Goal: Task Accomplishment & Management: Manage account settings

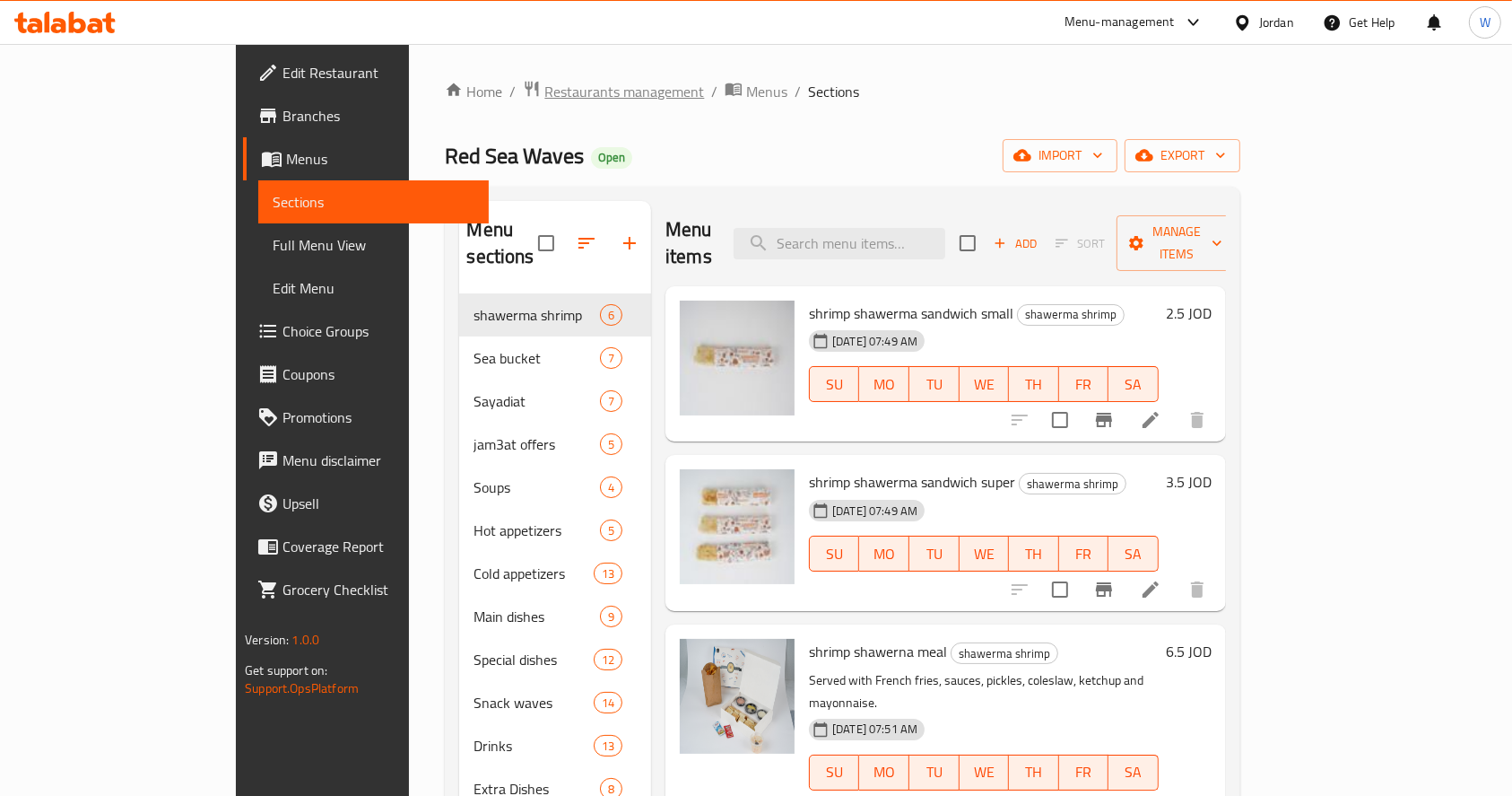
click at [544, 81] on span "Restaurants management" at bounding box center [623, 91] width 159 height 21
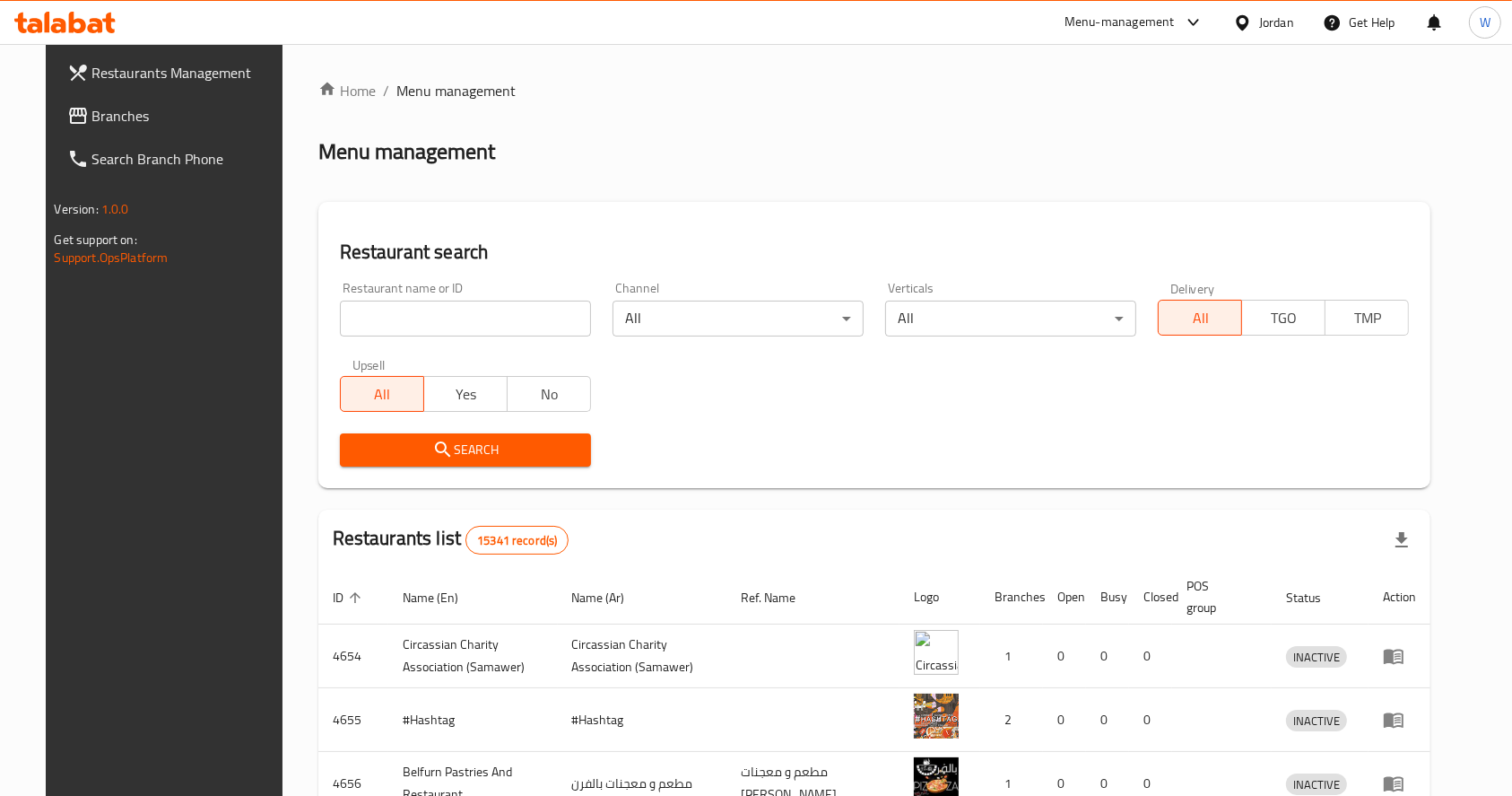
click at [477, 343] on div at bounding box center [756, 398] width 1512 height 796
click at [476, 323] on input "search" at bounding box center [466, 318] width 252 height 36
click button "Search" at bounding box center [466, 450] width 252 height 34
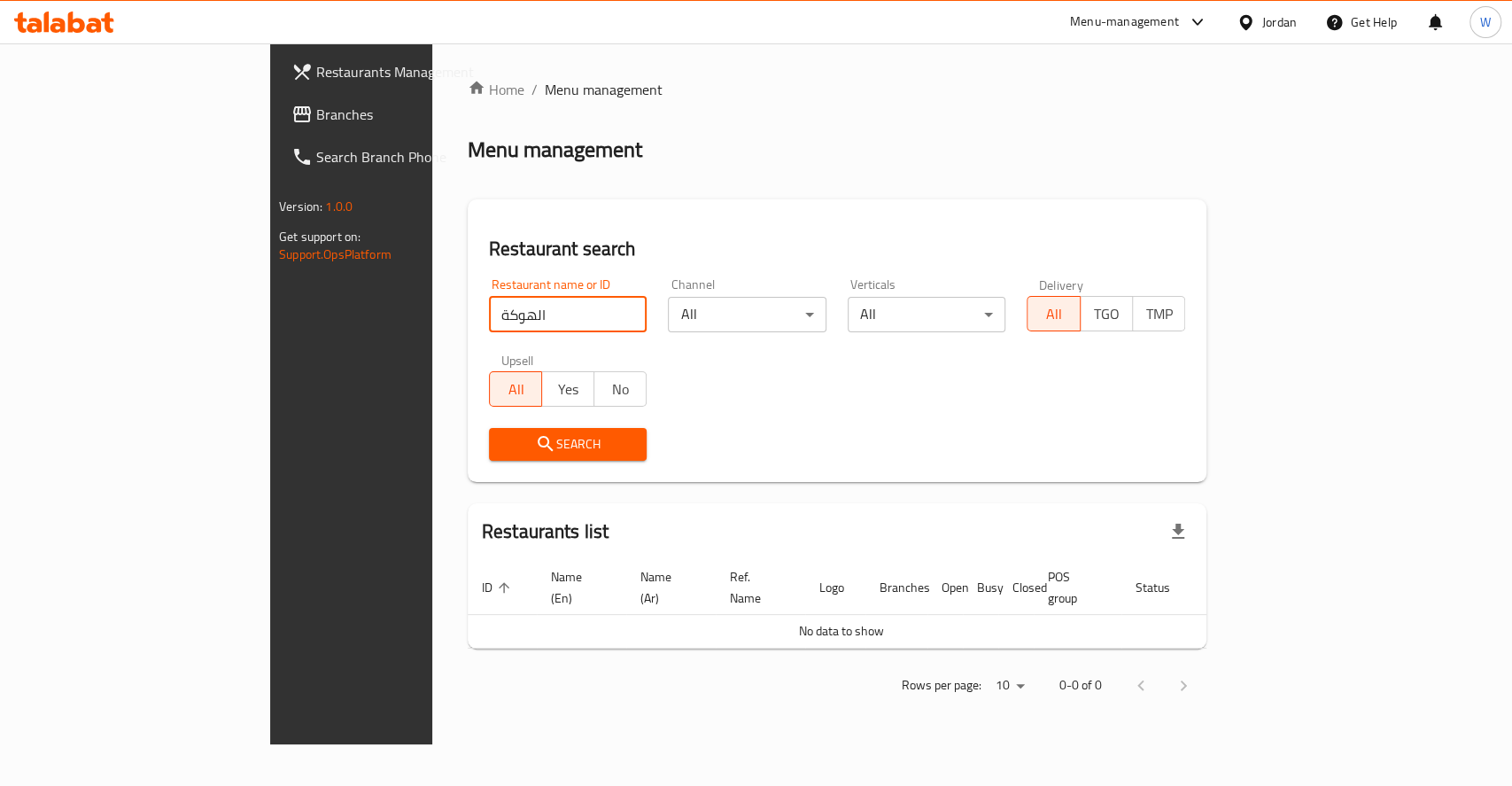
drag, startPoint x: 329, startPoint y: 311, endPoint x: 319, endPoint y: 311, distance: 10.0
click at [489, 311] on input "الهوكة" at bounding box center [568, 314] width 158 height 36
type input "الهوكه"
click button "Search" at bounding box center [568, 445] width 158 height 33
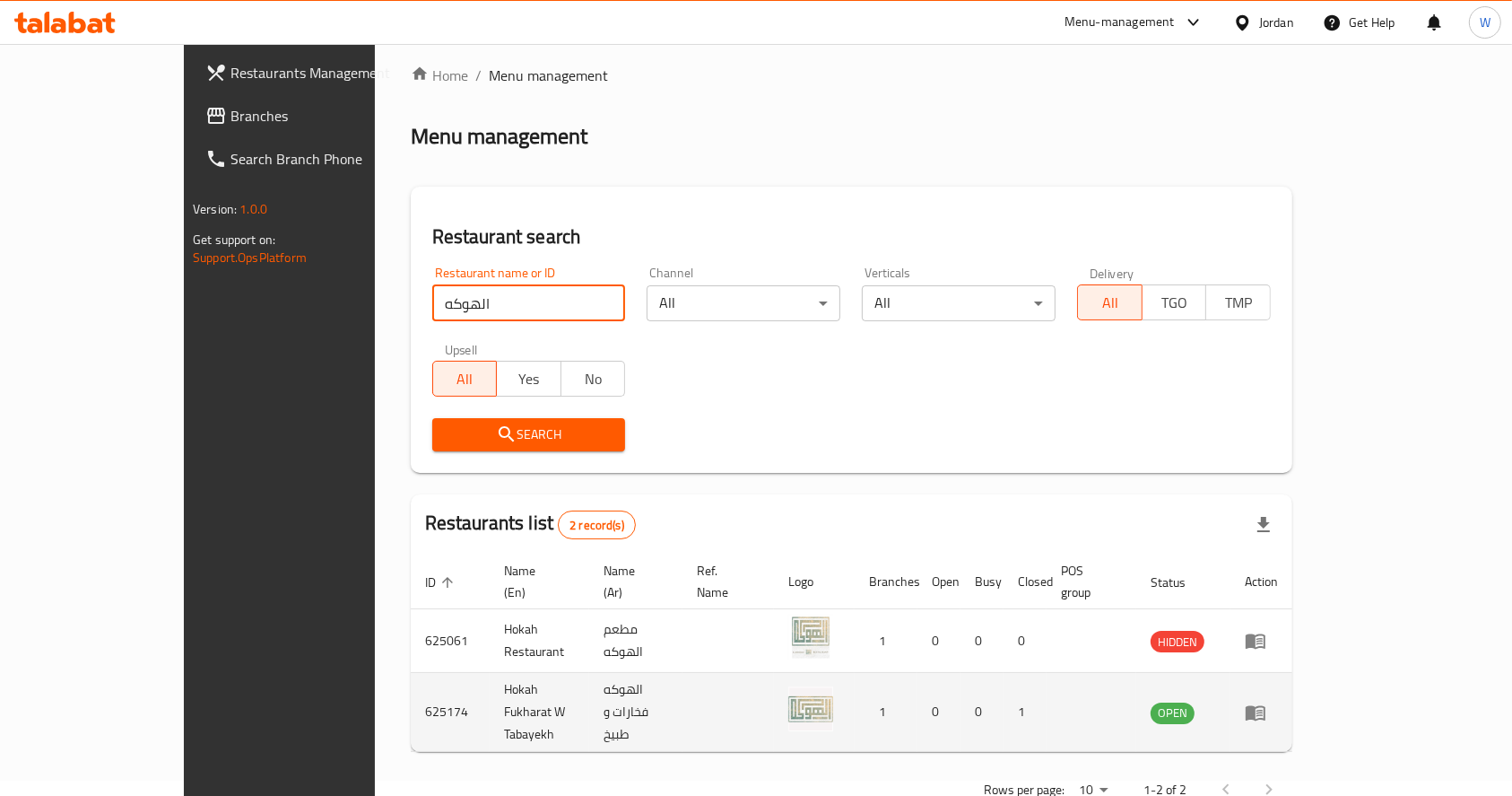
scroll to position [31, 0]
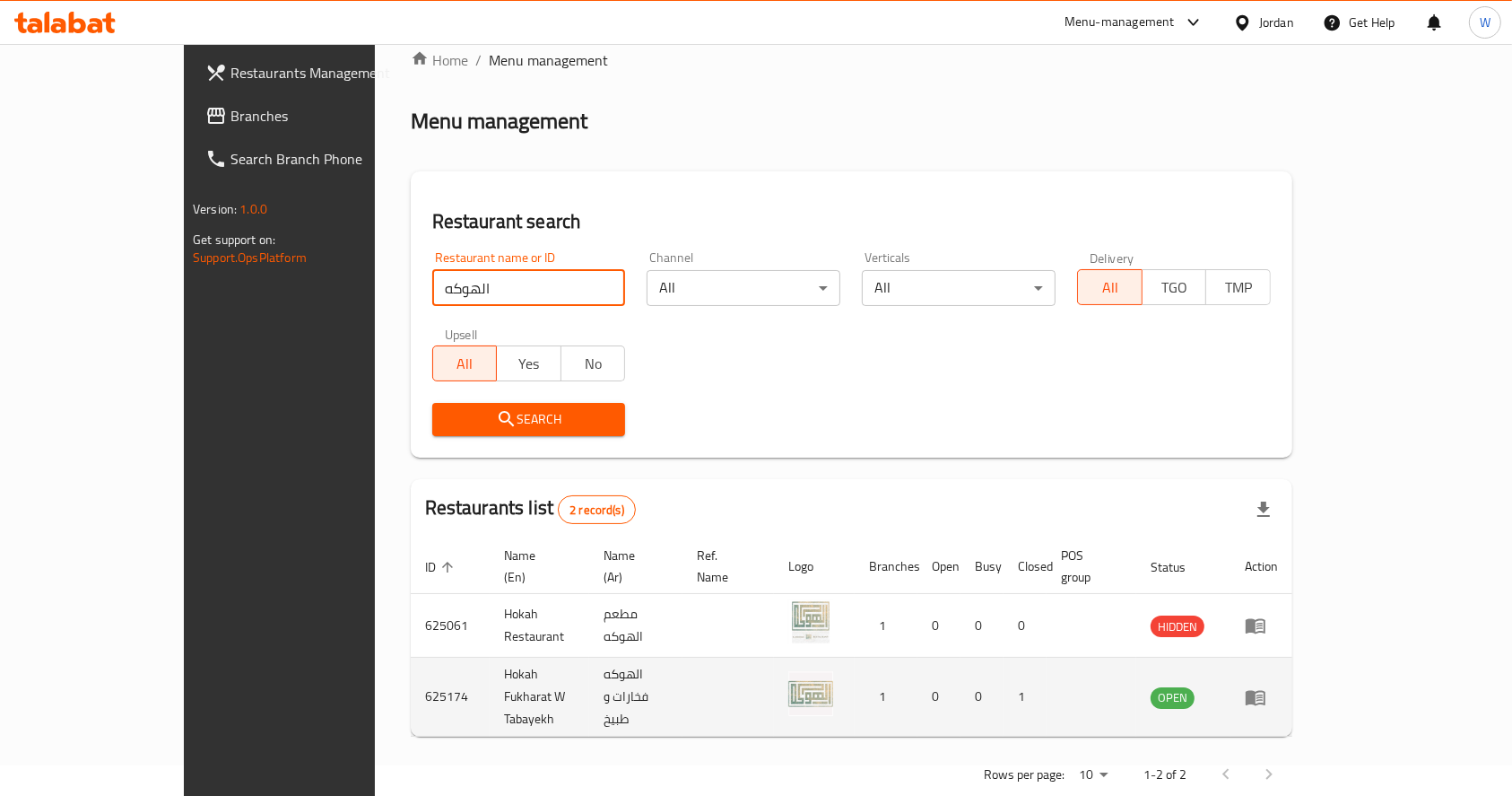
click at [1262, 694] on icon "enhanced table" at bounding box center [1260, 698] width 7 height 7
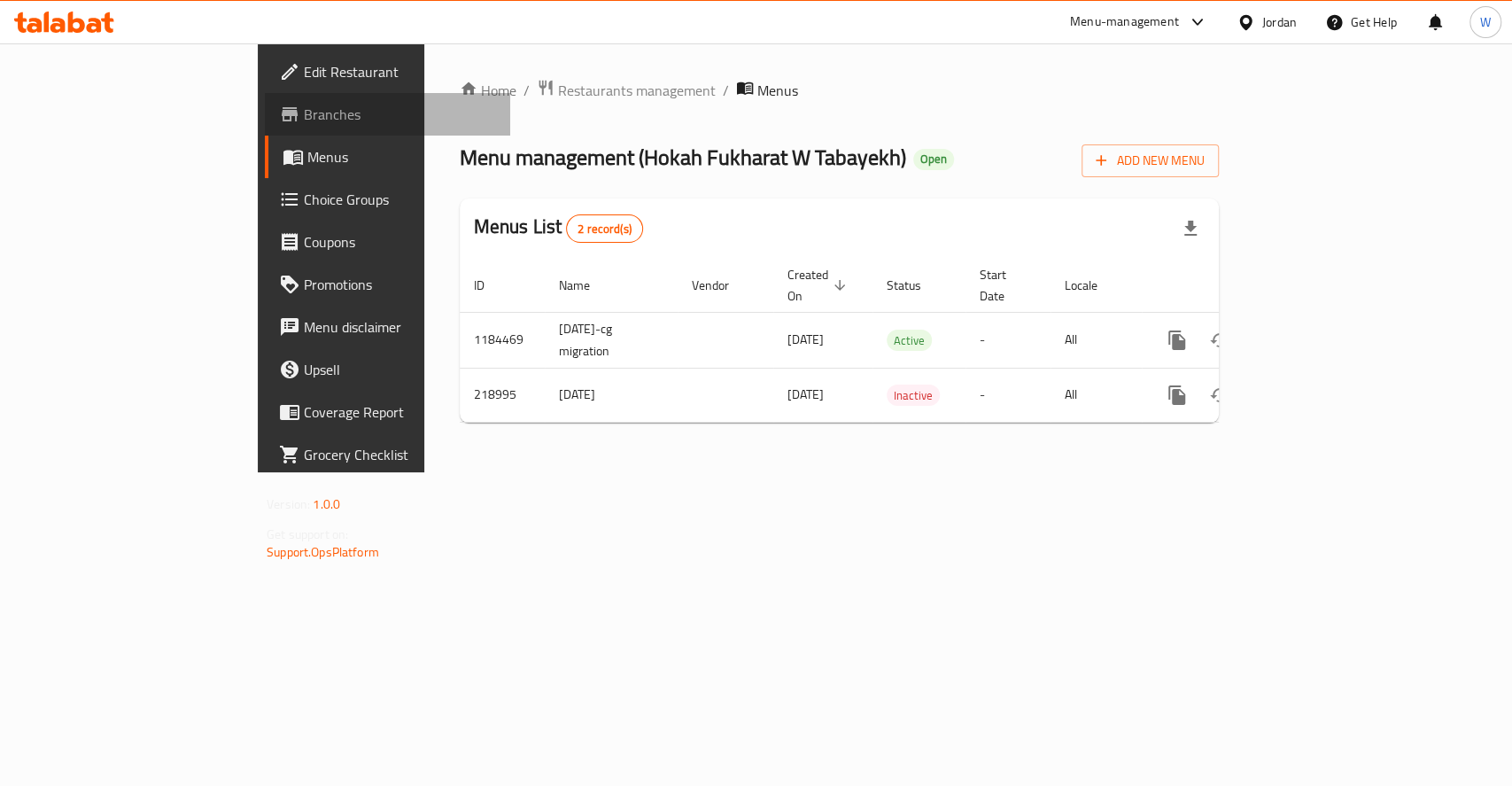
click at [304, 121] on span "Branches" at bounding box center [399, 114] width 192 height 21
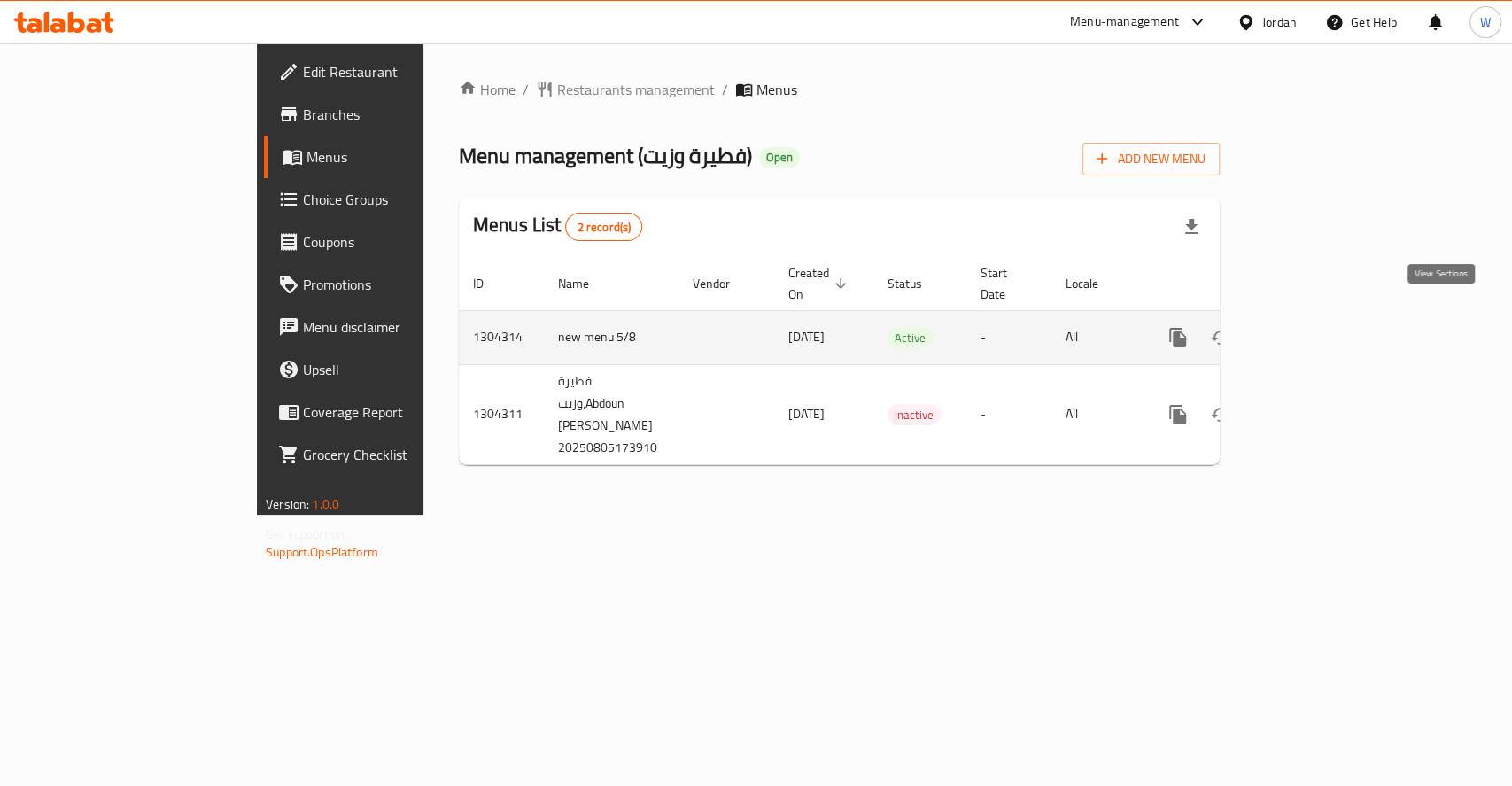
click at [1316, 327] on icon "enhanced table" at bounding box center [1305, 337] width 21 height 21
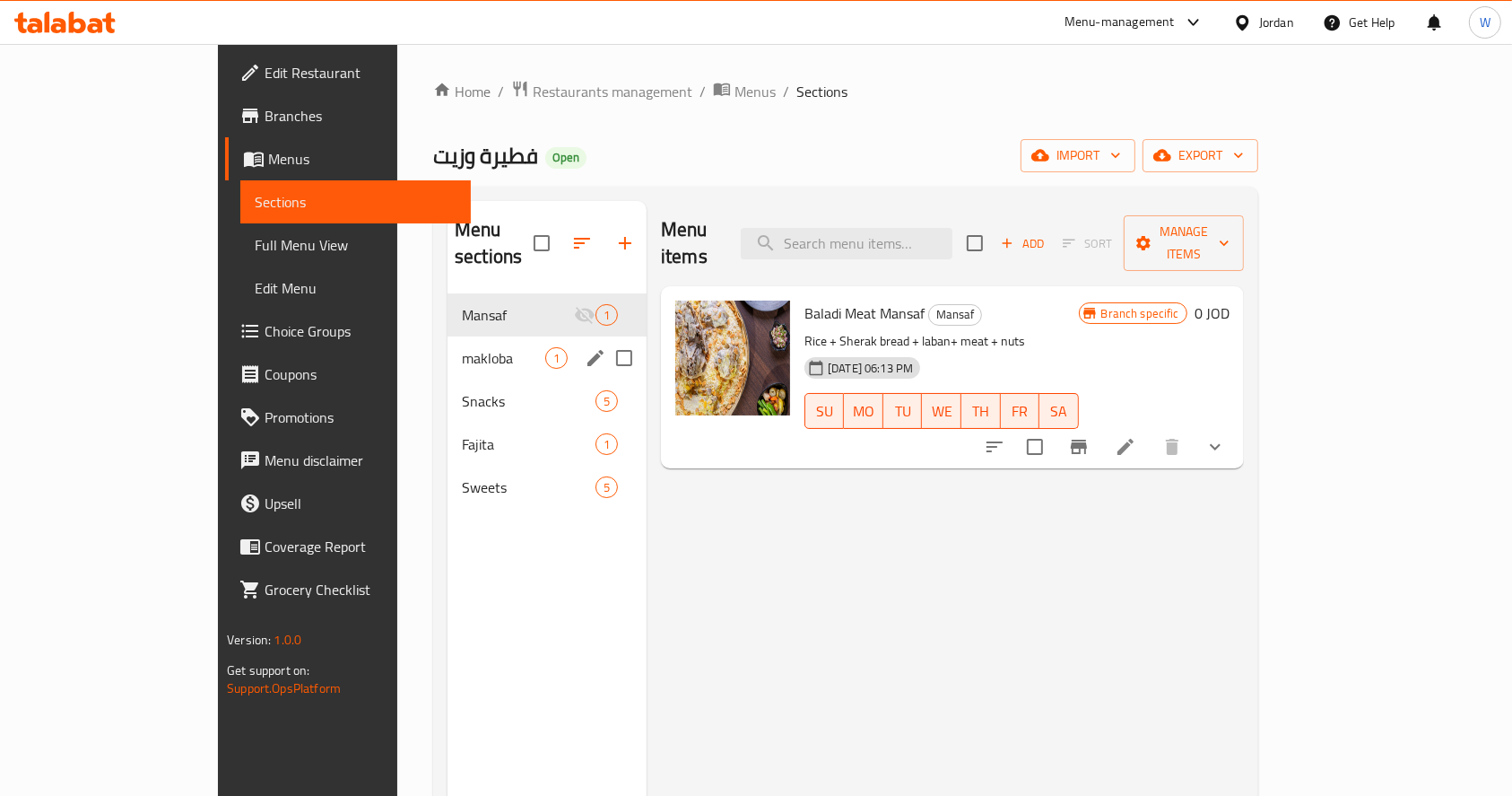
click at [447, 336] on div "makloba 1" at bounding box center [547, 358] width 199 height 43
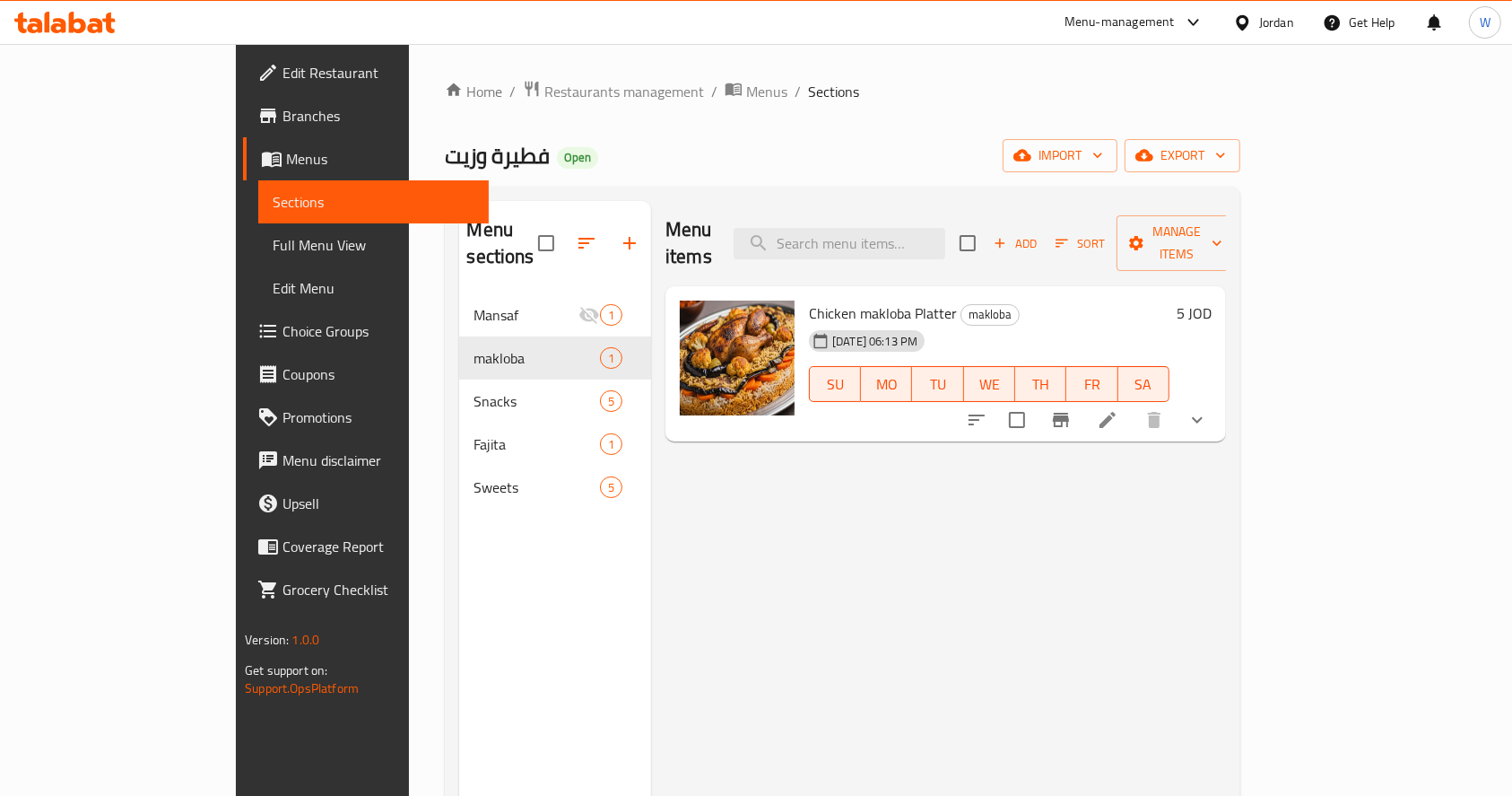
click at [914, 424] on div "Menu items Add Sort Manage items Chicken makloba Platter makloba [DATE] 06:13 P…" at bounding box center [938, 599] width 575 height 796
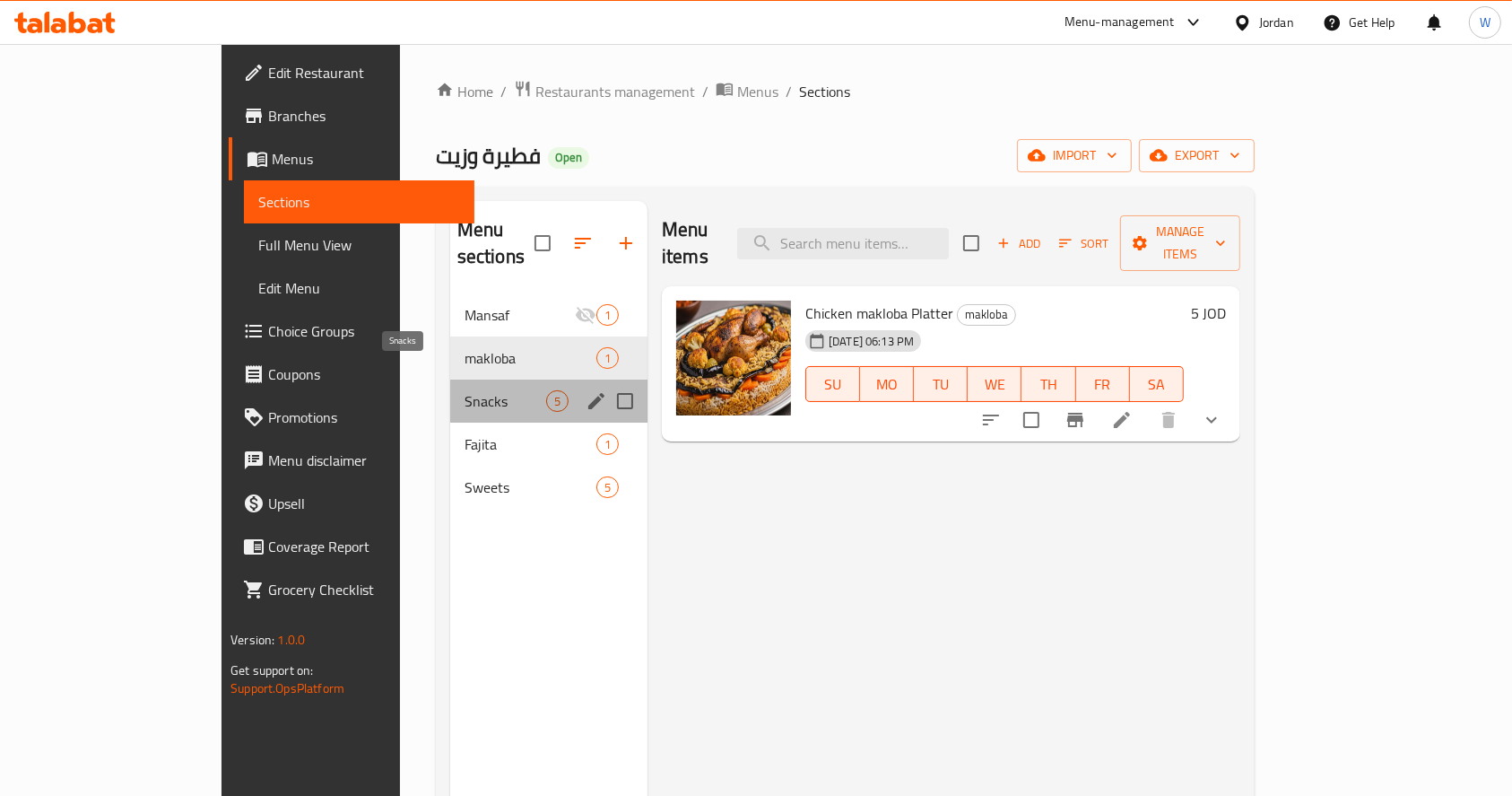
click at [465, 391] on span "Snacks" at bounding box center [506, 401] width 82 height 21
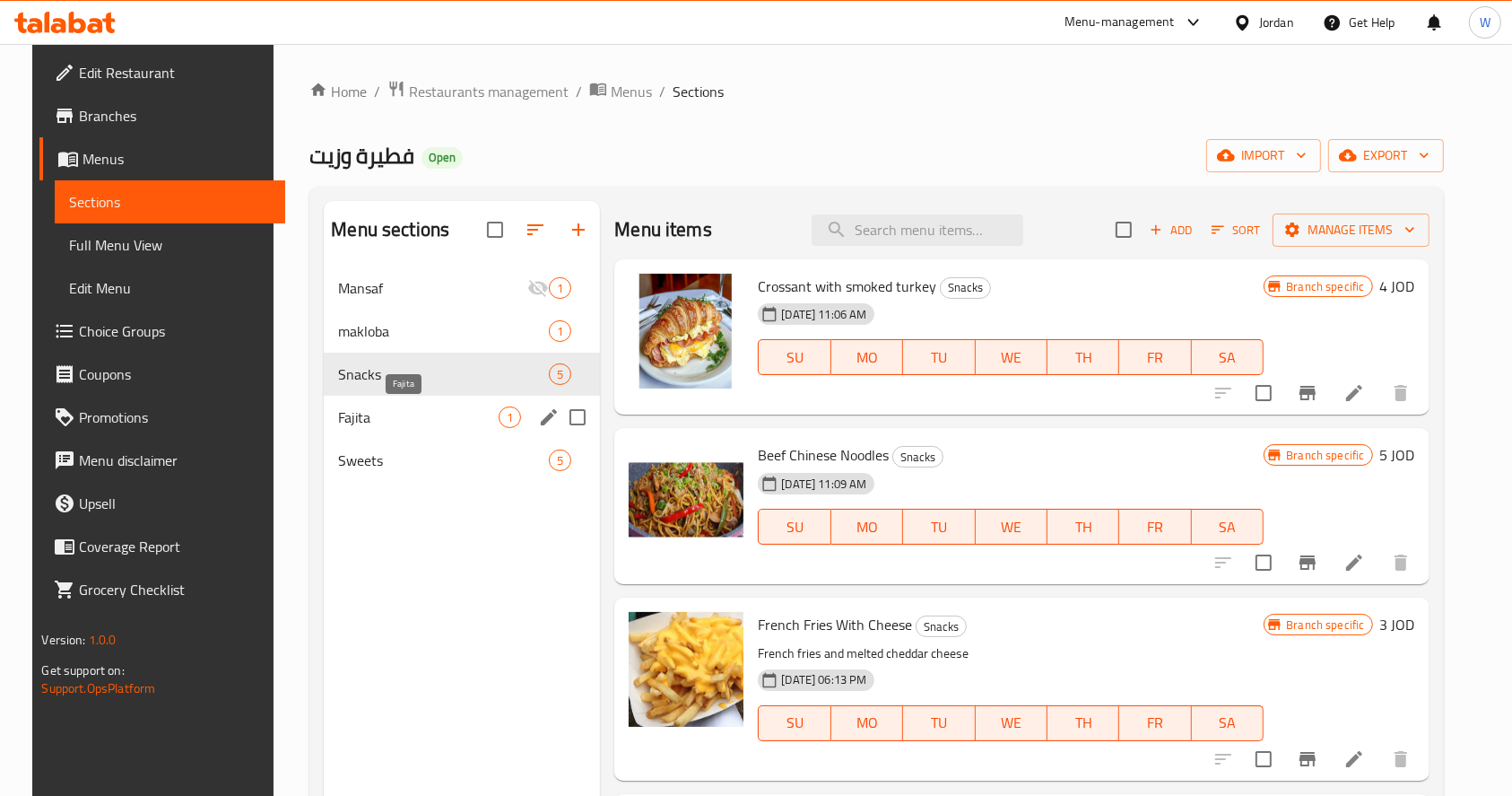
click at [395, 429] on div "[DEMOGRAPHIC_DATA] 1" at bounding box center [461, 417] width 276 height 43
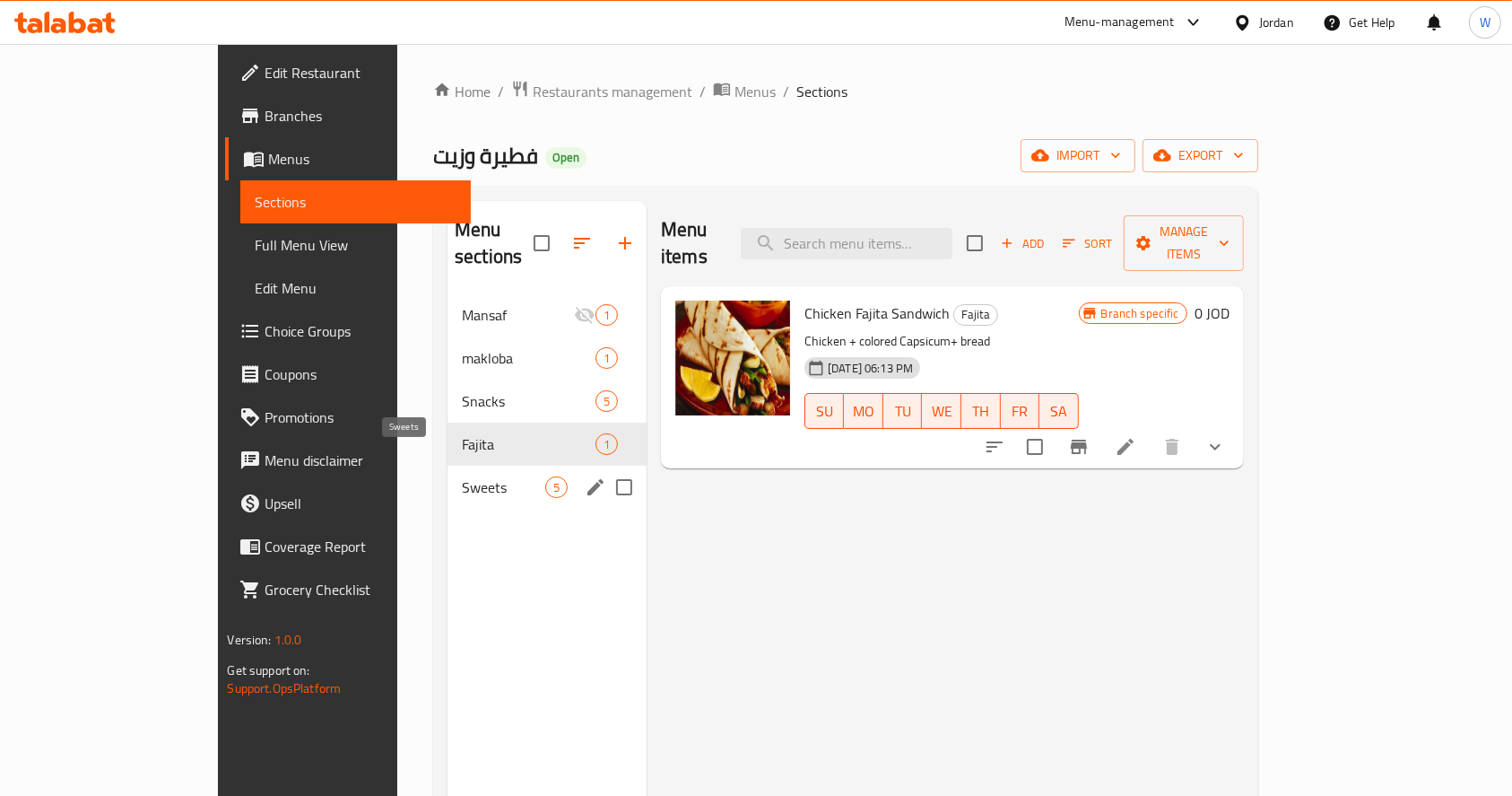
click at [462, 476] on span "Sweets" at bounding box center [504, 487] width 84 height 21
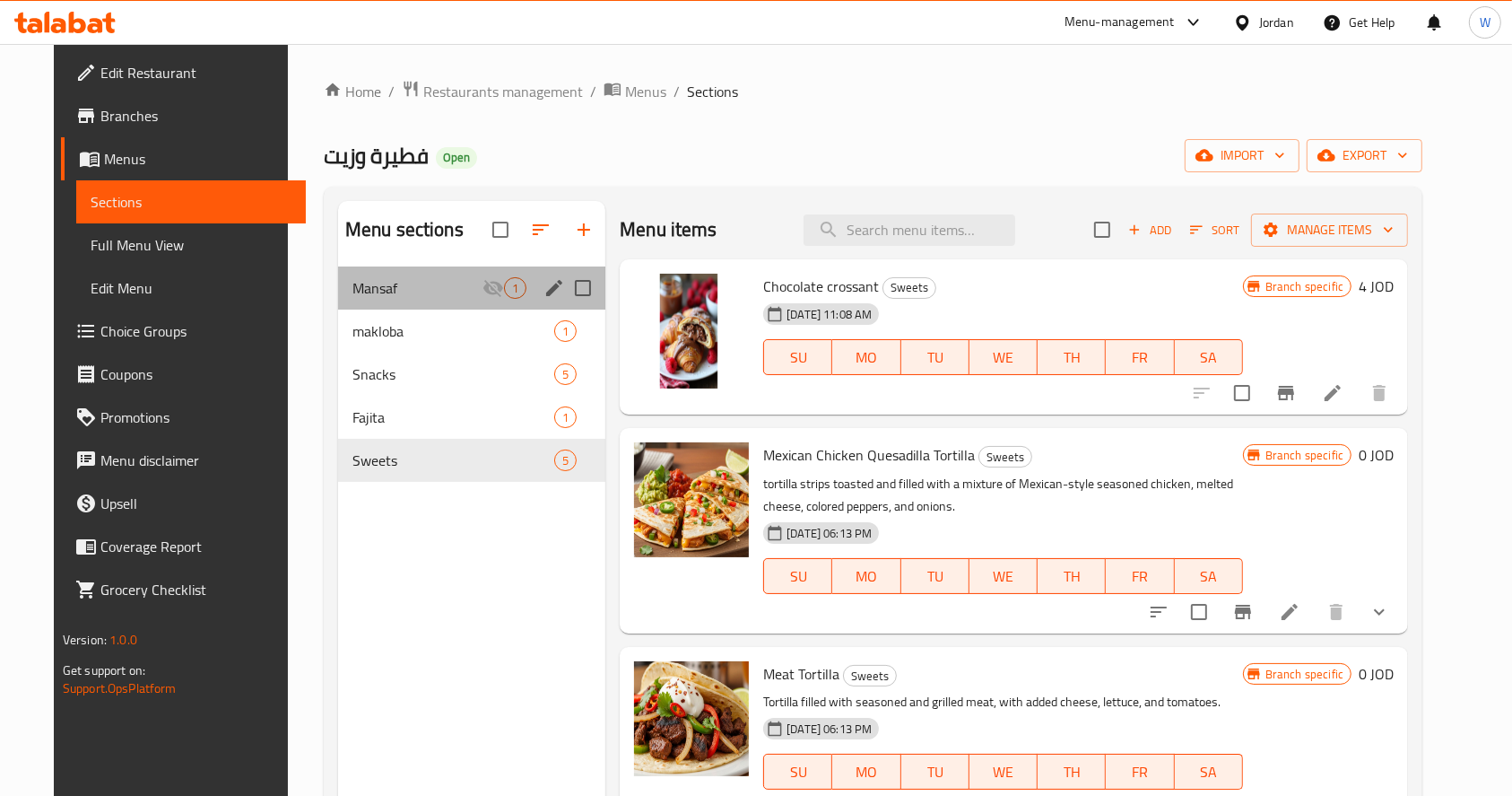
click at [379, 303] on div "Mansaf 1" at bounding box center [471, 288] width 267 height 43
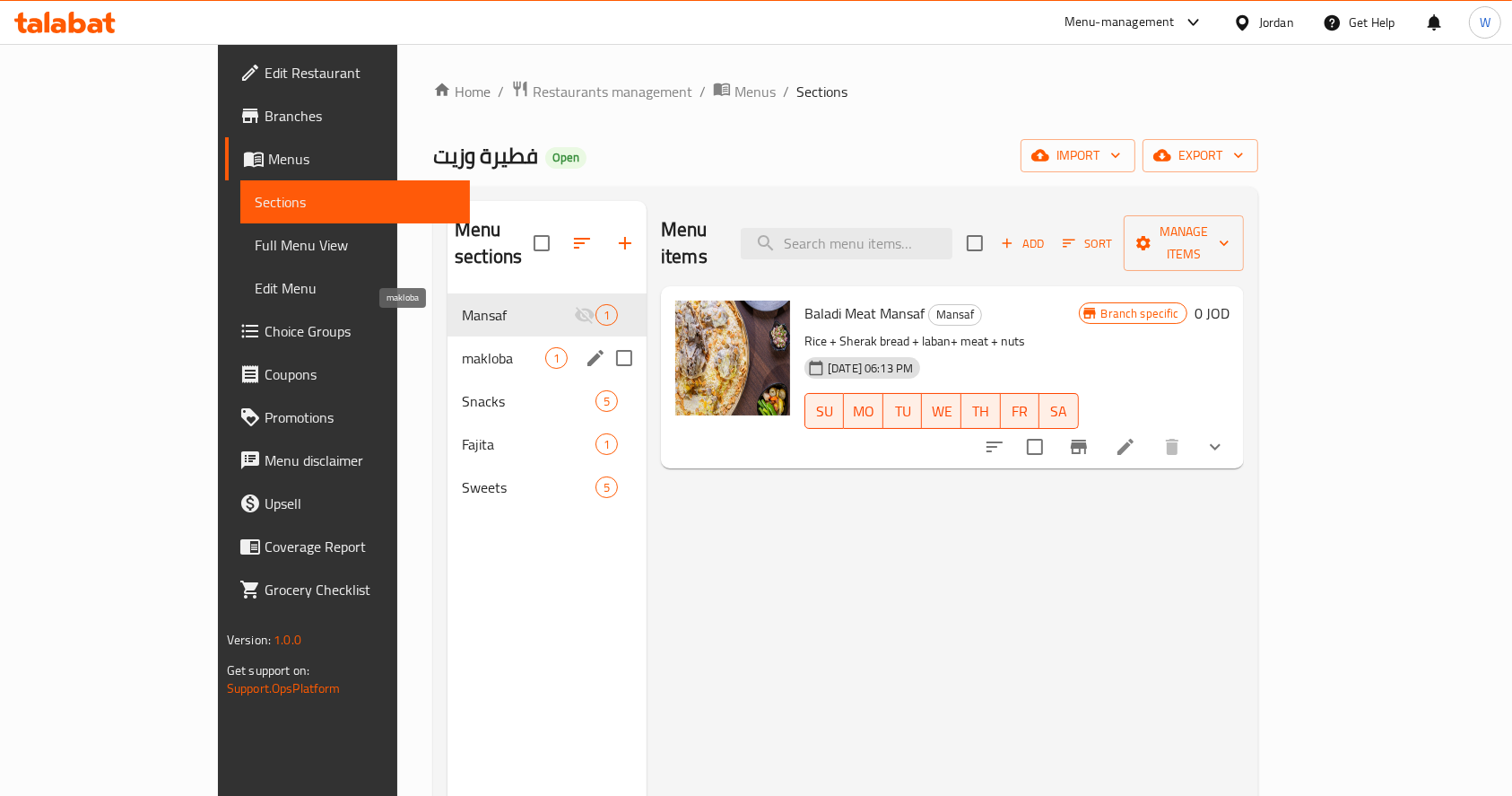
click at [462, 347] on span "makloba" at bounding box center [504, 357] width 84 height 21
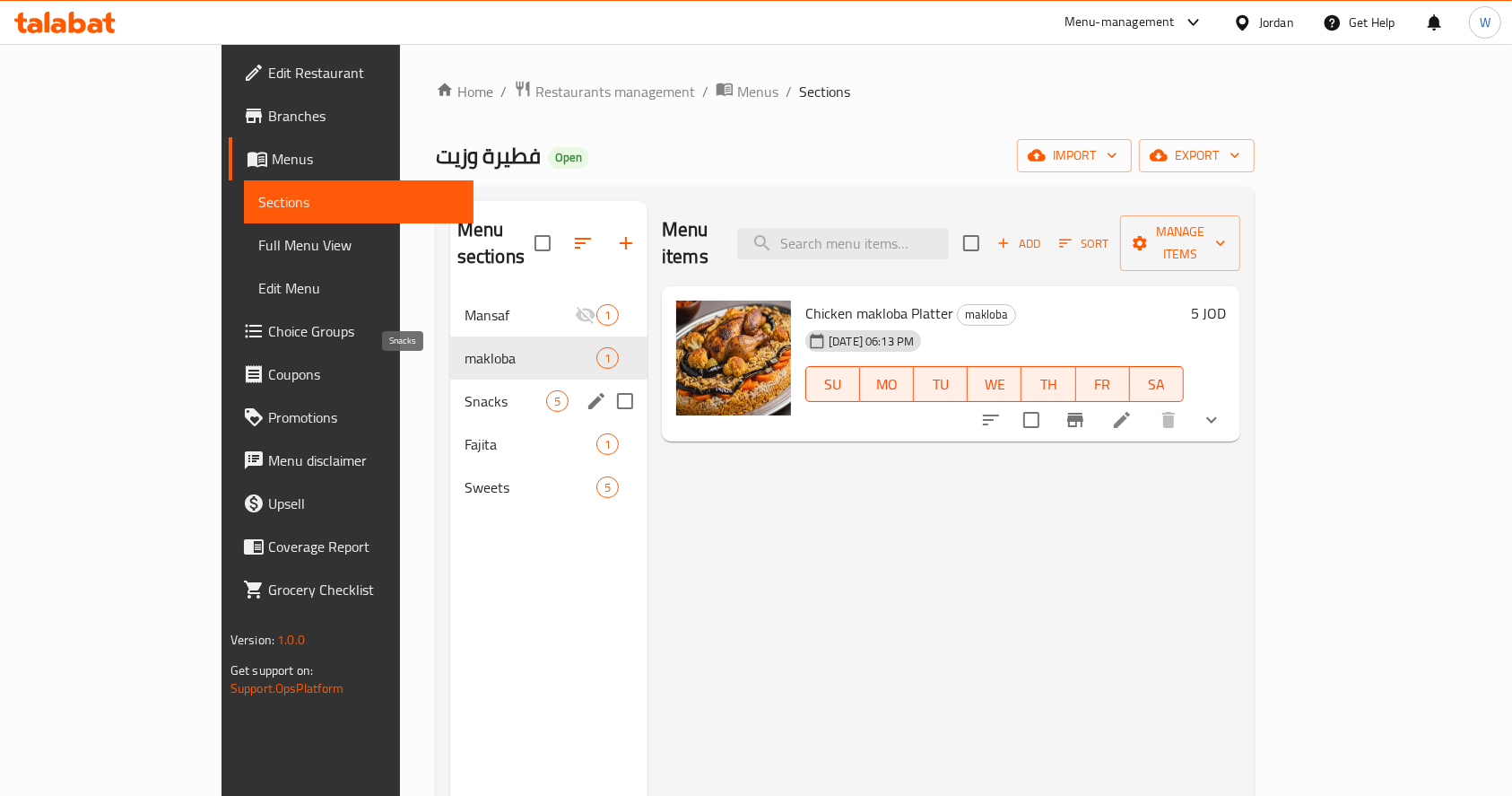
click at [465, 391] on span "Snacks" at bounding box center [506, 401] width 82 height 21
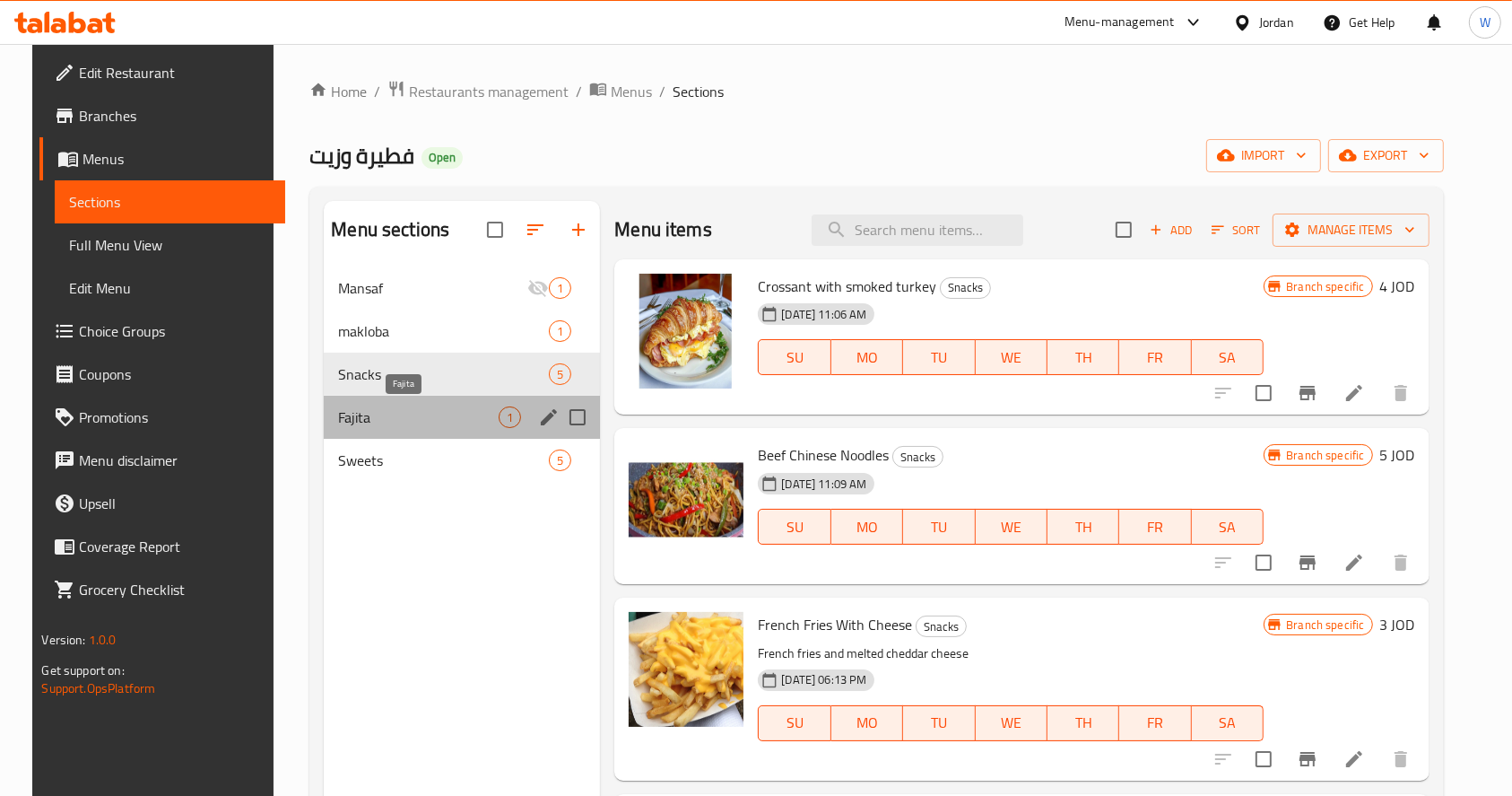
click at [370, 418] on span "Fajita" at bounding box center [418, 417] width 160 height 21
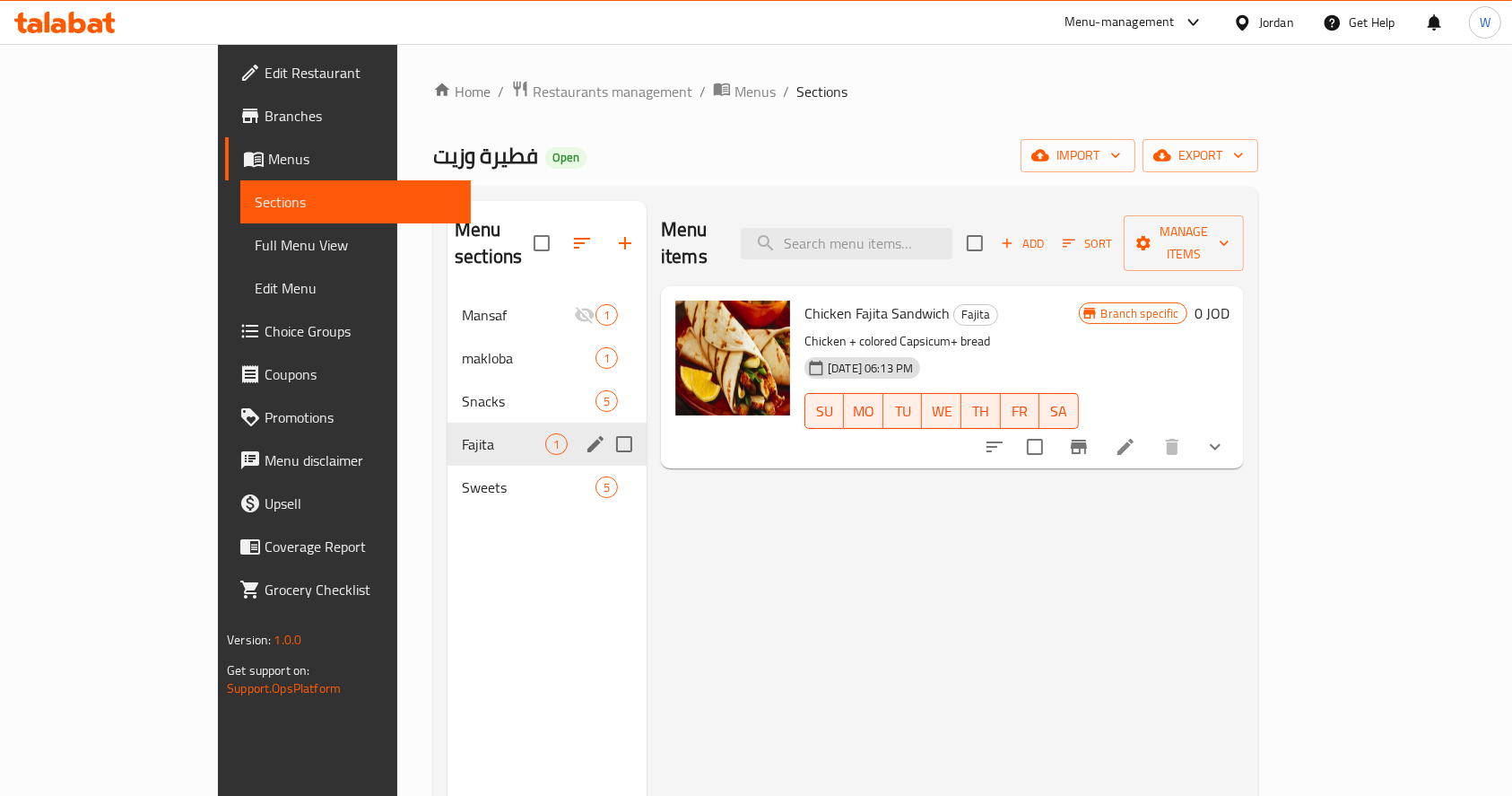
click at [462, 391] on span "Snacks" at bounding box center [528, 401] width 133 height 21
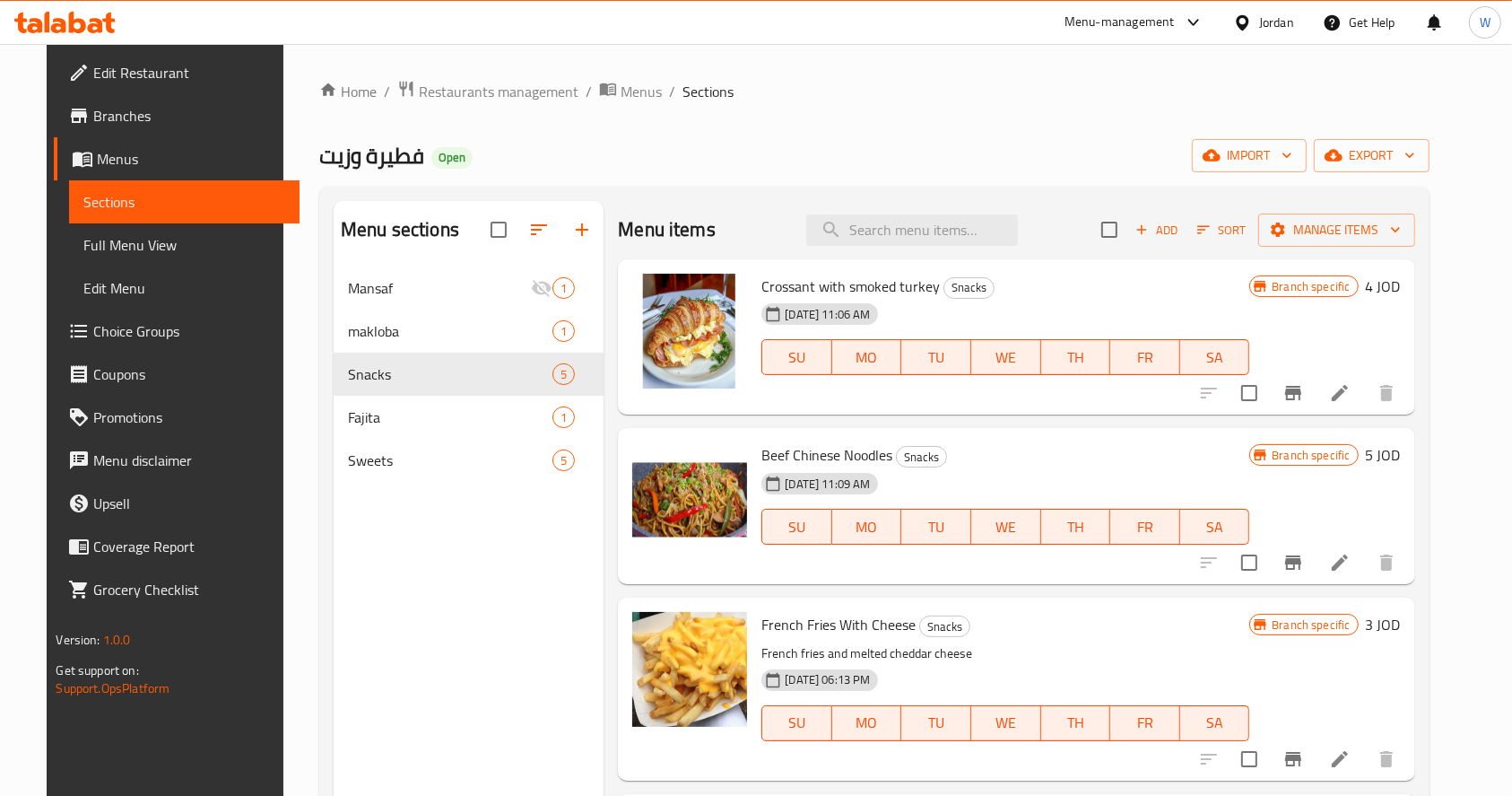
click at [1181, 229] on span "Add" at bounding box center [1157, 230] width 48 height 21
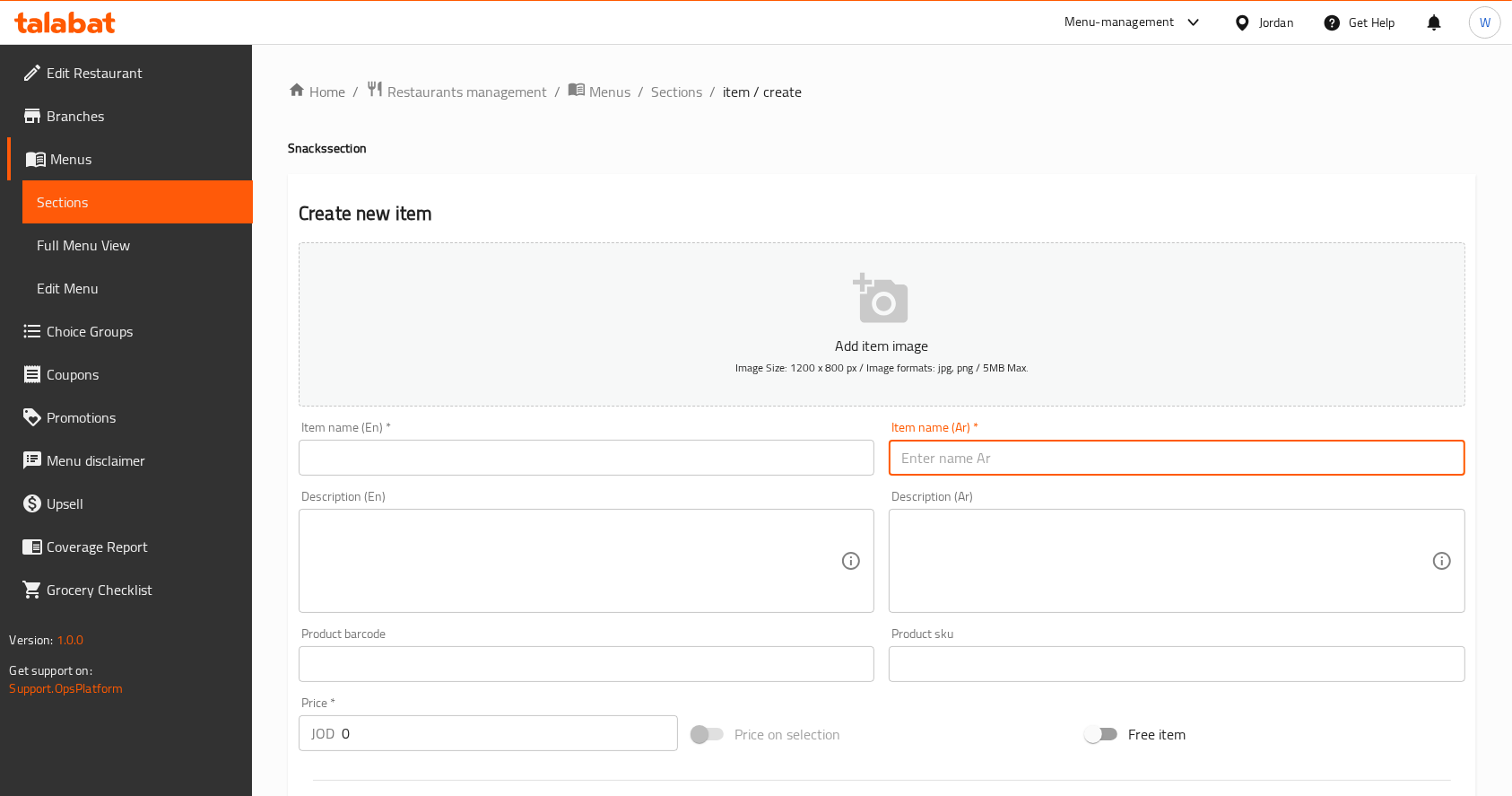
click at [1084, 444] on input "text" at bounding box center [1177, 458] width 576 height 36
type input "a"
click at [1063, 450] on input "شاورما" at bounding box center [1177, 458] width 576 height 36
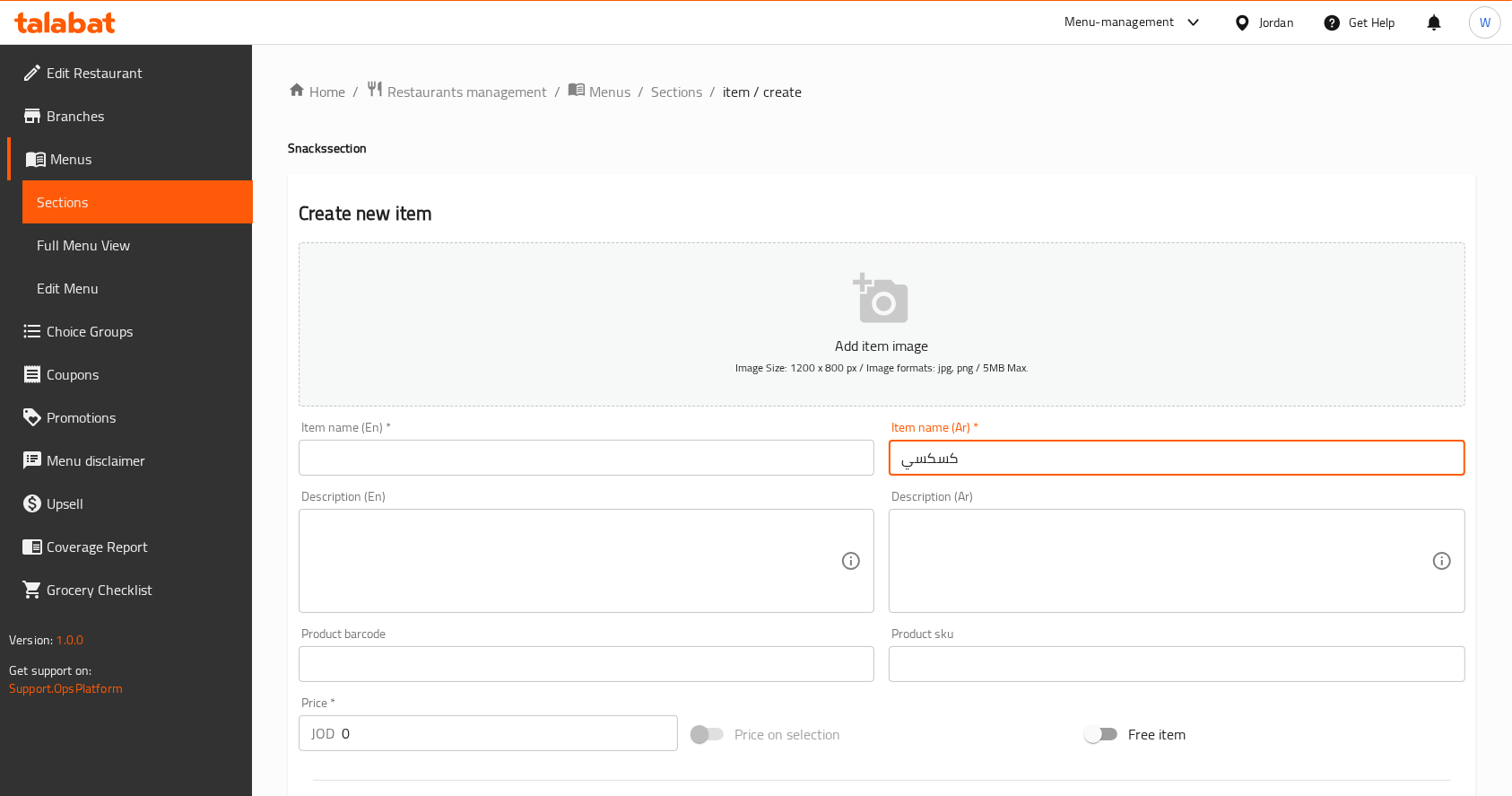
type input "كسكسي"
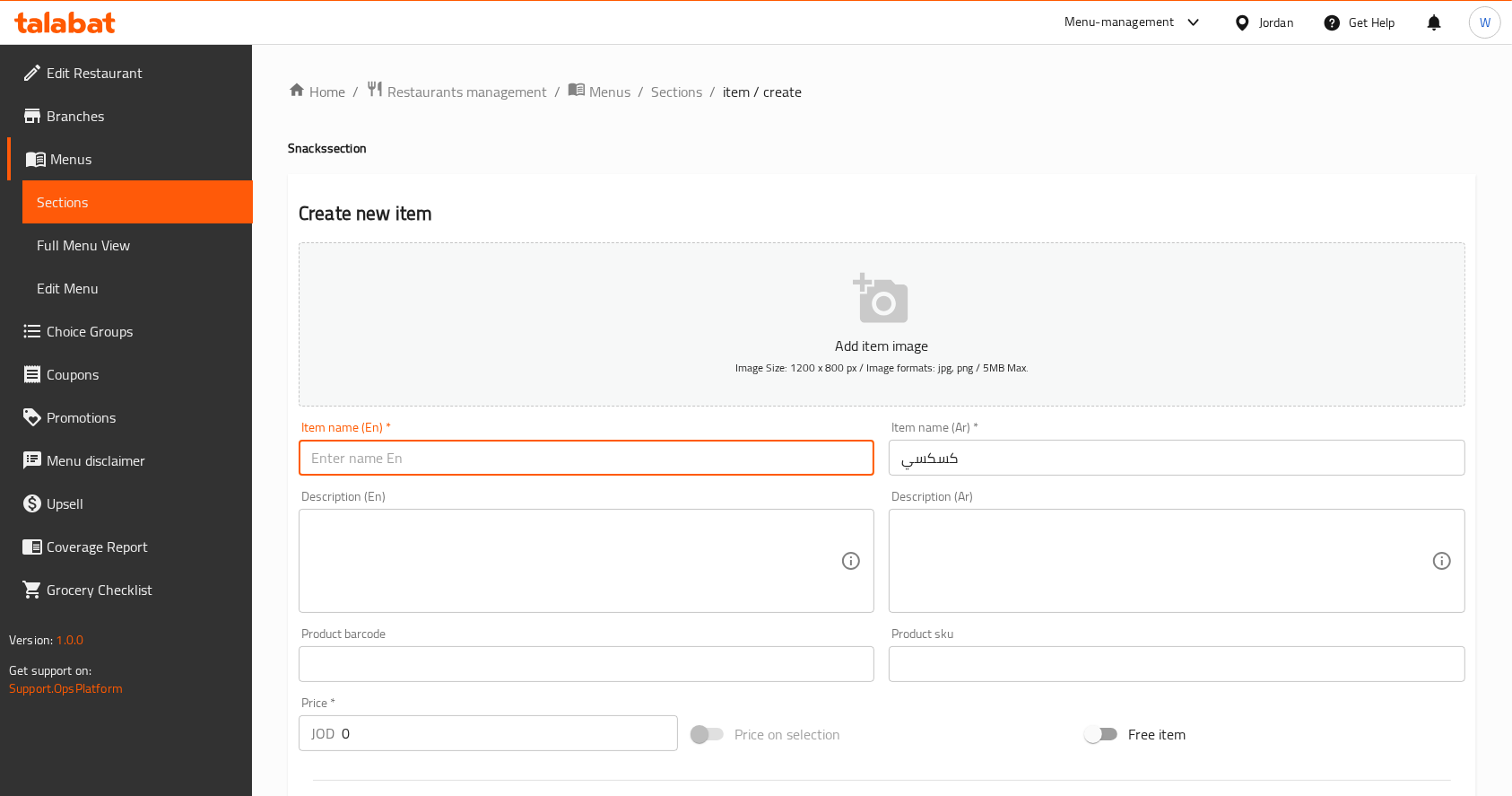
click at [379, 443] on input "text" at bounding box center [587, 458] width 576 height 36
click at [429, 464] on input "Kuskushi" at bounding box center [587, 458] width 576 height 36
click at [429, 464] on input "Kuskushi" at bounding box center [587, 458] width 576 height 36
paste input "text"
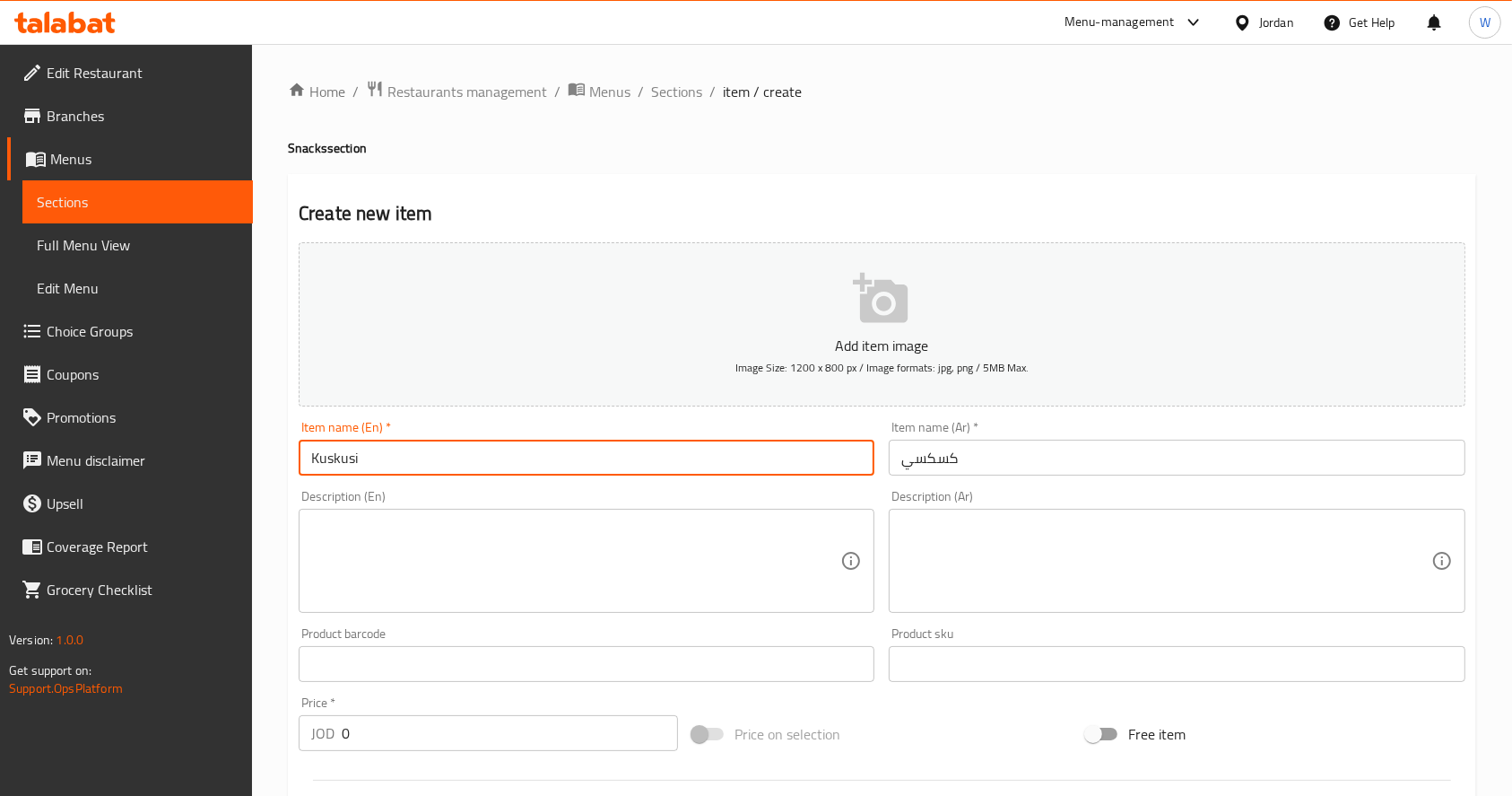
type input "Kuskusi"
click at [440, 554] on textarea at bounding box center [576, 560] width 529 height 85
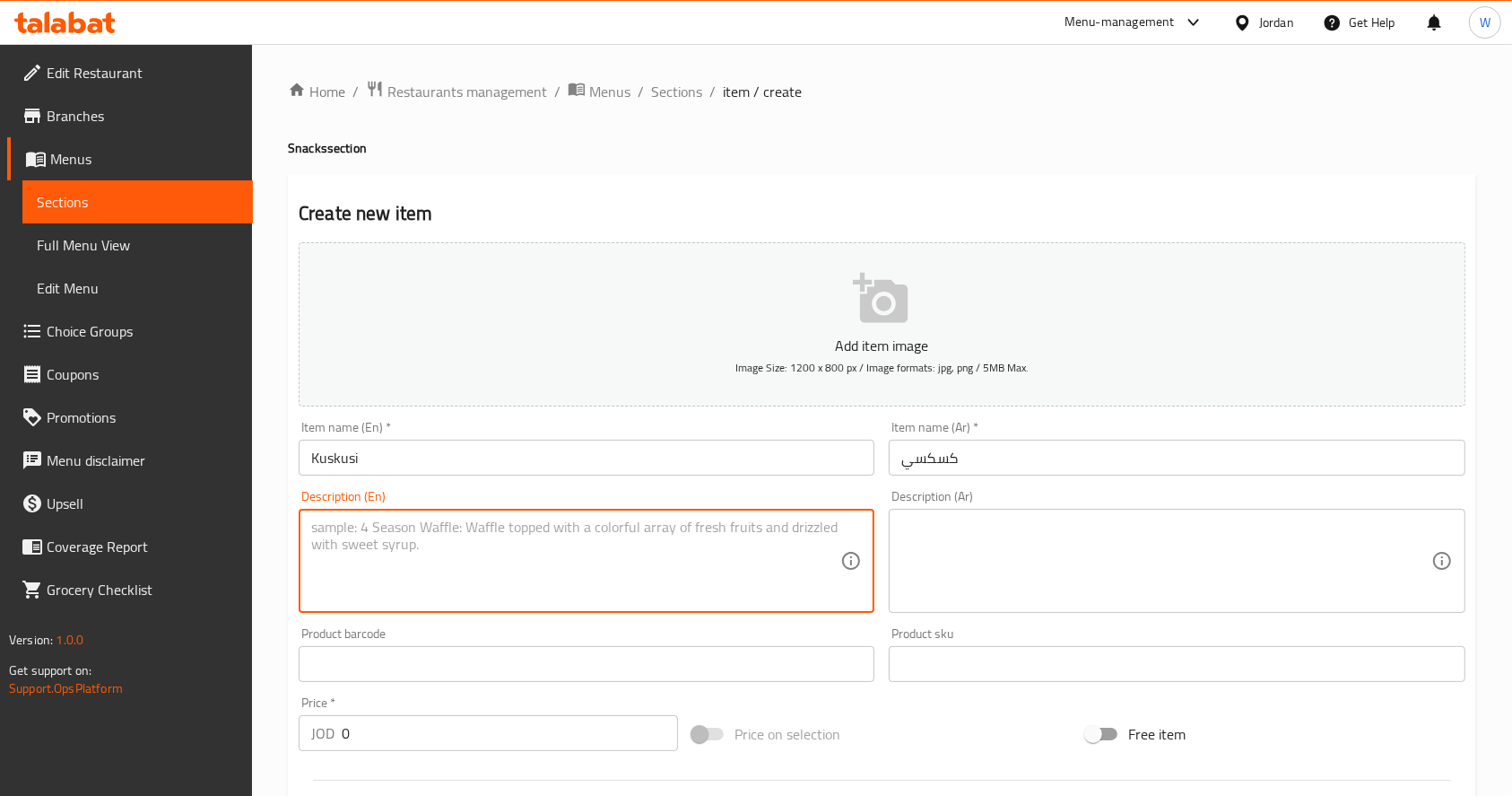
click at [1078, 461] on input "كسكسي" at bounding box center [1177, 458] width 576 height 36
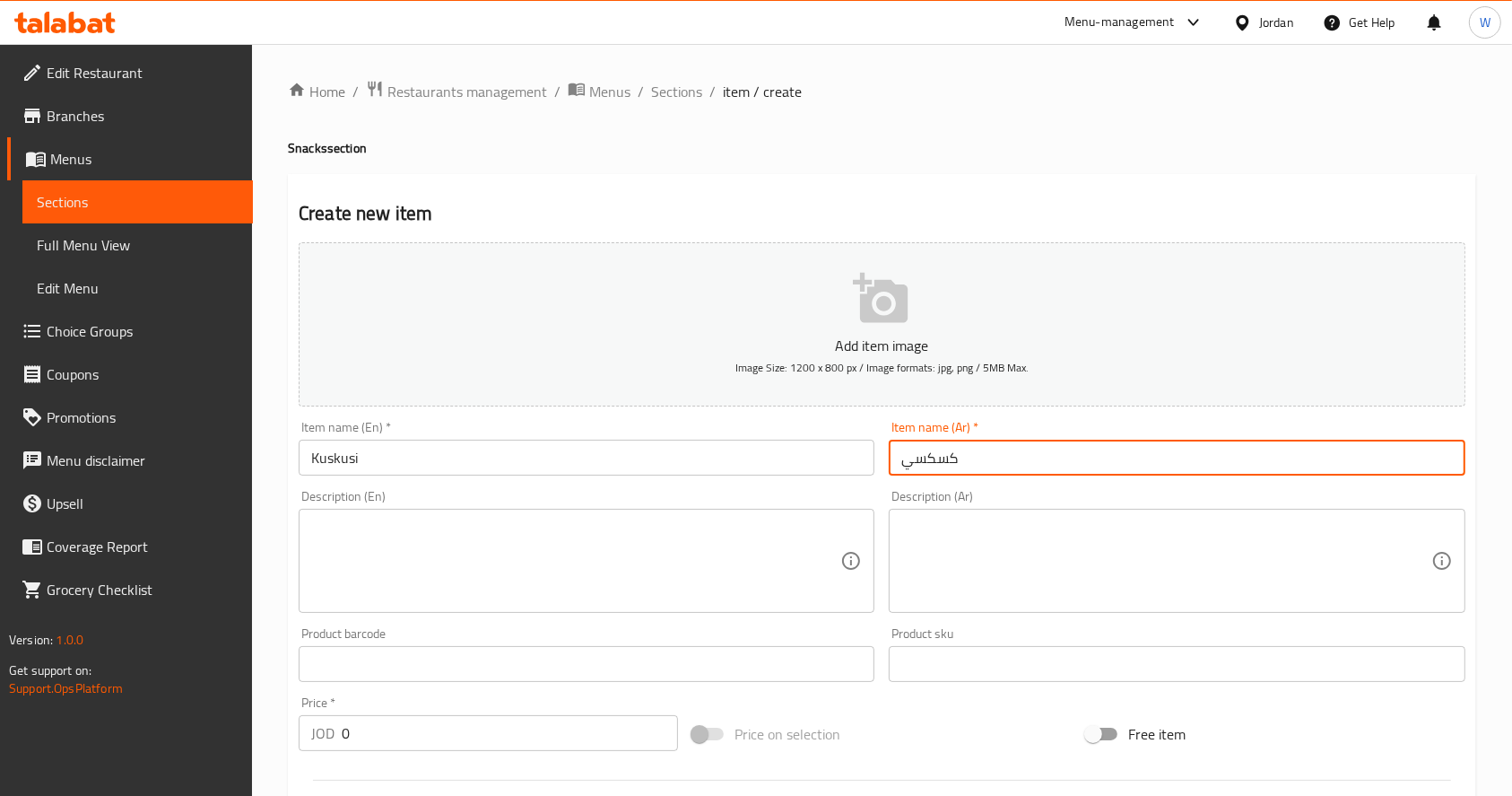
click at [890, 461] on input "كسكسي" at bounding box center [1177, 458] width 576 height 36
type input "[PERSON_NAME]"
click at [426, 460] on input "Kuskusi" at bounding box center [587, 458] width 576 height 36
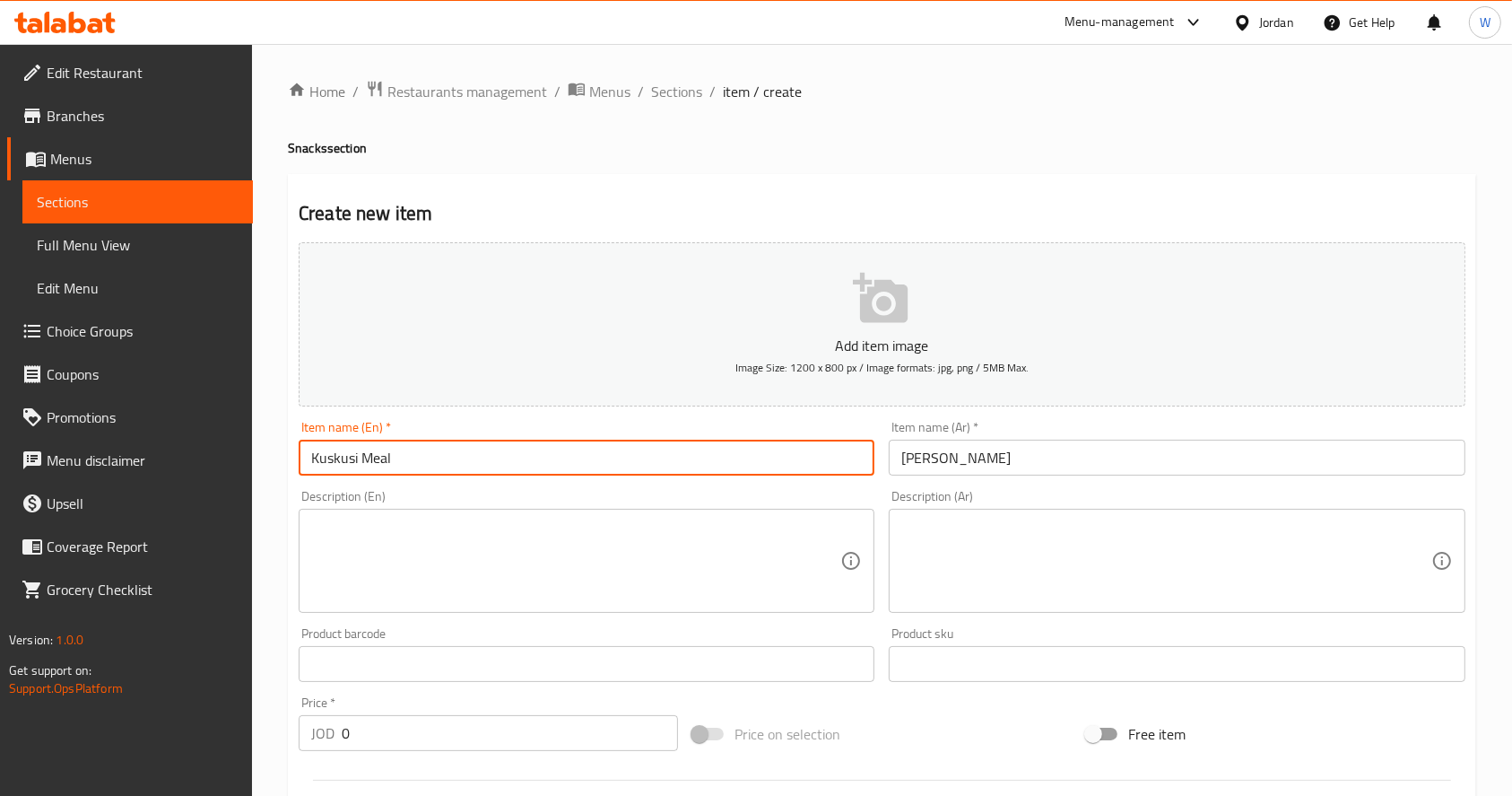
type input "Kuskusi Meal"
click at [468, 550] on textarea at bounding box center [576, 560] width 529 height 85
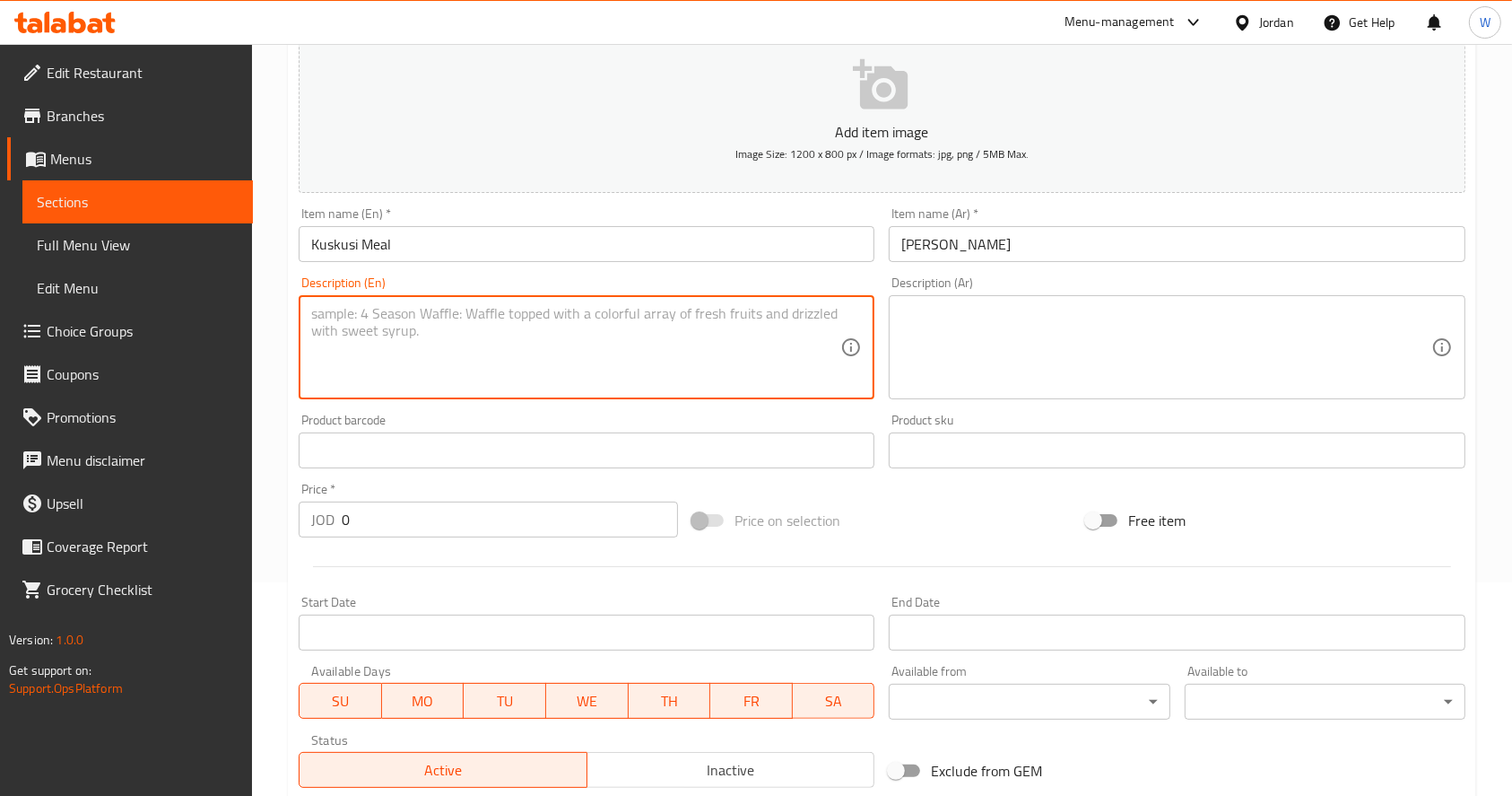
scroll to position [472, 0]
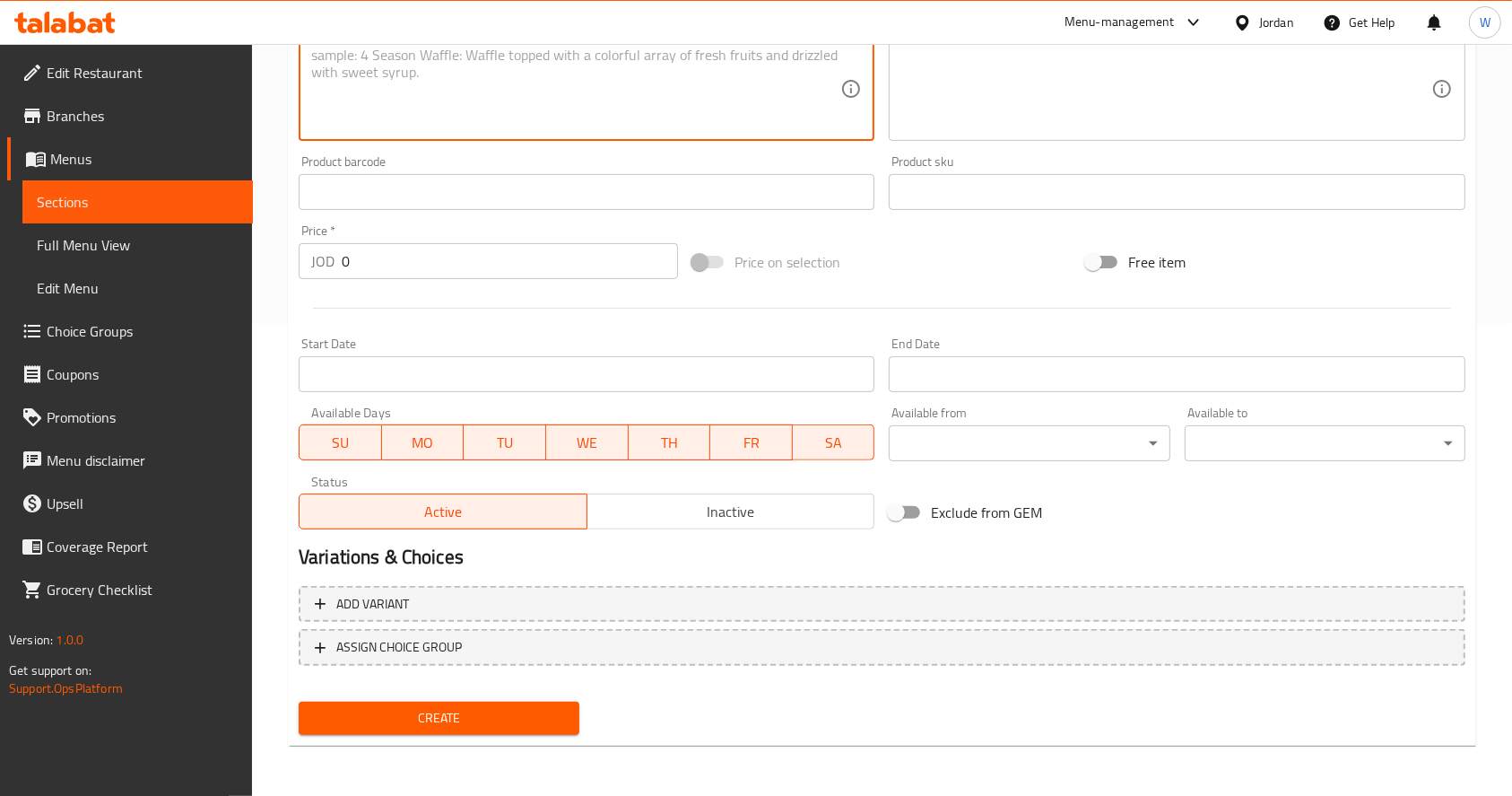
click at [391, 269] on input "0" at bounding box center [510, 261] width 336 height 36
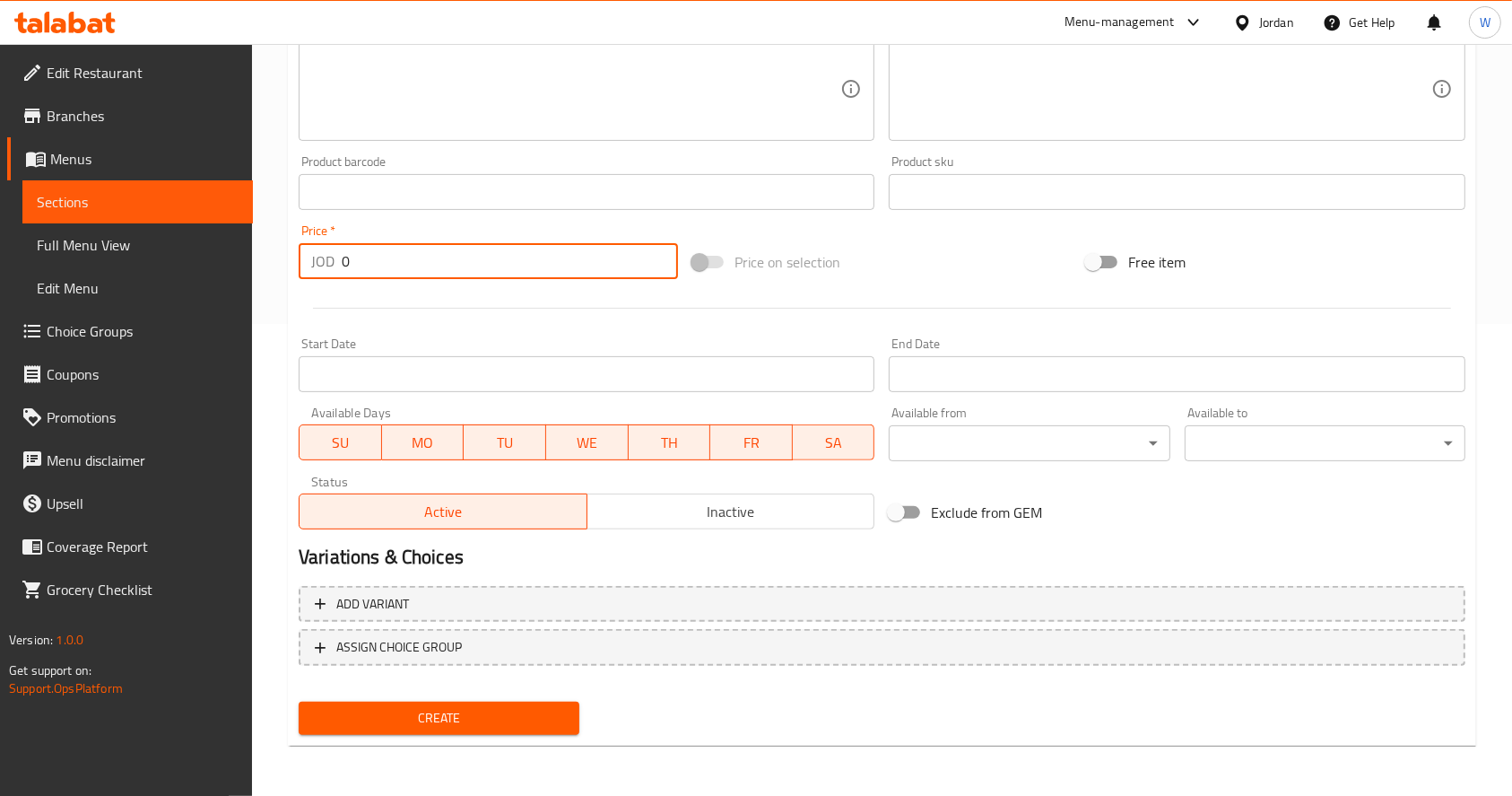
click at [391, 269] on input "0" at bounding box center [510, 261] width 336 height 36
type input "5"
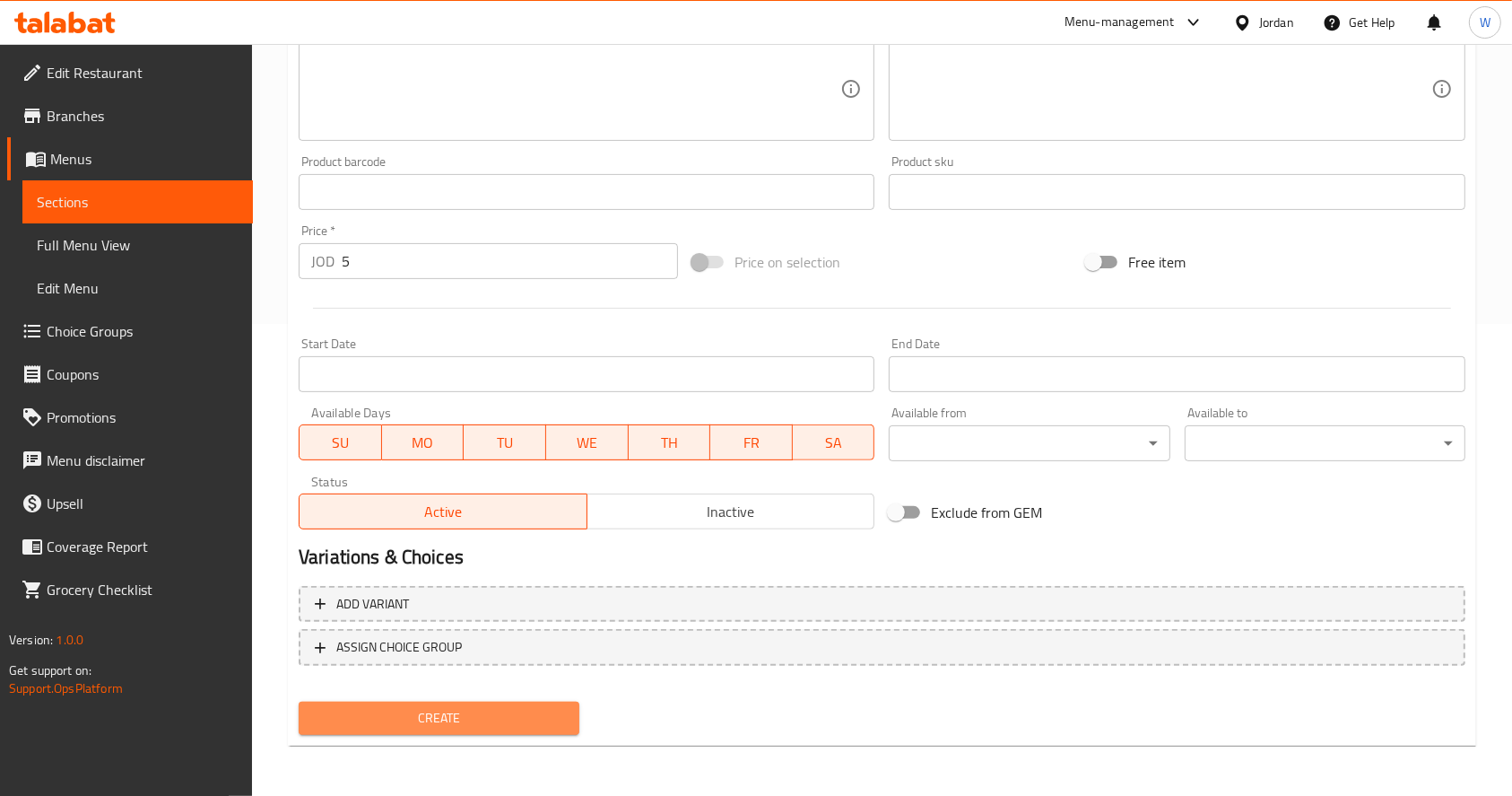
click at [493, 707] on span "Create" at bounding box center [439, 718] width 252 height 22
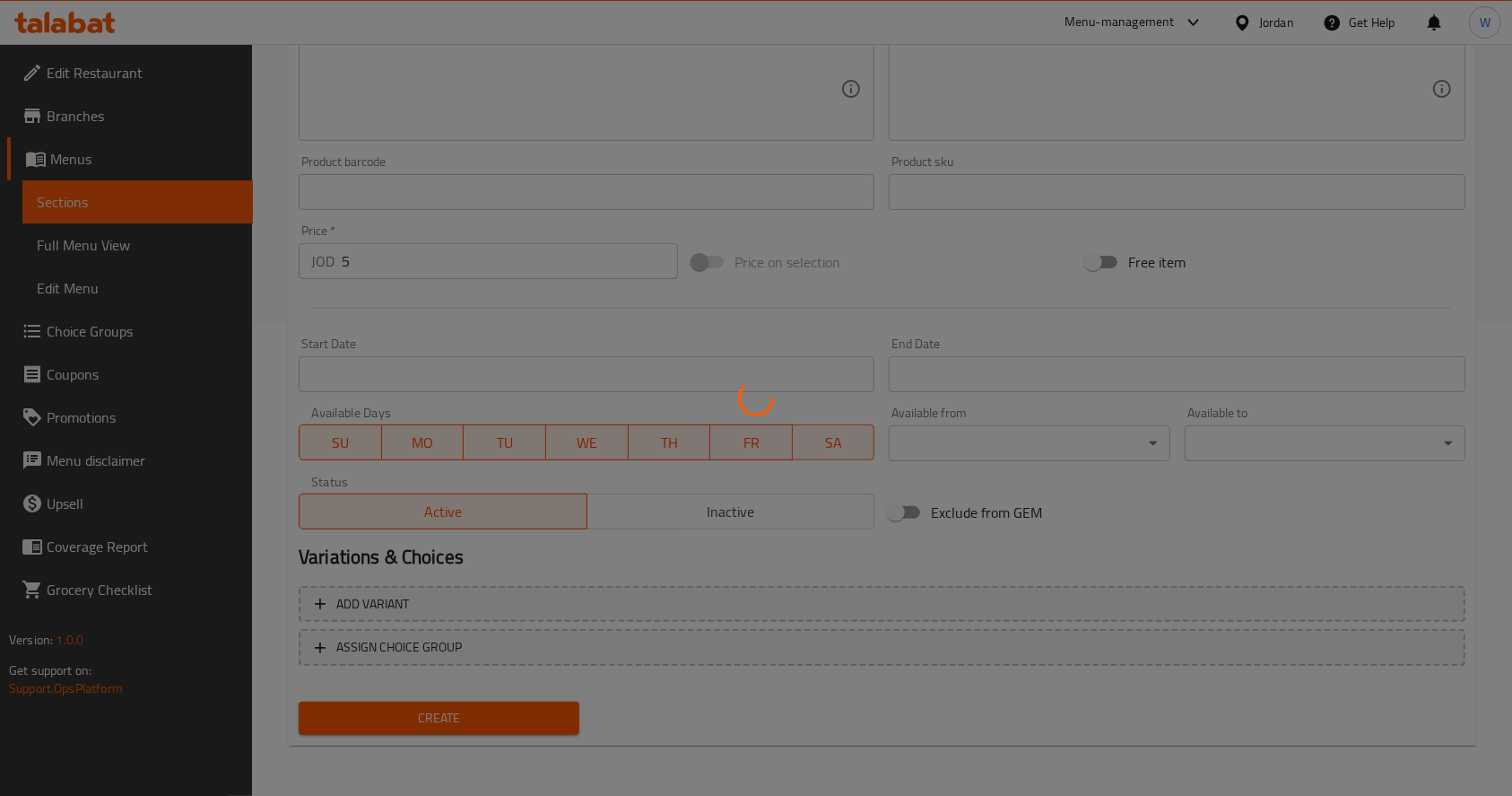
type input "0"
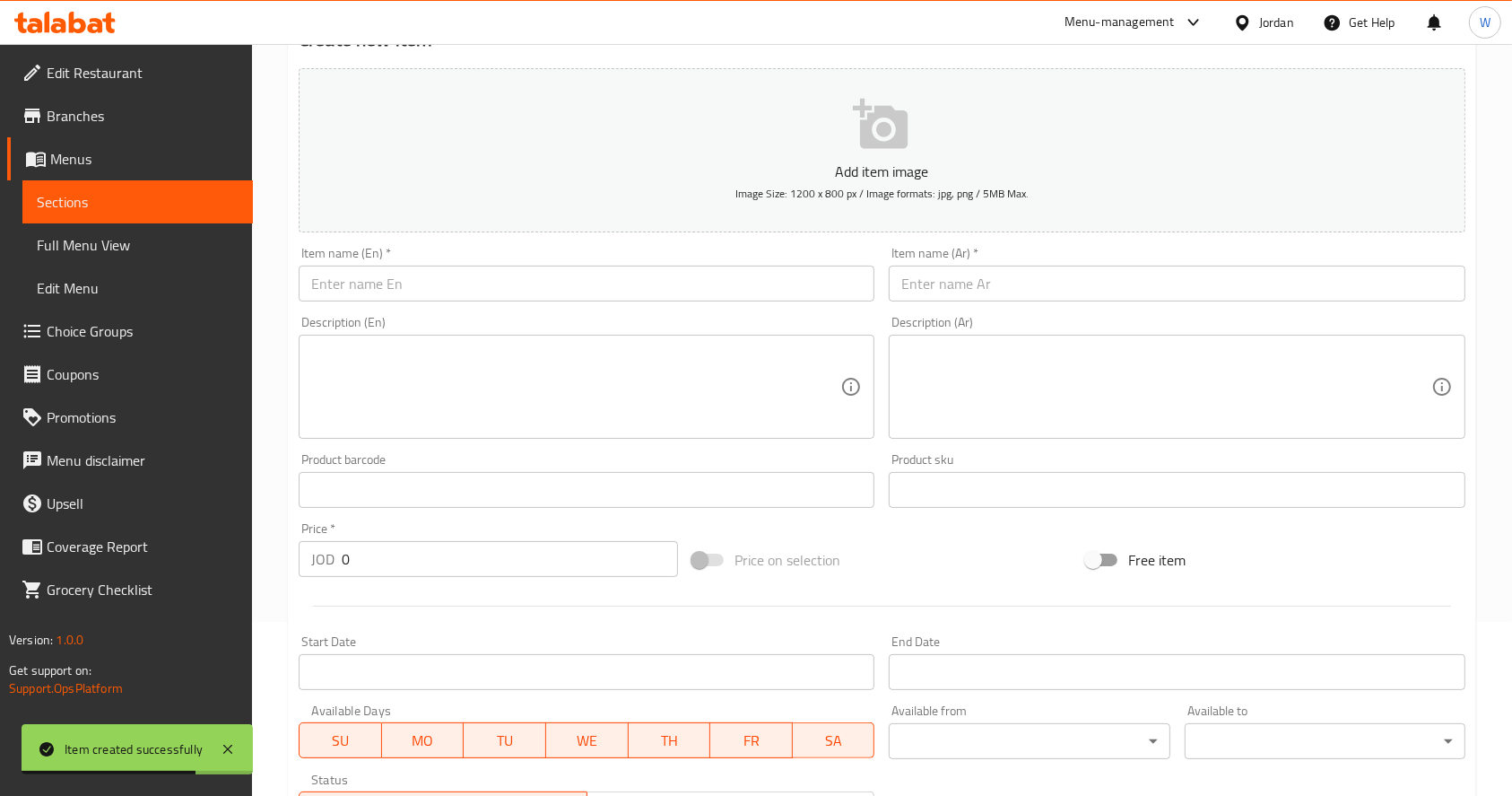
scroll to position [0, 0]
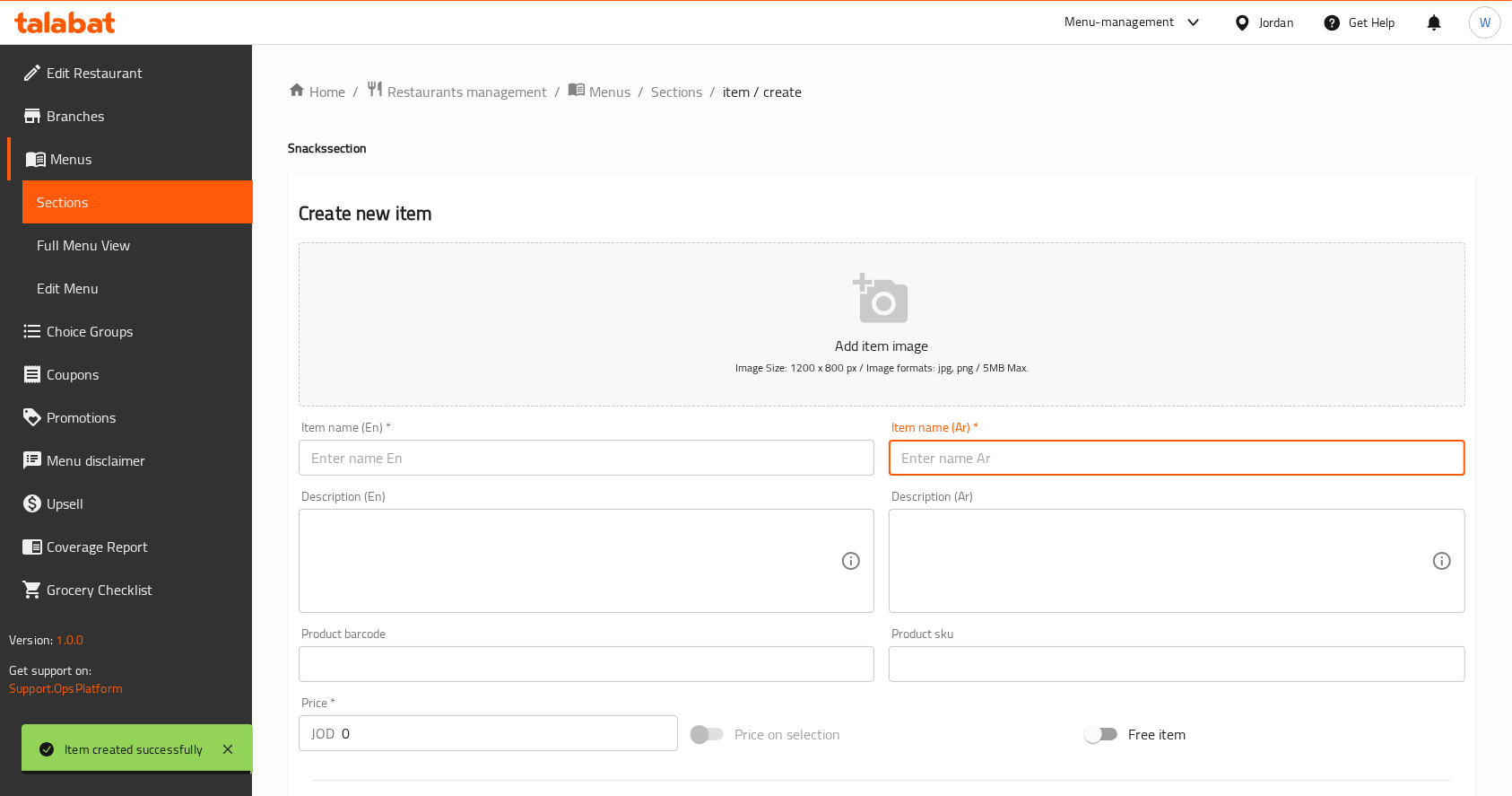
click at [1030, 475] on input "text" at bounding box center [1177, 458] width 576 height 36
paste input "برياني هندي دجاج"
type input "برياني هندي دجاج"
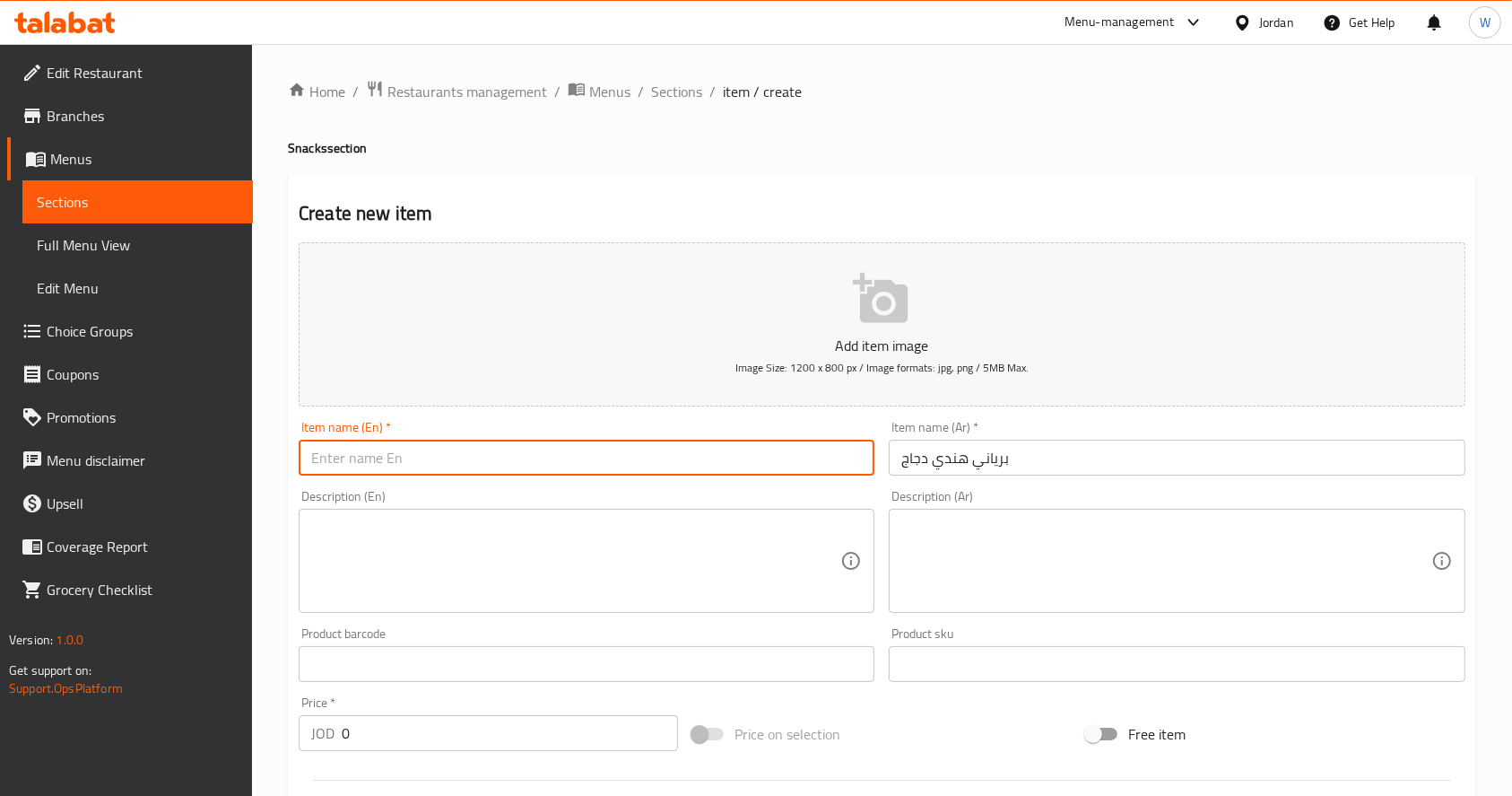
click at [674, 449] on input "text" at bounding box center [587, 458] width 576 height 36
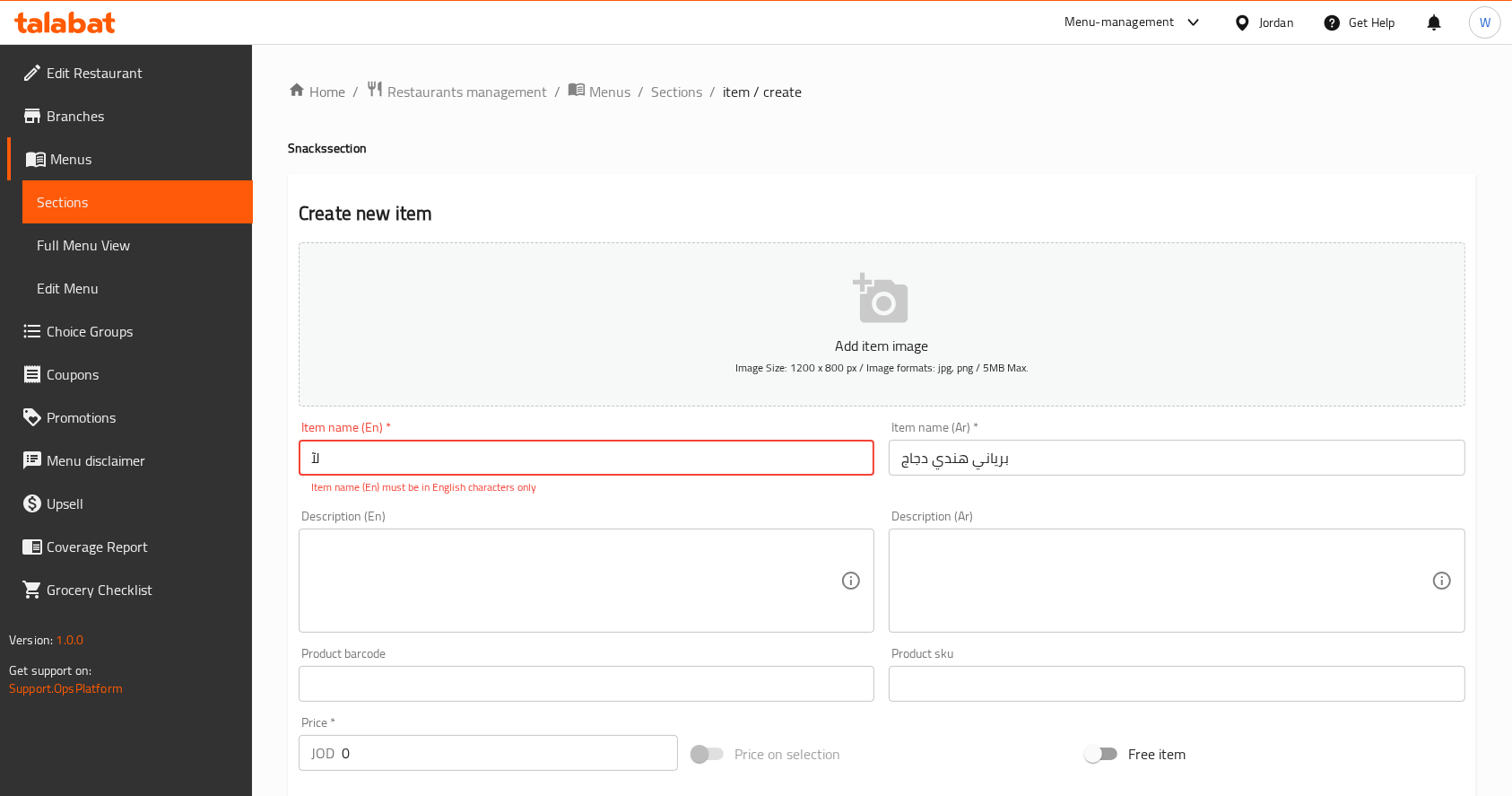
type input "ل"
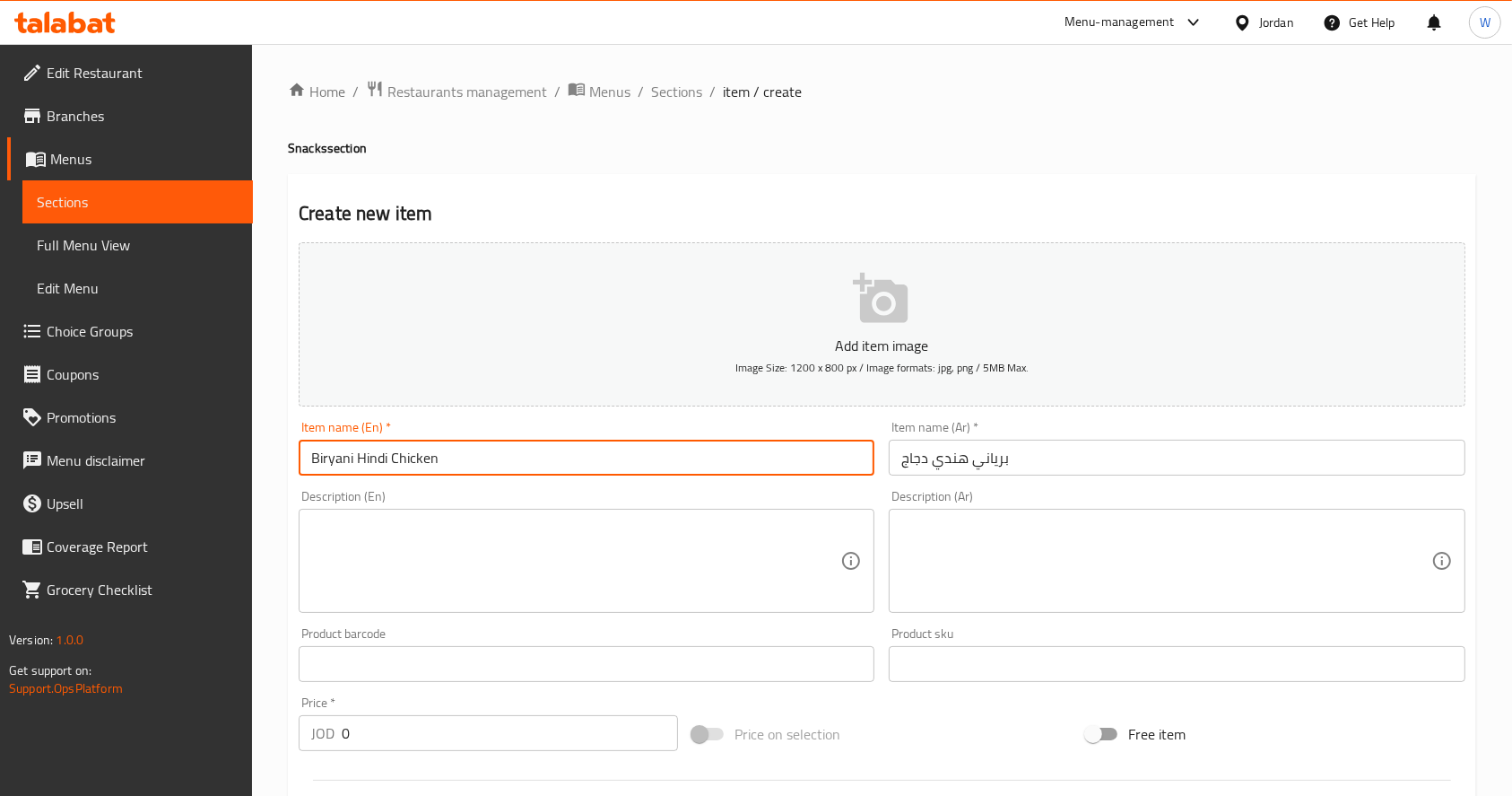
type input "Biryani Hindi Chicken"
click at [458, 728] on input "0" at bounding box center [510, 733] width 336 height 36
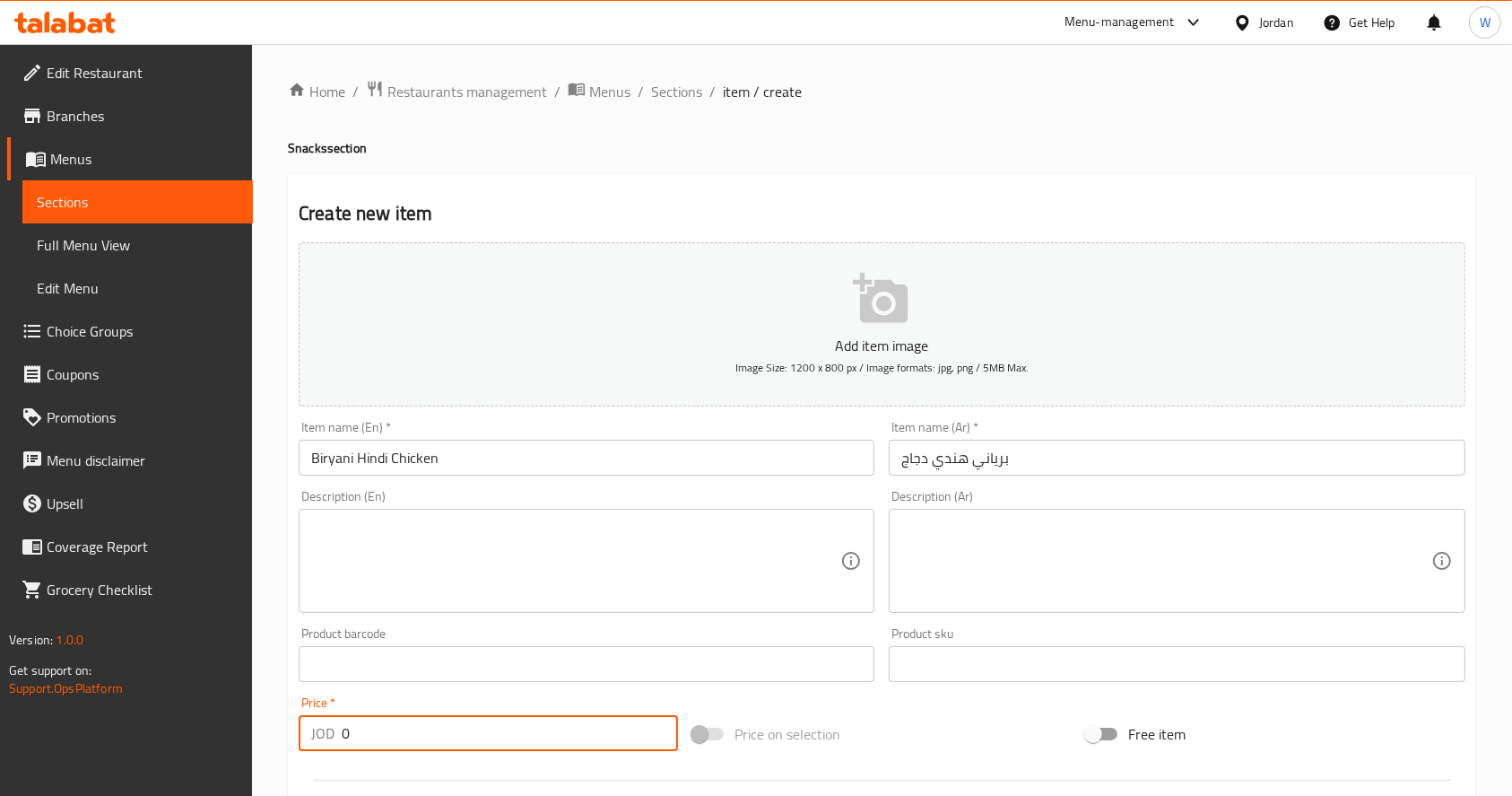
click at [458, 728] on input "0" at bounding box center [510, 733] width 336 height 36
type input "5"
click at [538, 472] on input "Biryani Hindi Chicken" at bounding box center [587, 458] width 576 height 36
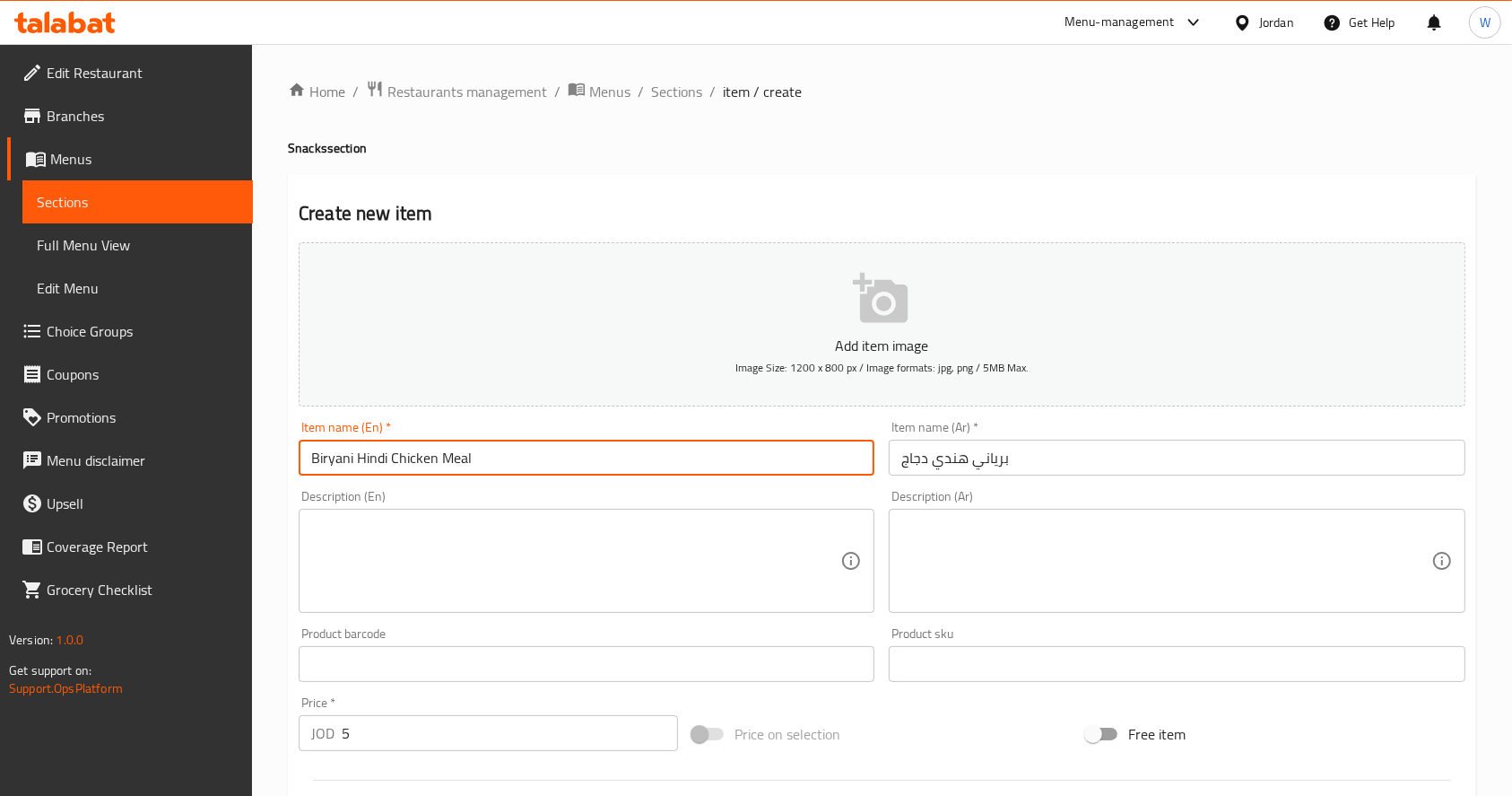
type input "Biryani Hindi Chicken Meal"
click at [899, 465] on input "برياني هندي دجاج" at bounding box center [1177, 458] width 576 height 36
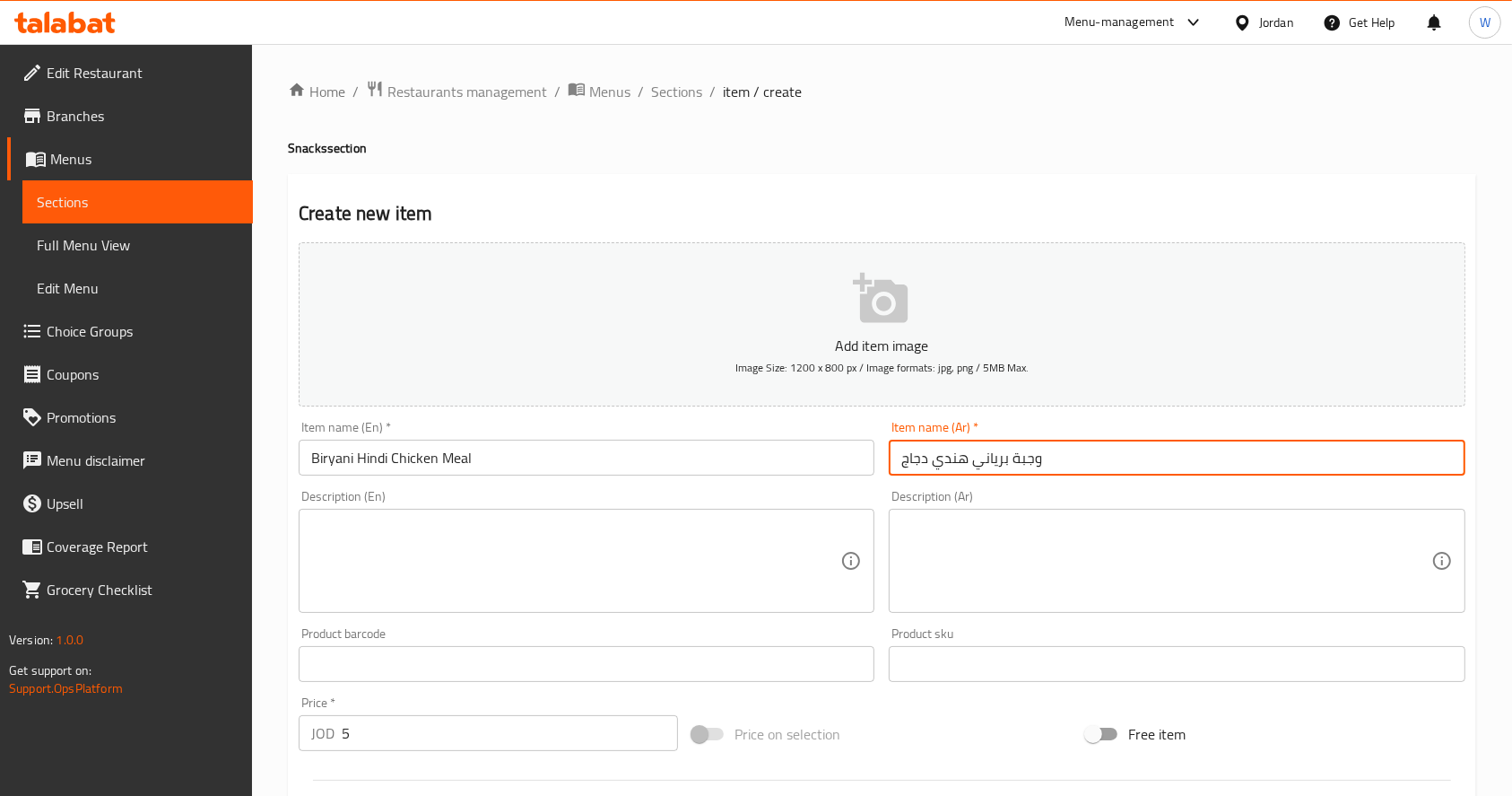
type input "وجبة برياني هندي دجاج"
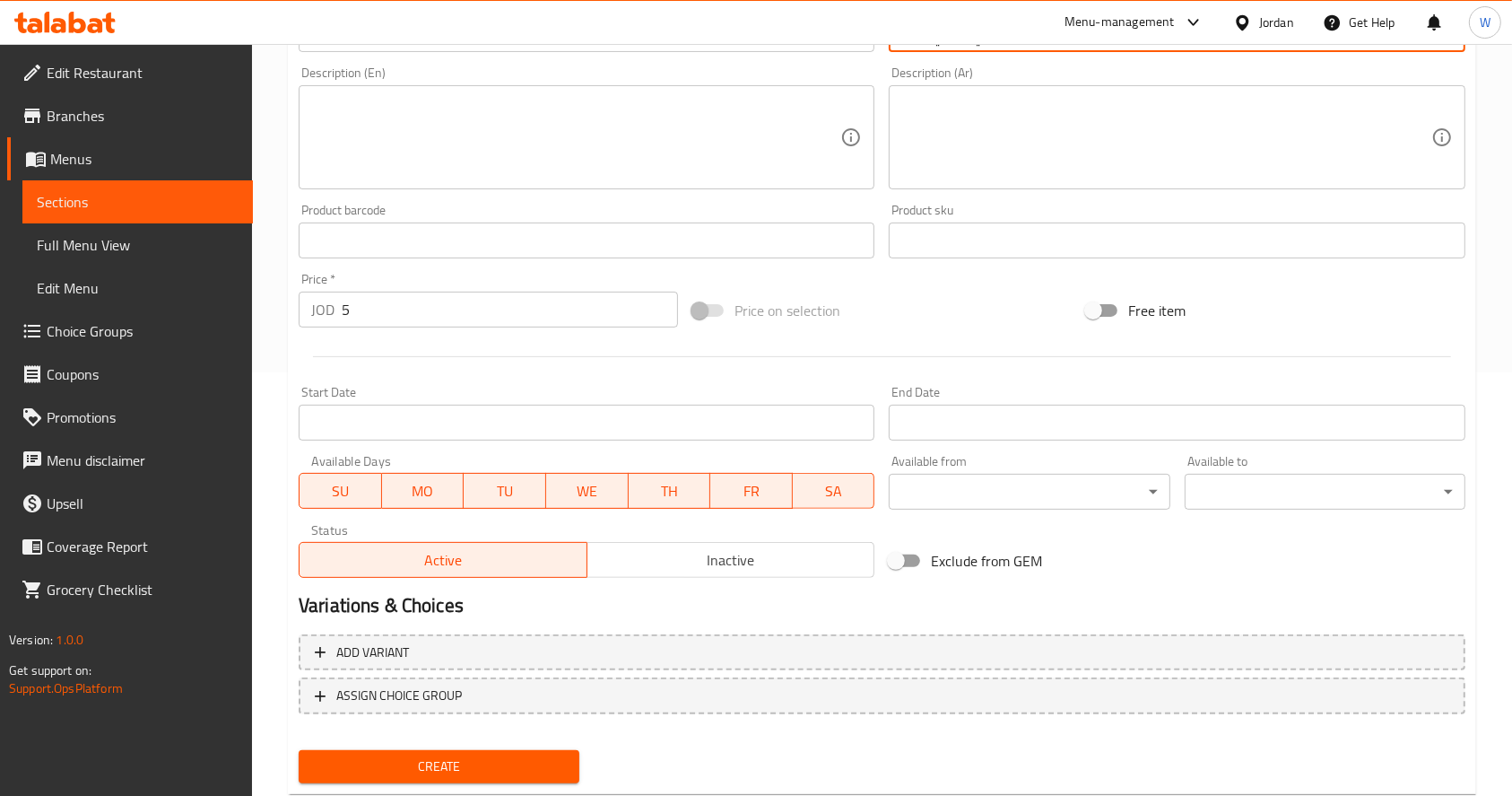
scroll to position [472, 0]
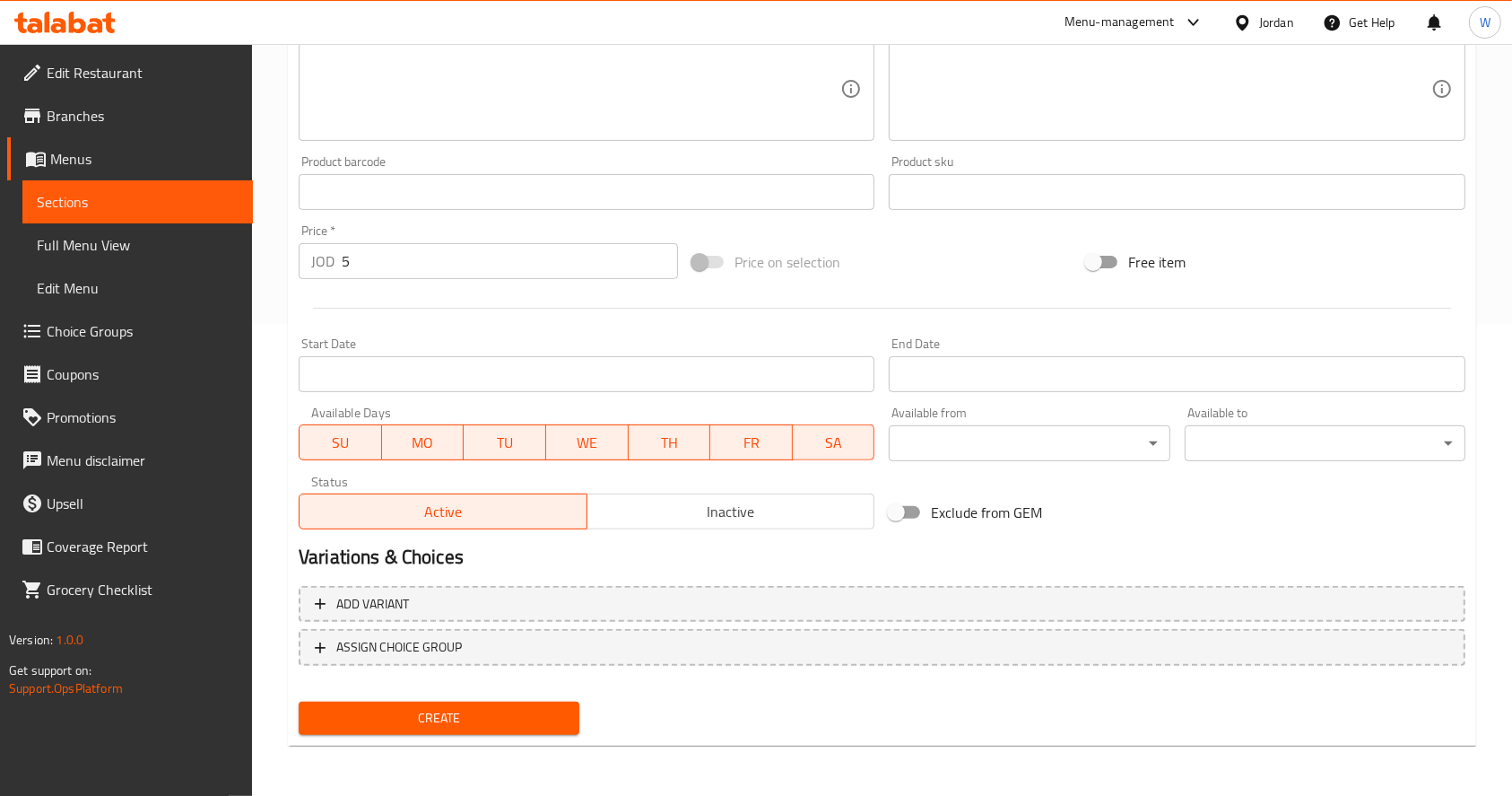
click at [510, 709] on span "Create" at bounding box center [439, 718] width 252 height 22
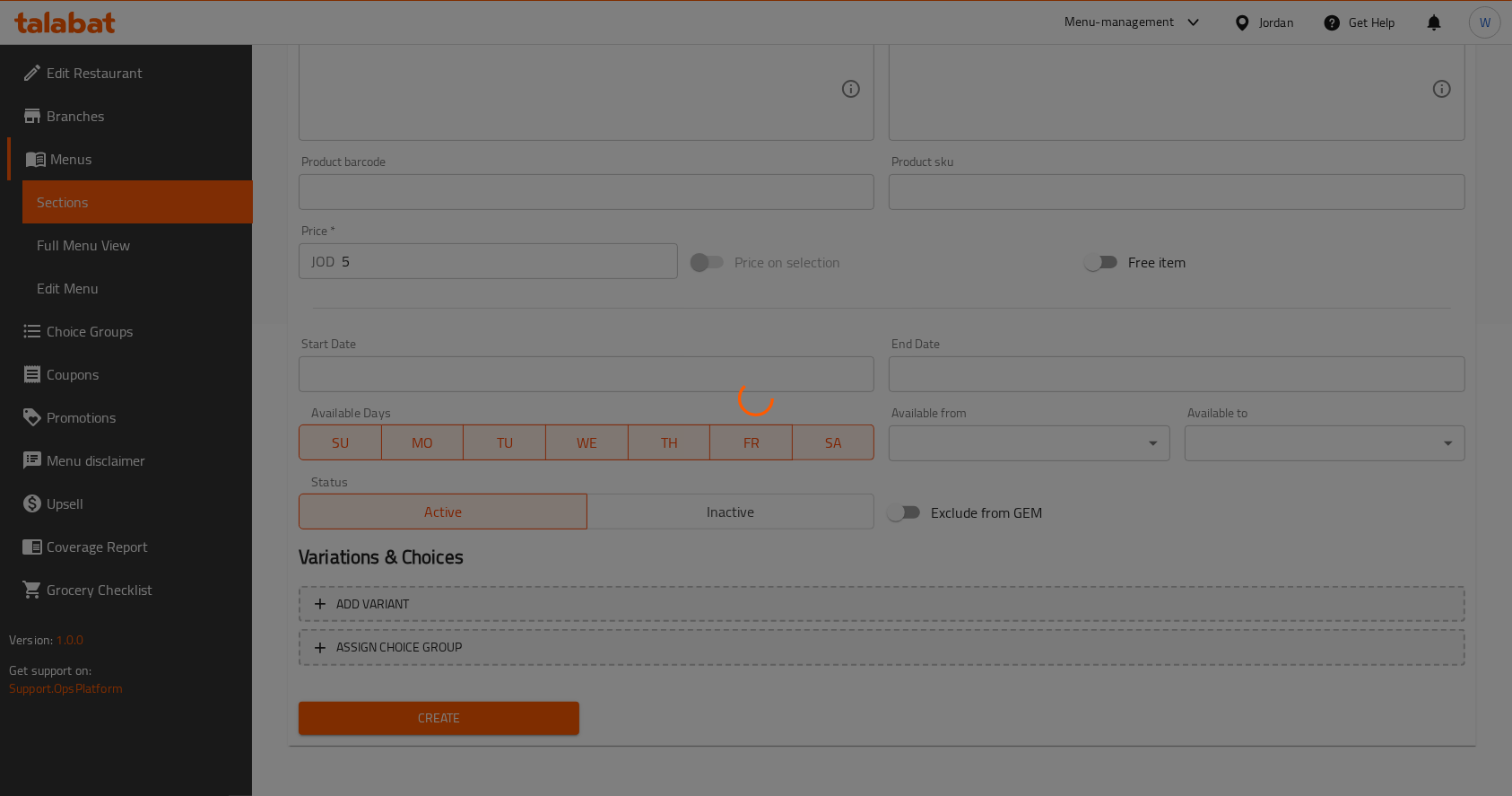
type input "0"
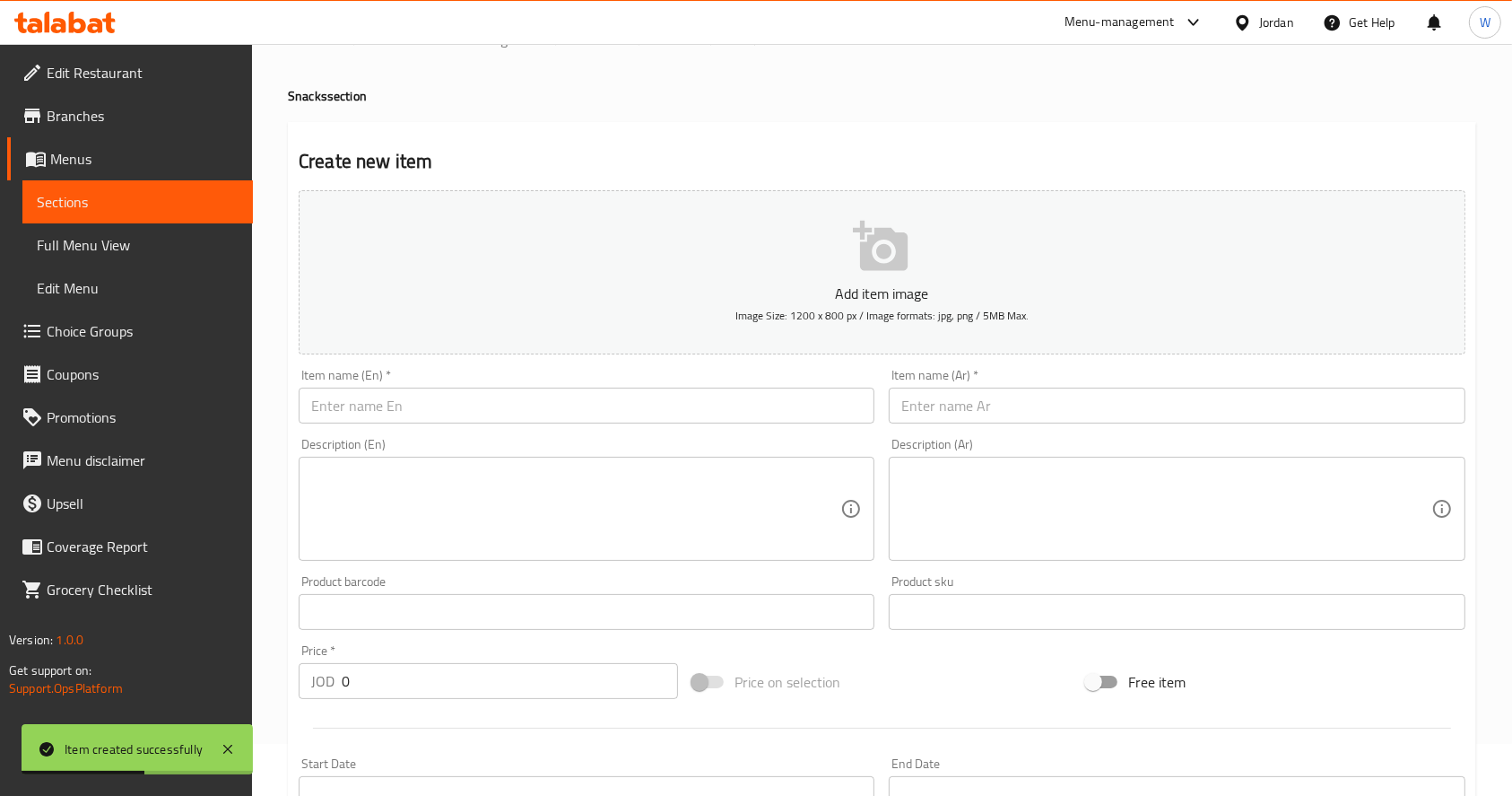
scroll to position [0, 0]
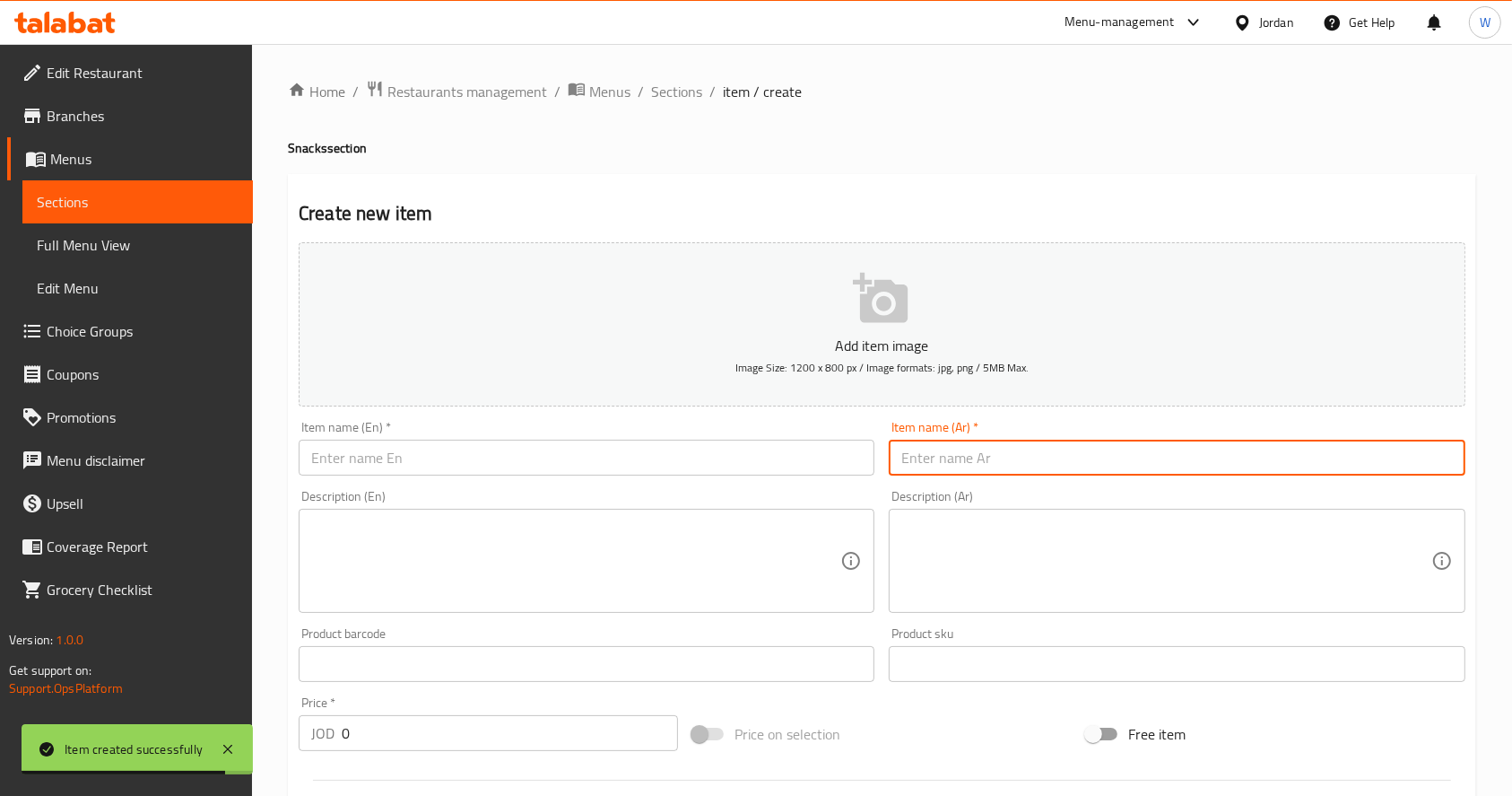
click at [965, 454] on input "text" at bounding box center [1177, 458] width 576 height 36
type input "صحن حلوى ام علي"
click at [431, 463] on input "text" at bounding box center [587, 458] width 576 height 36
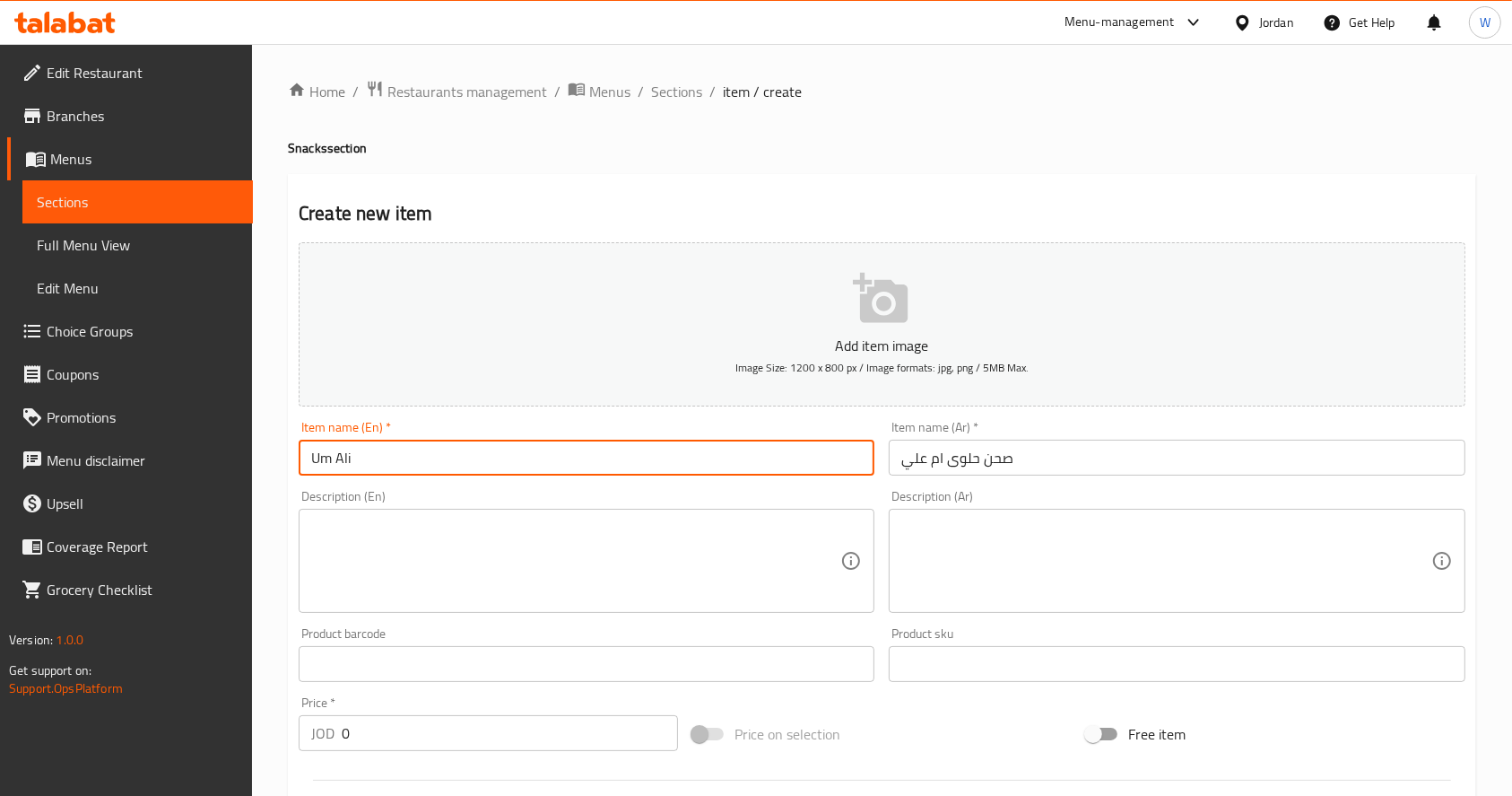
type input "Um Ali"
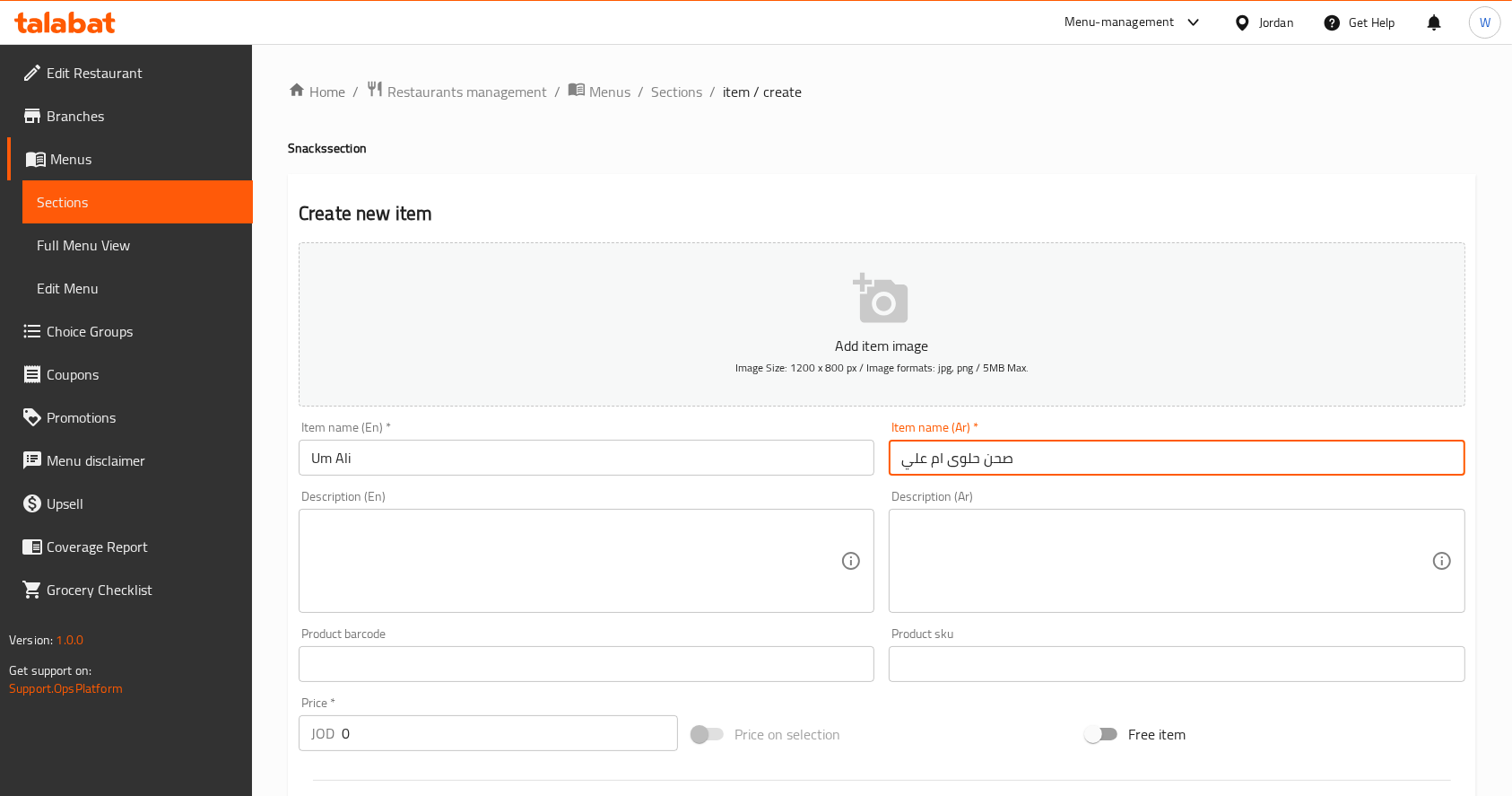
drag, startPoint x: 946, startPoint y: 456, endPoint x: 1042, endPoint y: 460, distance: 96.1
click at [1042, 460] on input "صحن حلوى ام علي" at bounding box center [1177, 458] width 576 height 36
type input "ام علي"
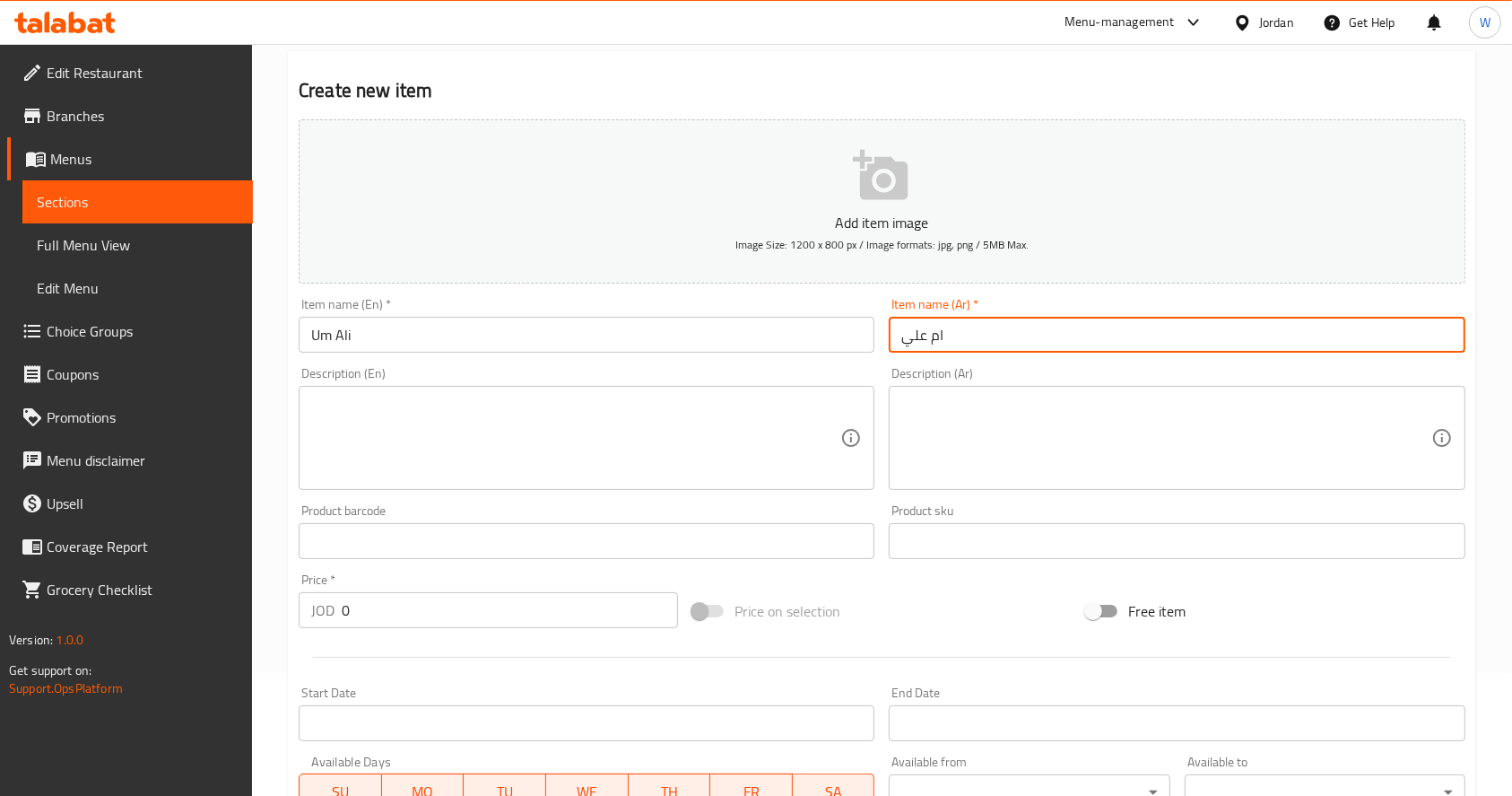
scroll to position [239, 0]
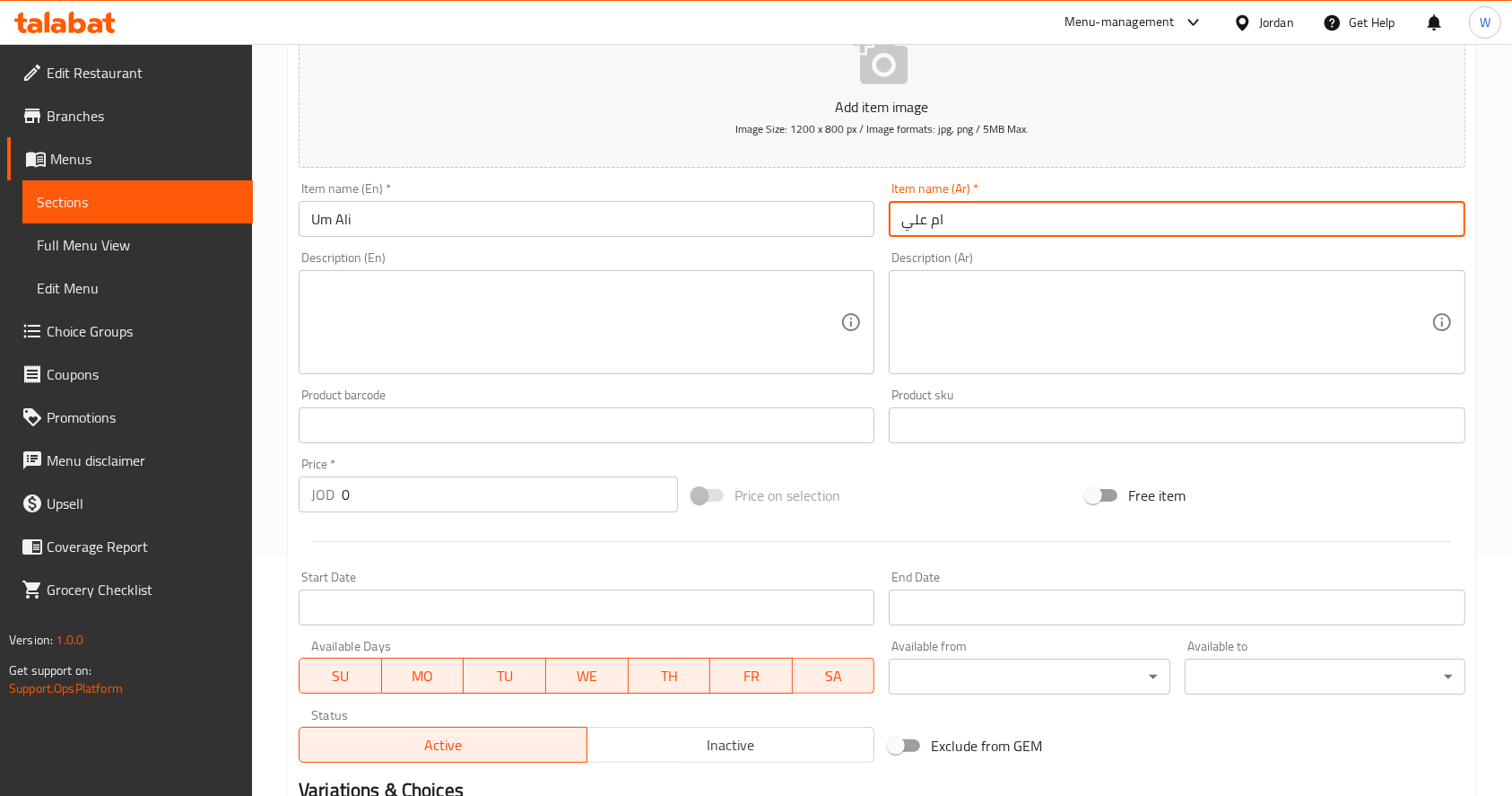
click at [397, 482] on input "0" at bounding box center [510, 494] width 336 height 36
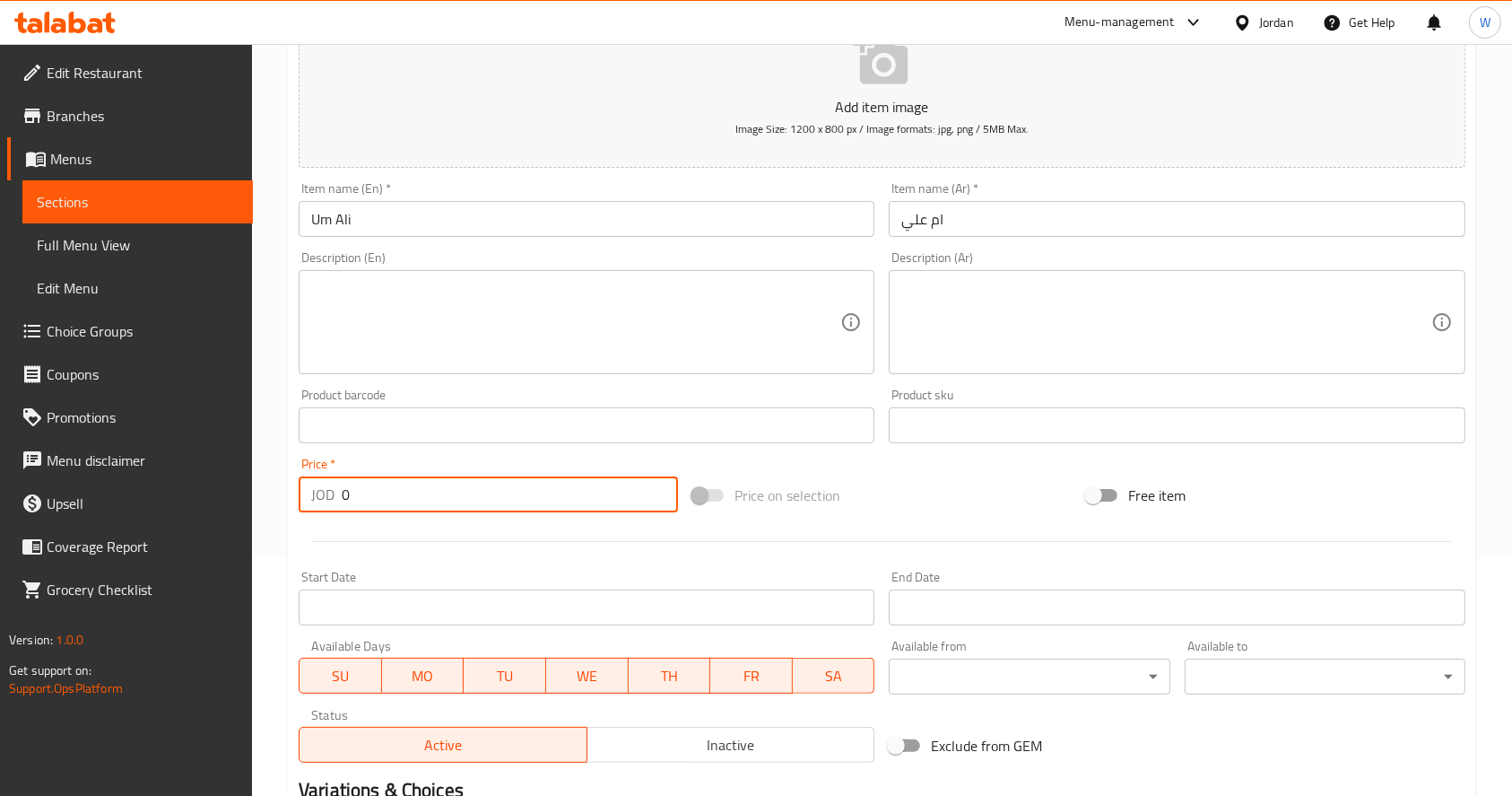
click at [397, 482] on input "0" at bounding box center [510, 494] width 336 height 36
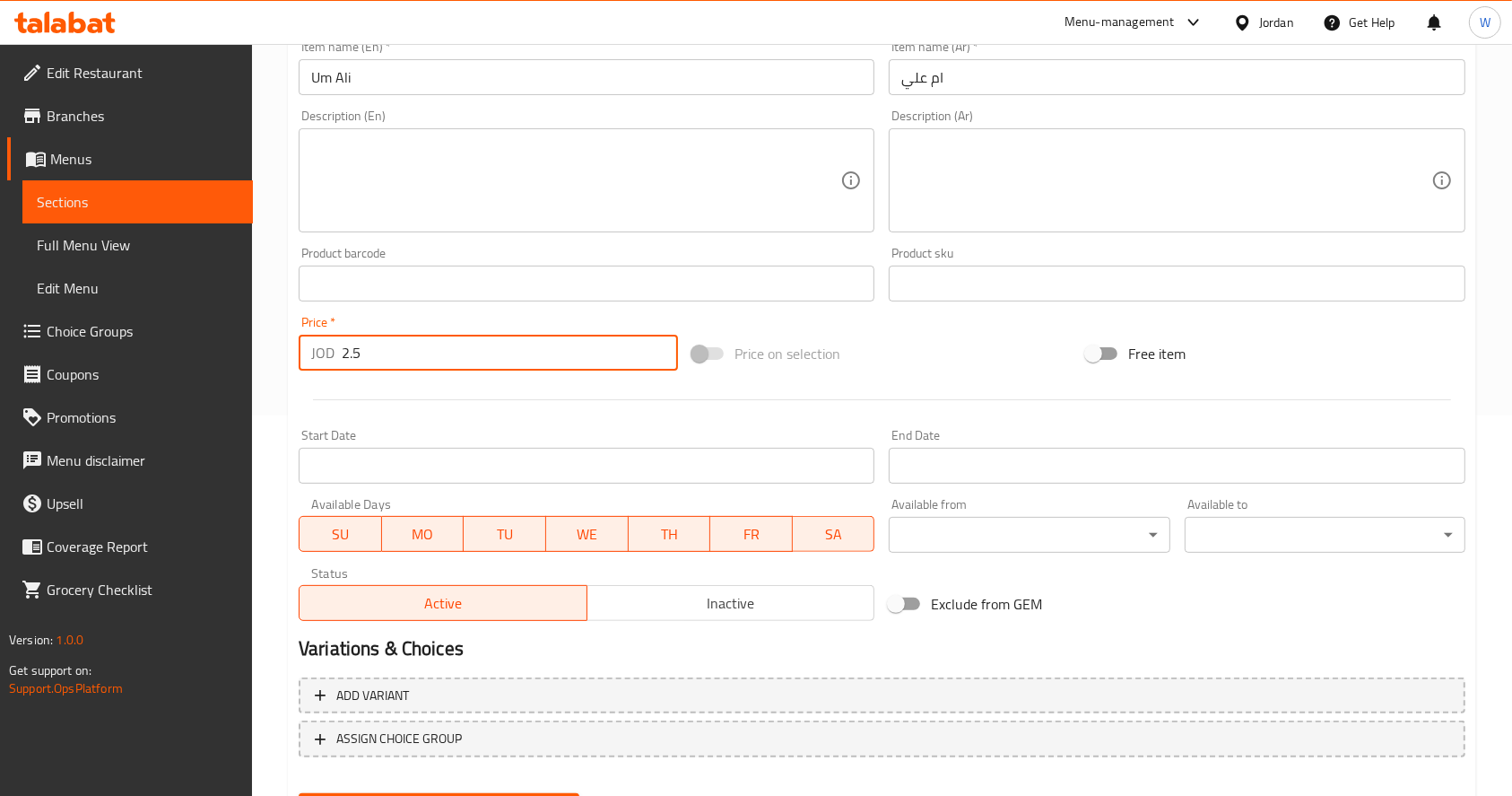
scroll to position [472, 0]
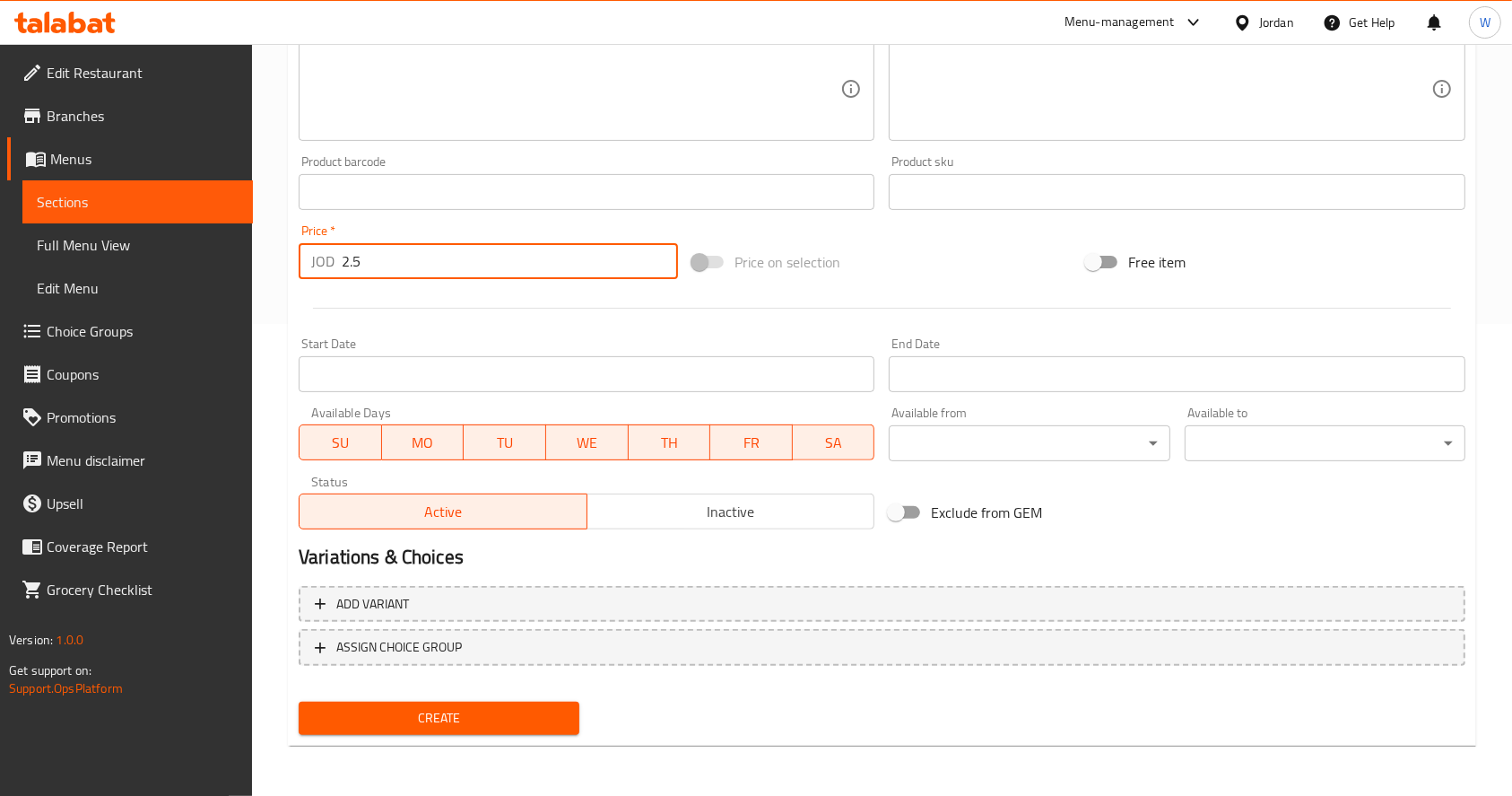
type input "2.5"
click at [503, 710] on span "Create" at bounding box center [439, 718] width 252 height 22
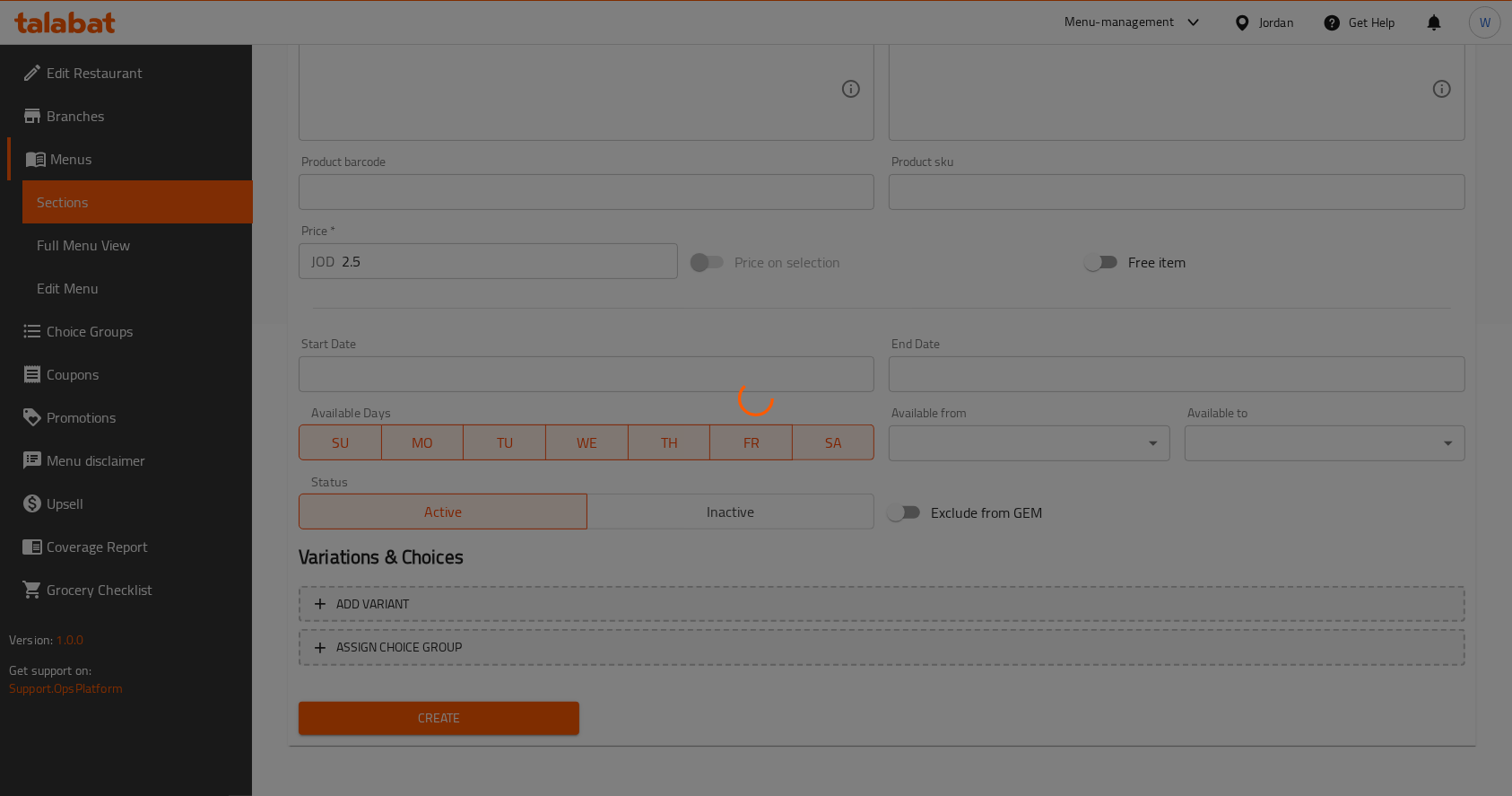
type input "0"
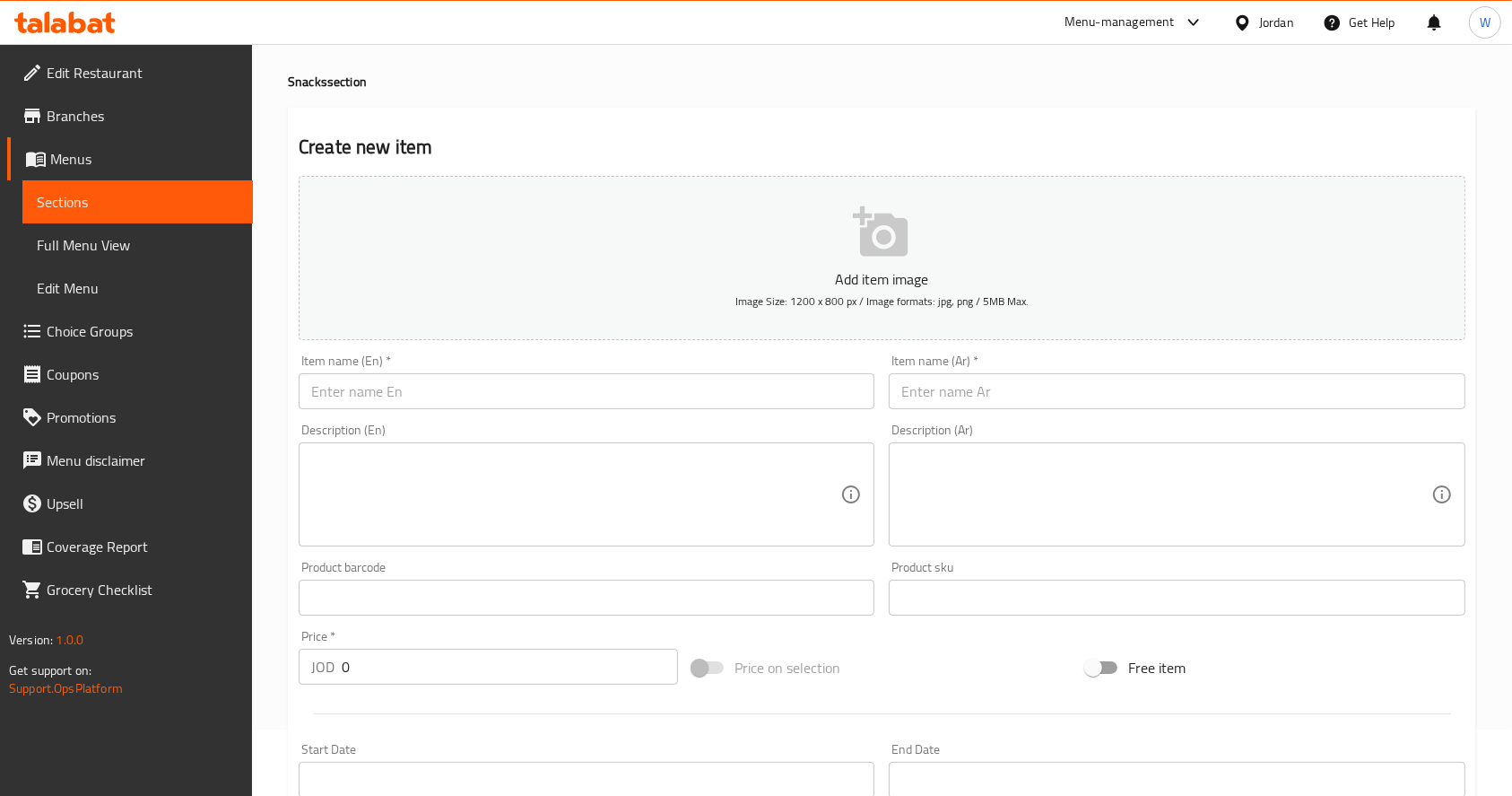
scroll to position [0, 0]
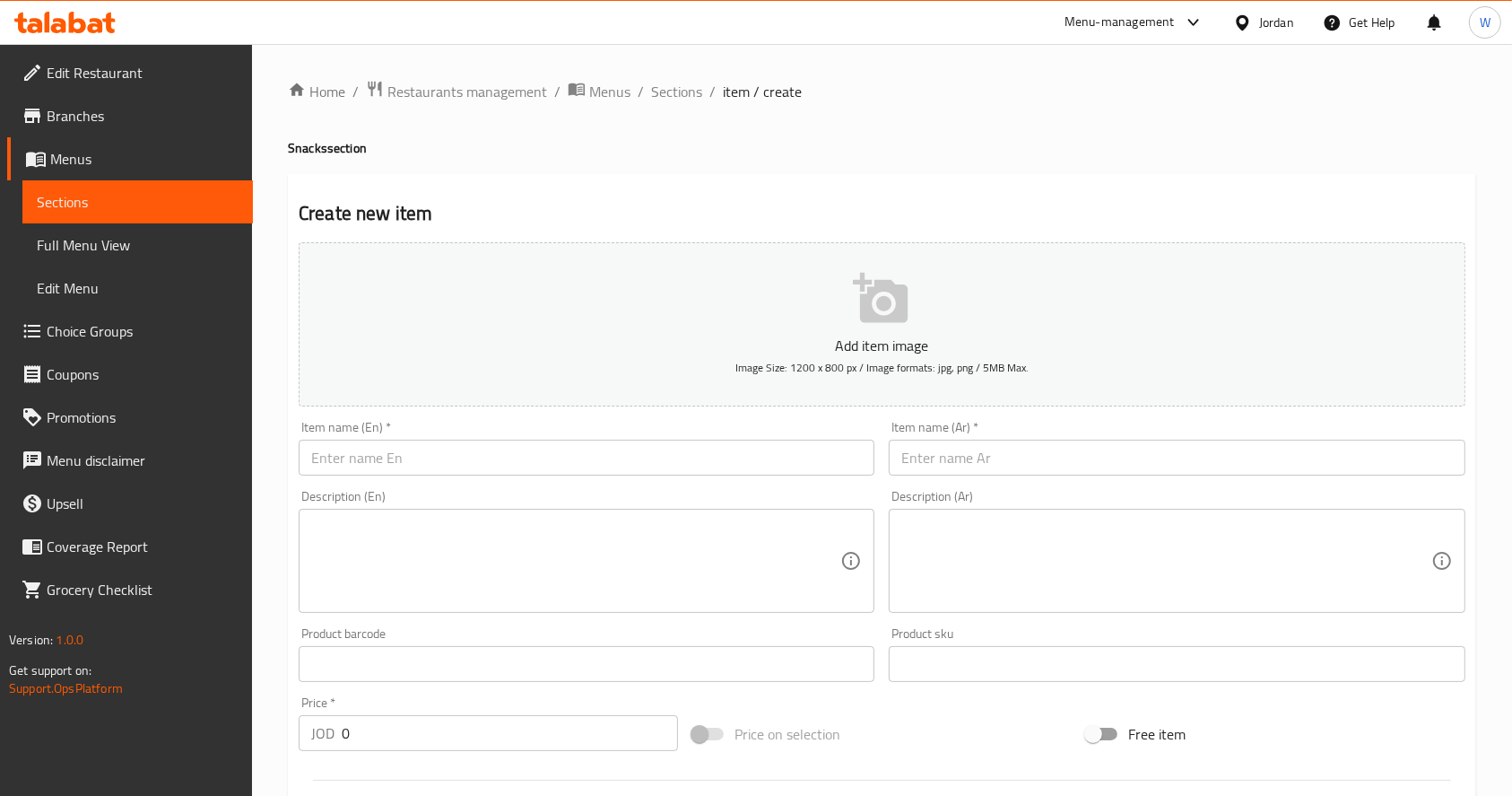
drag, startPoint x: 661, startPoint y: 89, endPoint x: 682, endPoint y: 112, distance: 31.1
click at [661, 89] on span "Sections" at bounding box center [676, 91] width 51 height 21
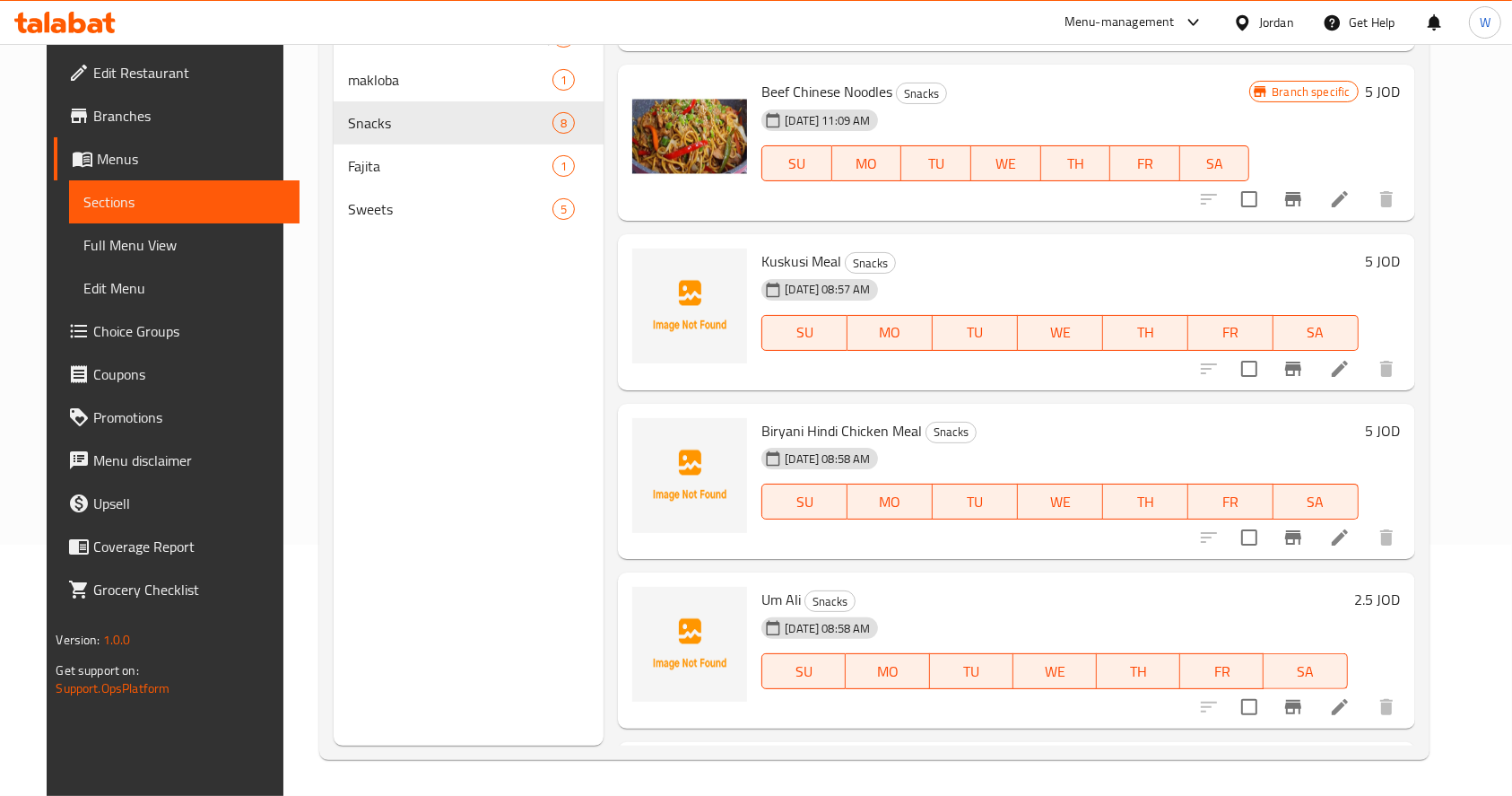
scroll to position [78, 0]
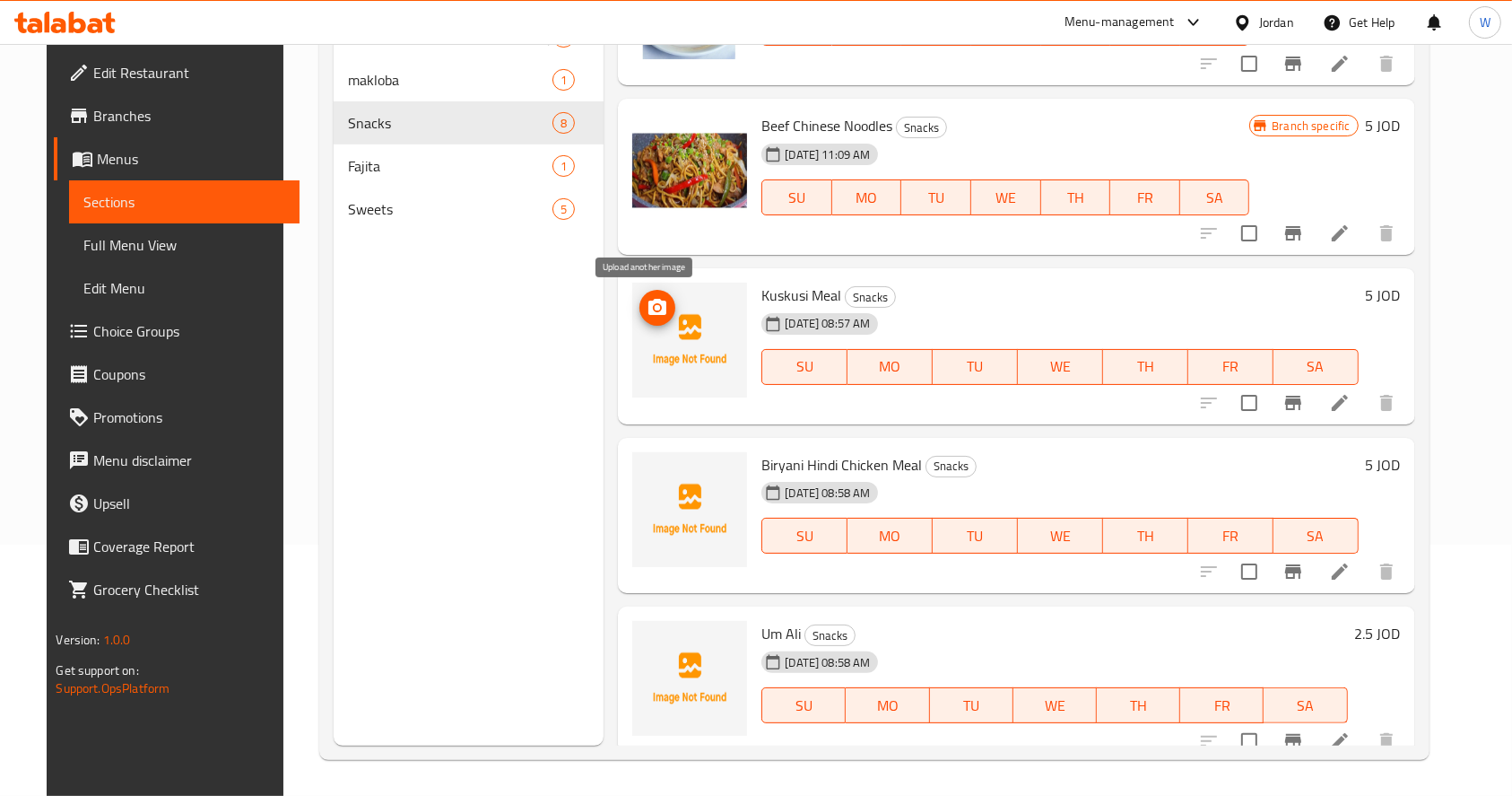
click at [655, 308] on circle "upload picture" at bounding box center [658, 308] width 6 height 6
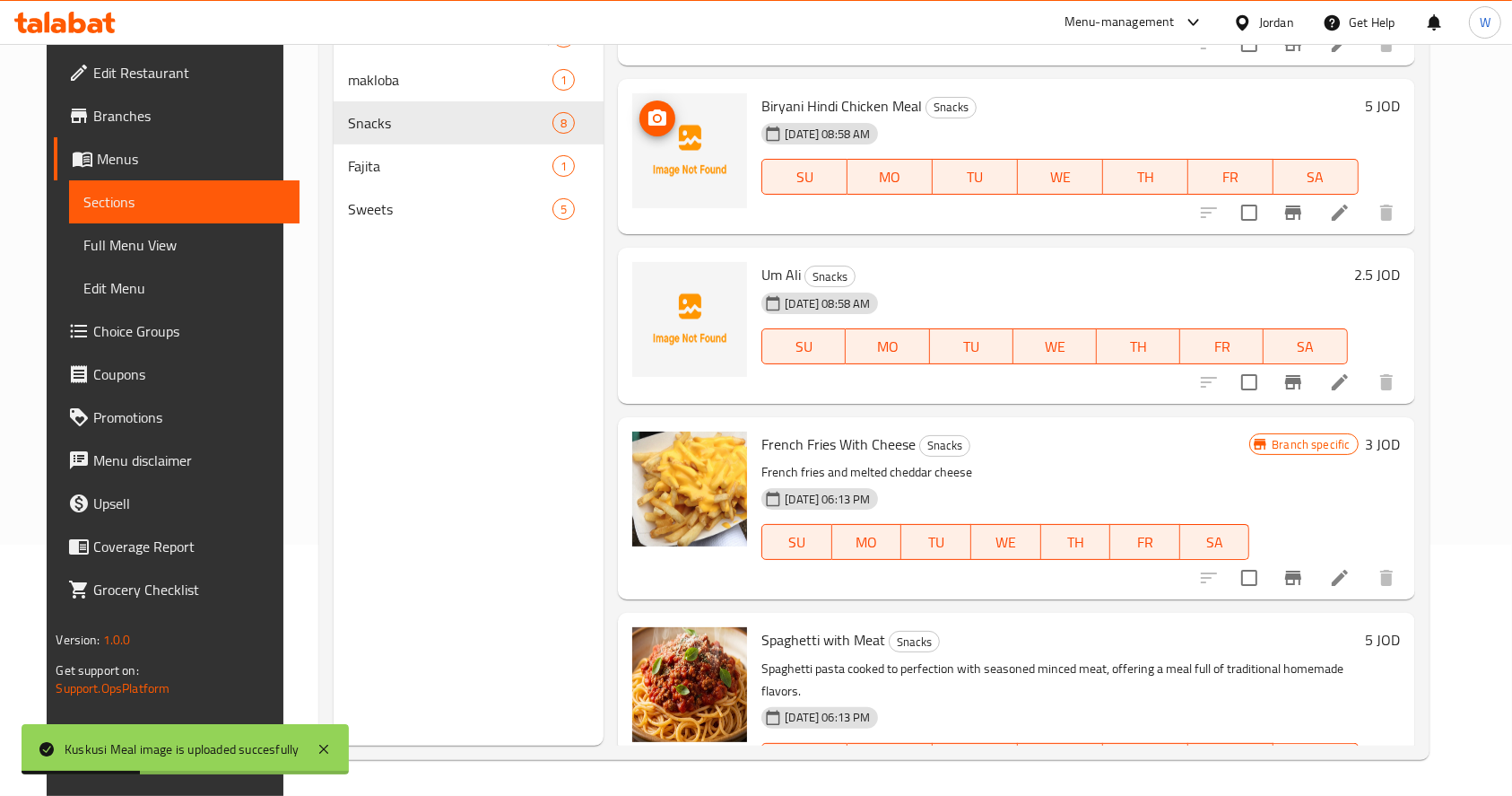
click at [647, 119] on icon "upload picture" at bounding box center [657, 118] width 21 height 21
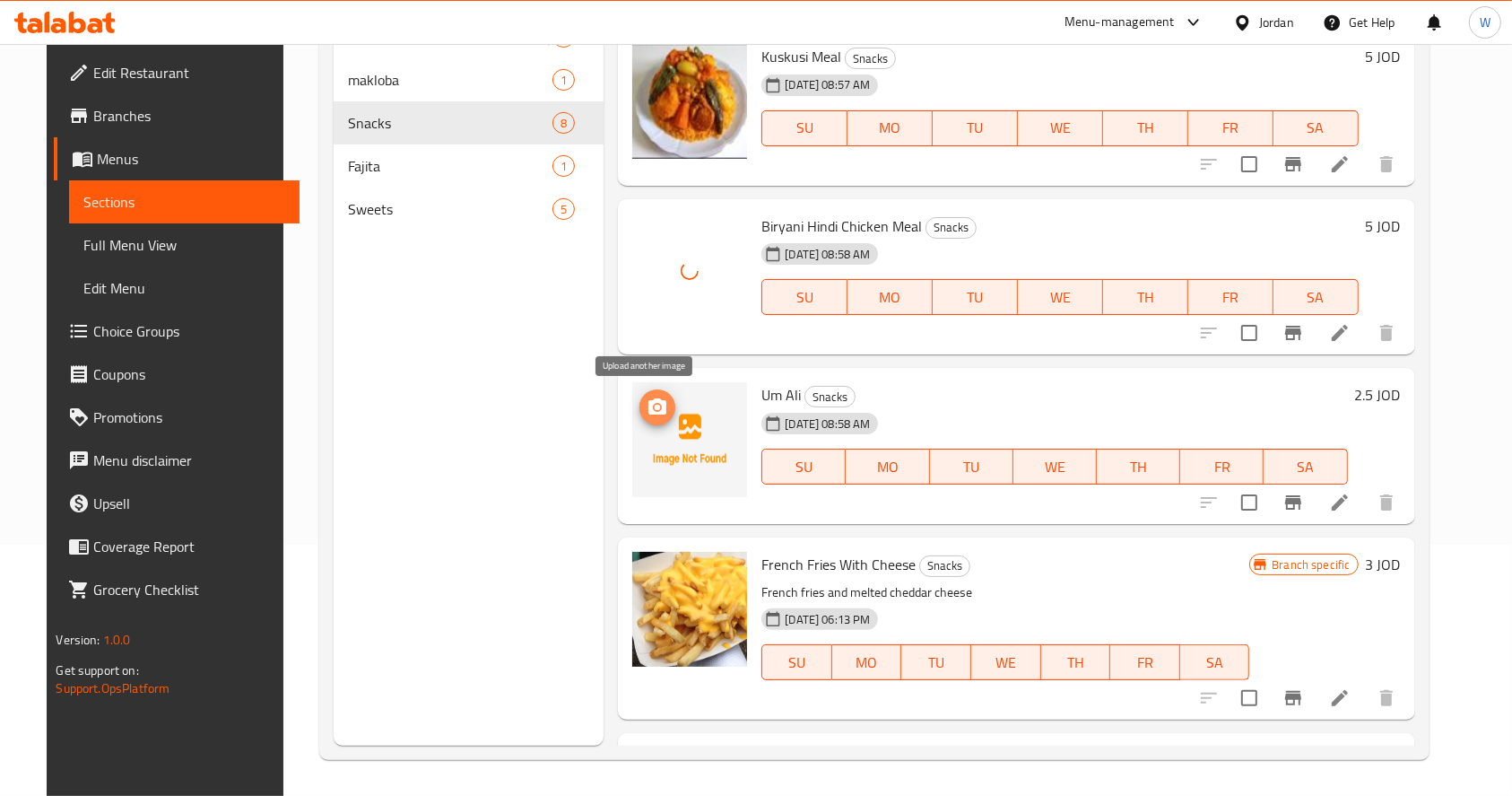
click at [648, 405] on icon "upload picture" at bounding box center [657, 405] width 18 height 16
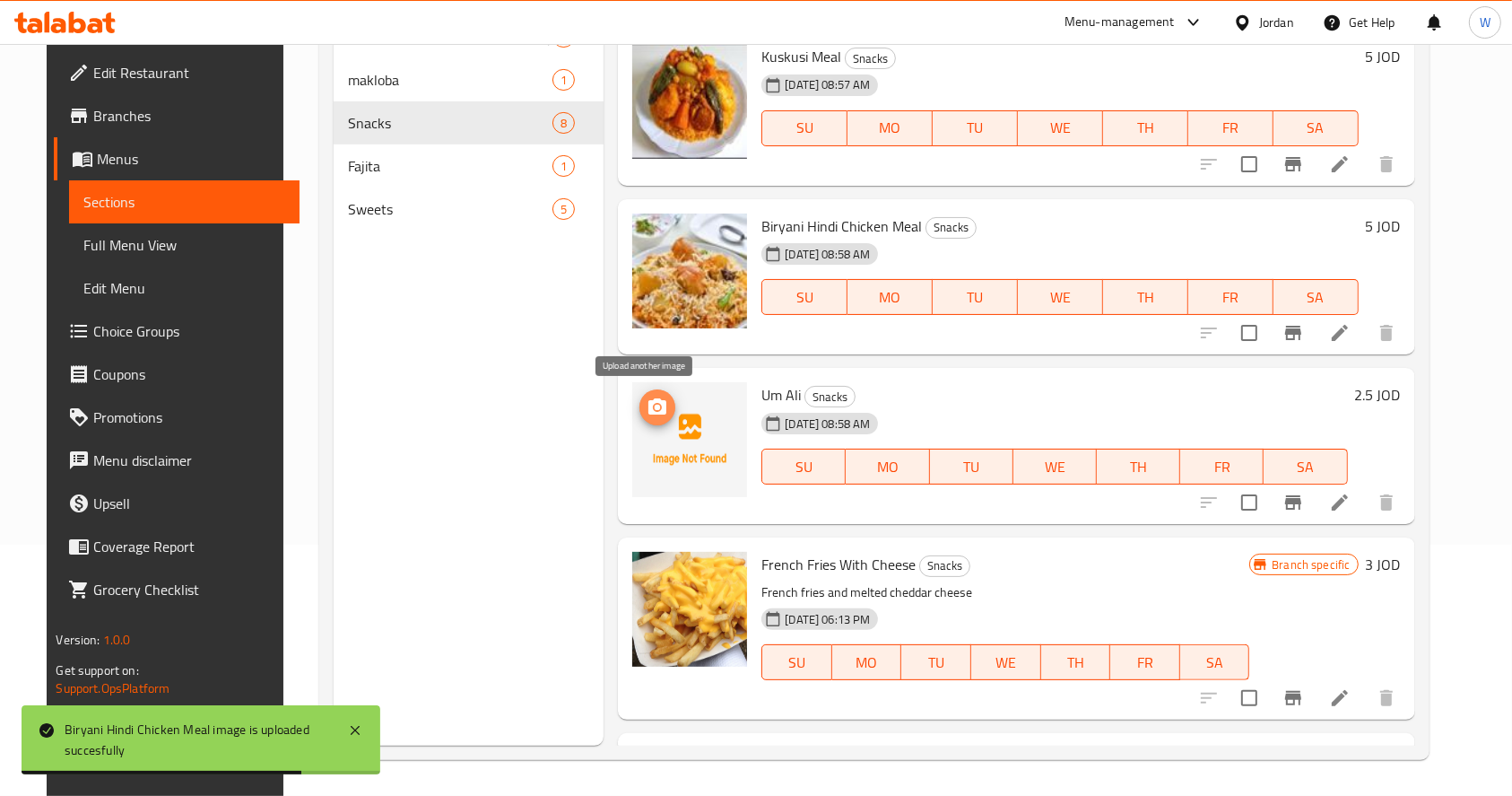
click at [648, 403] on icon "upload picture" at bounding box center [657, 405] width 18 height 16
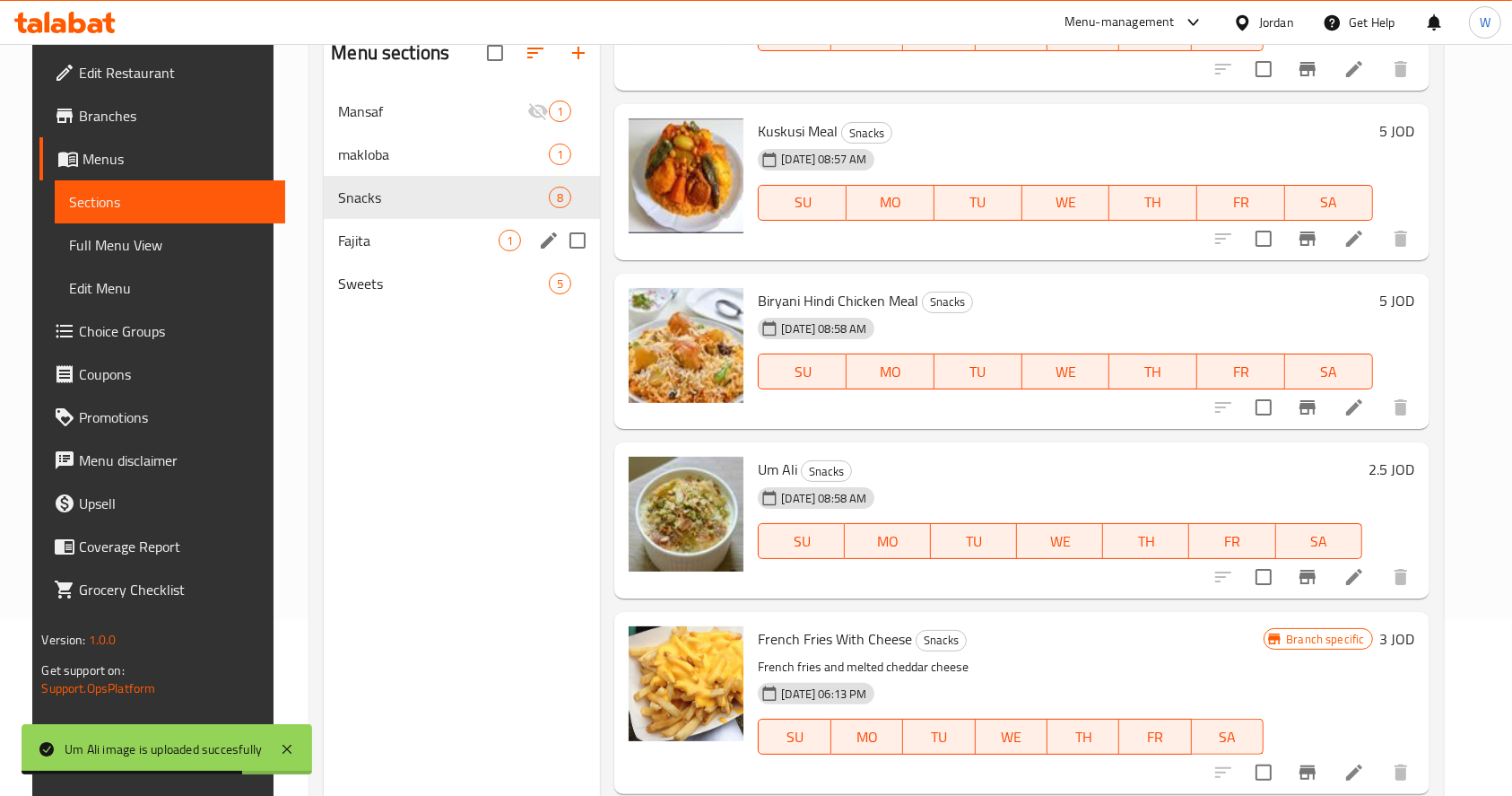
scroll to position [0, 0]
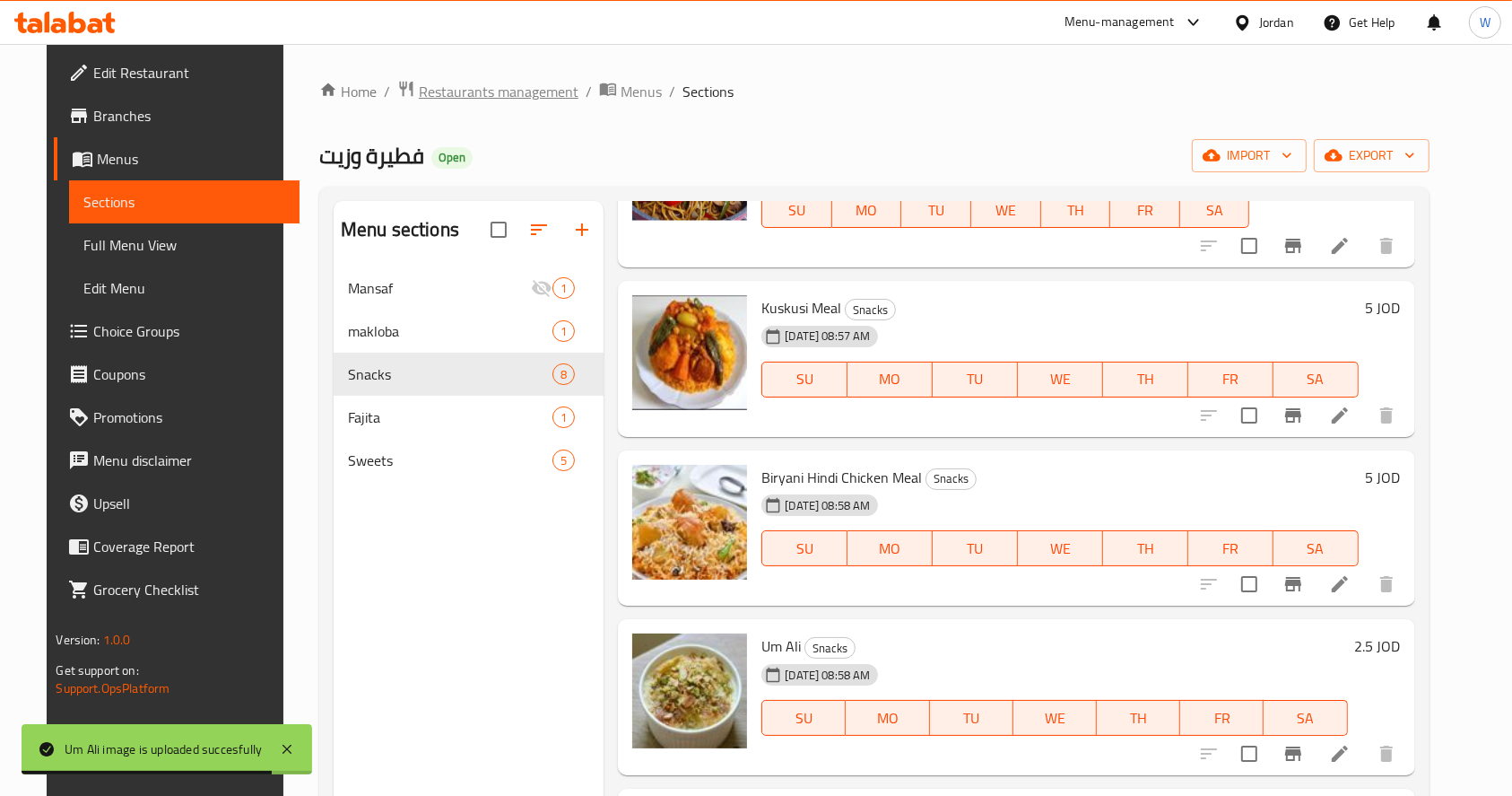
click at [488, 97] on span "Restaurants management" at bounding box center [498, 91] width 159 height 21
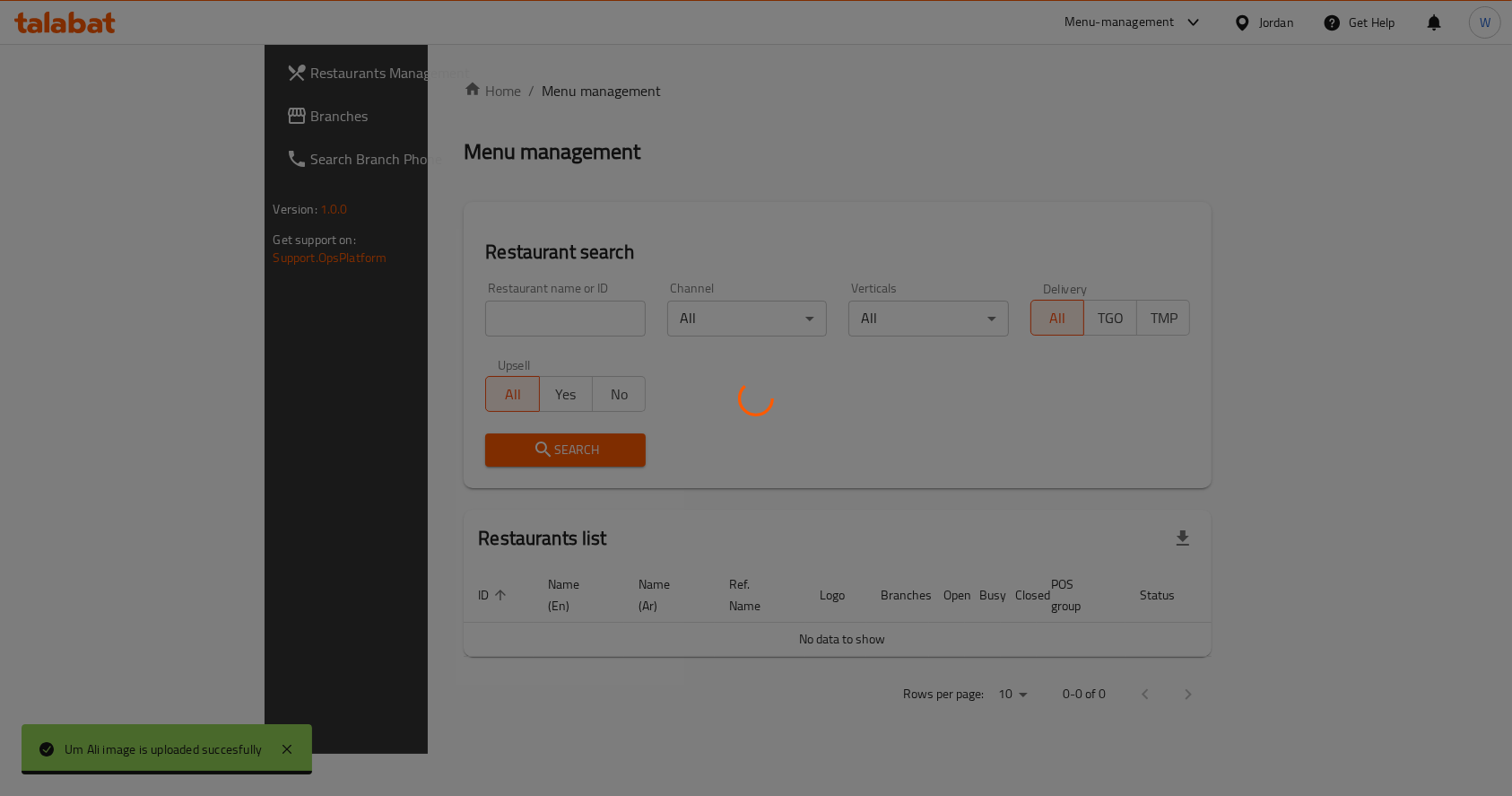
click at [446, 330] on div at bounding box center [756, 398] width 1512 height 796
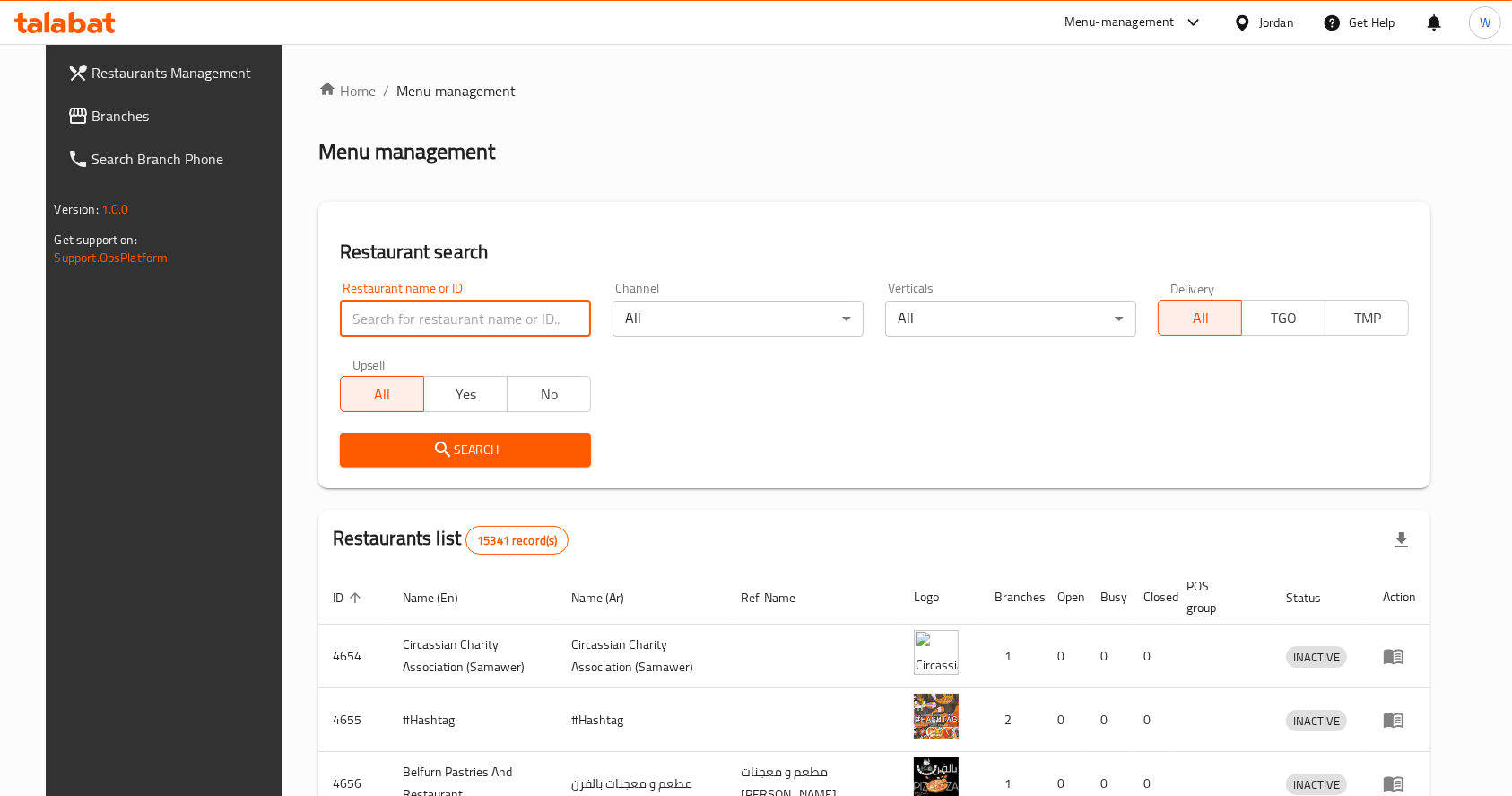
click at [434, 316] on input "search" at bounding box center [466, 318] width 252 height 36
type input "pistachio"
click button "Search" at bounding box center [466, 450] width 252 height 34
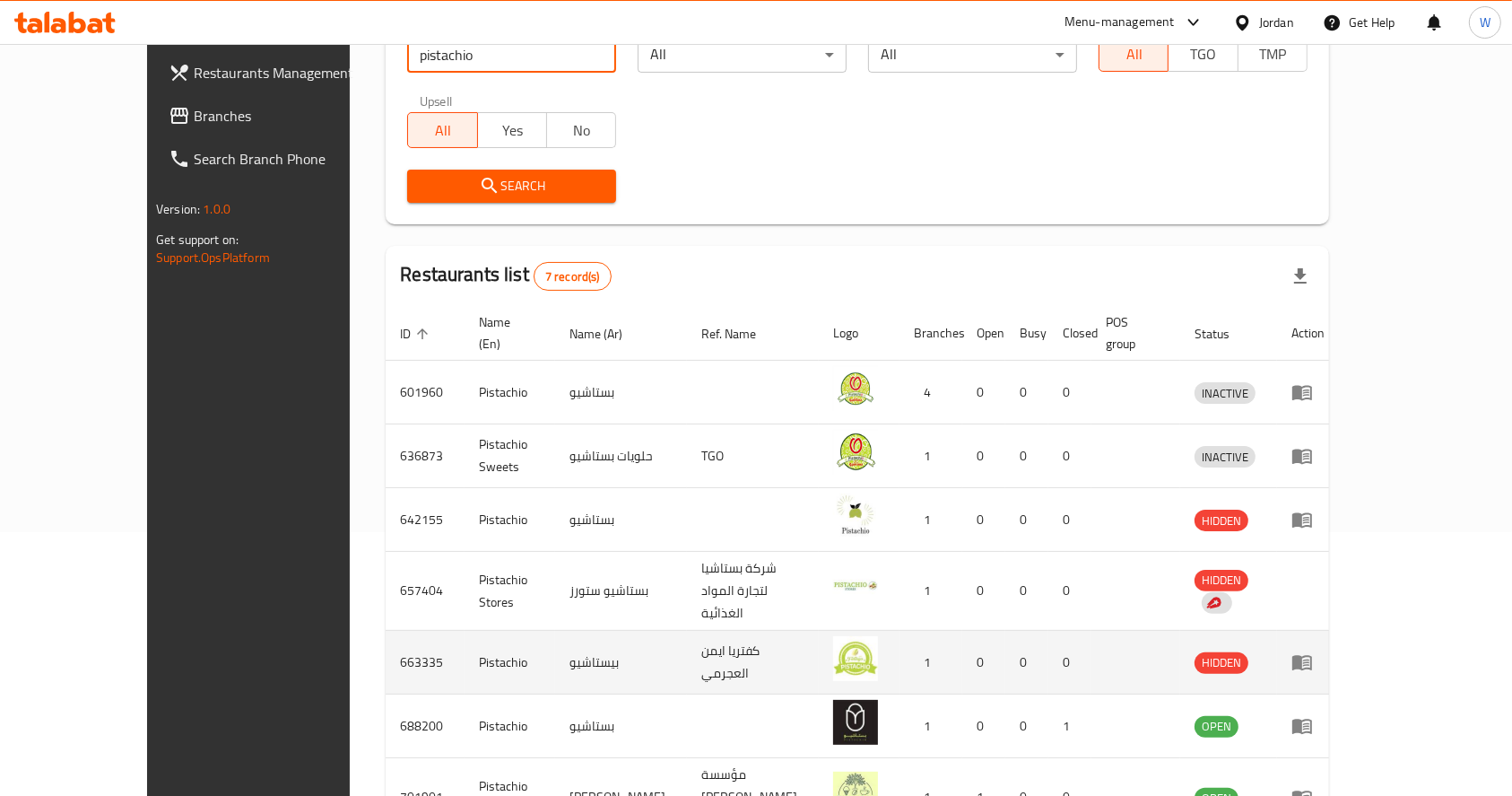
scroll to position [346, 0]
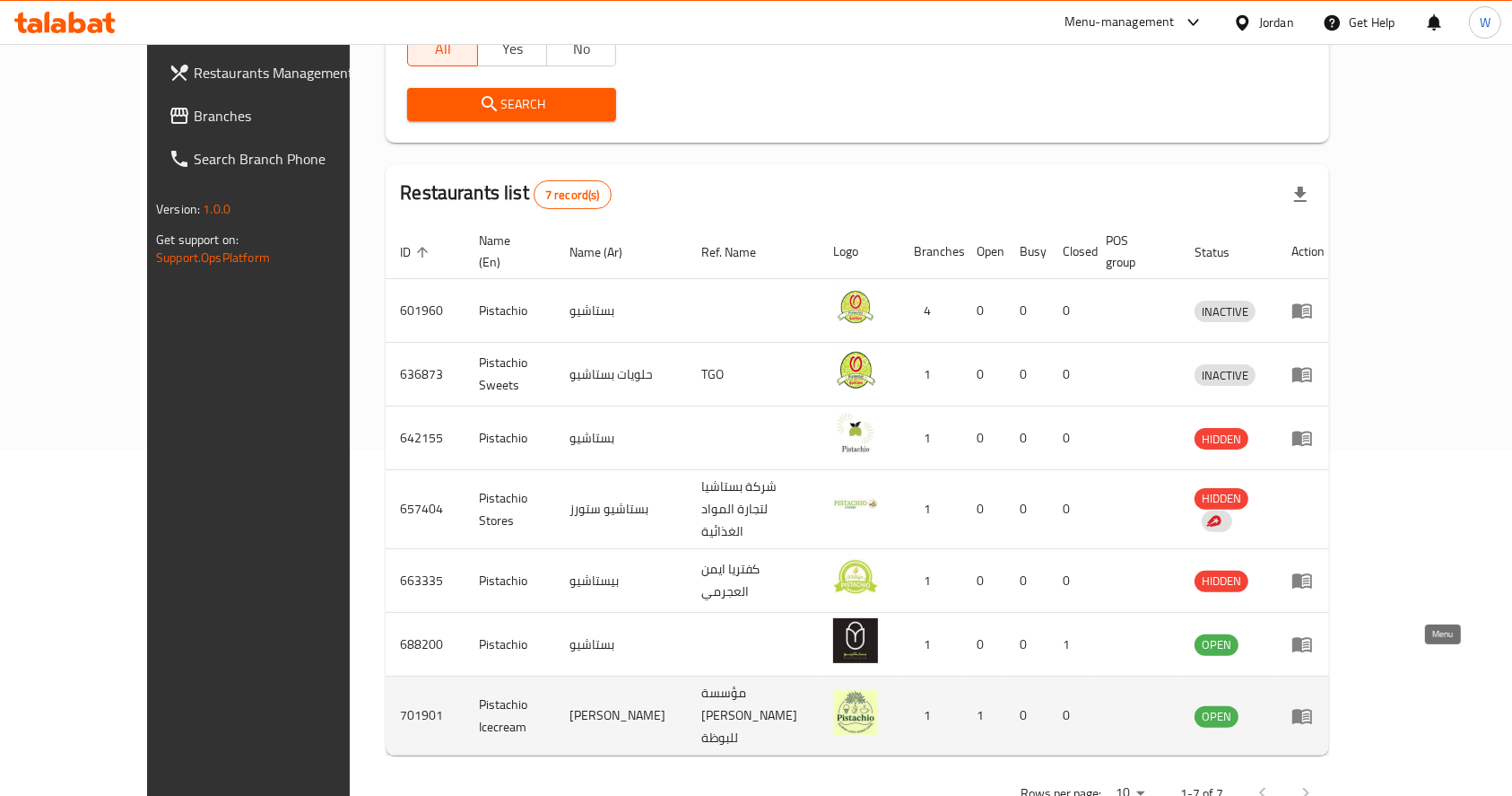
click at [1313, 706] on icon "enhanced table" at bounding box center [1301, 716] width 21 height 21
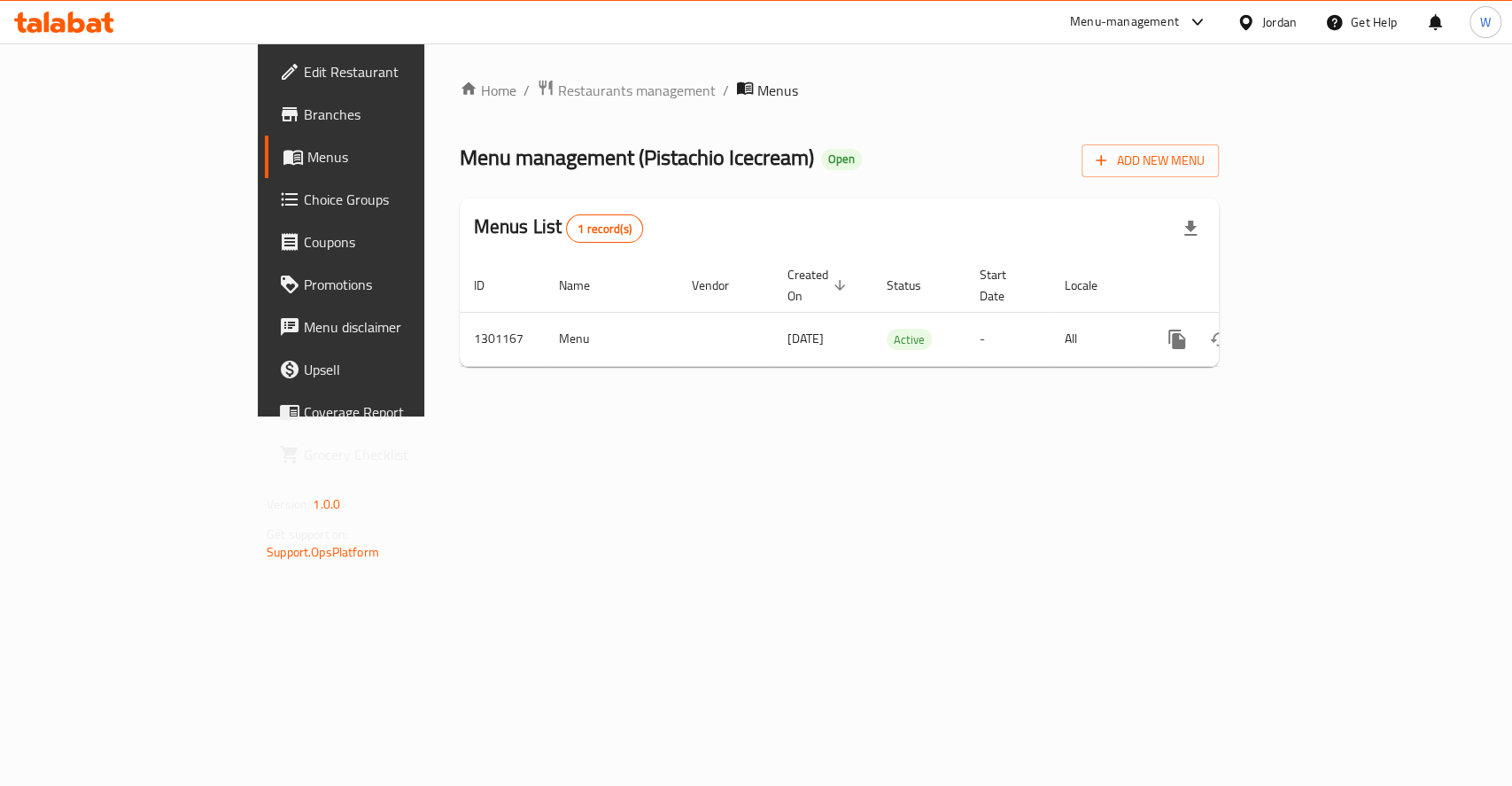
click at [304, 104] on span "Branches" at bounding box center [399, 114] width 192 height 21
